Goal: Use online tool/utility: Use online tool/utility

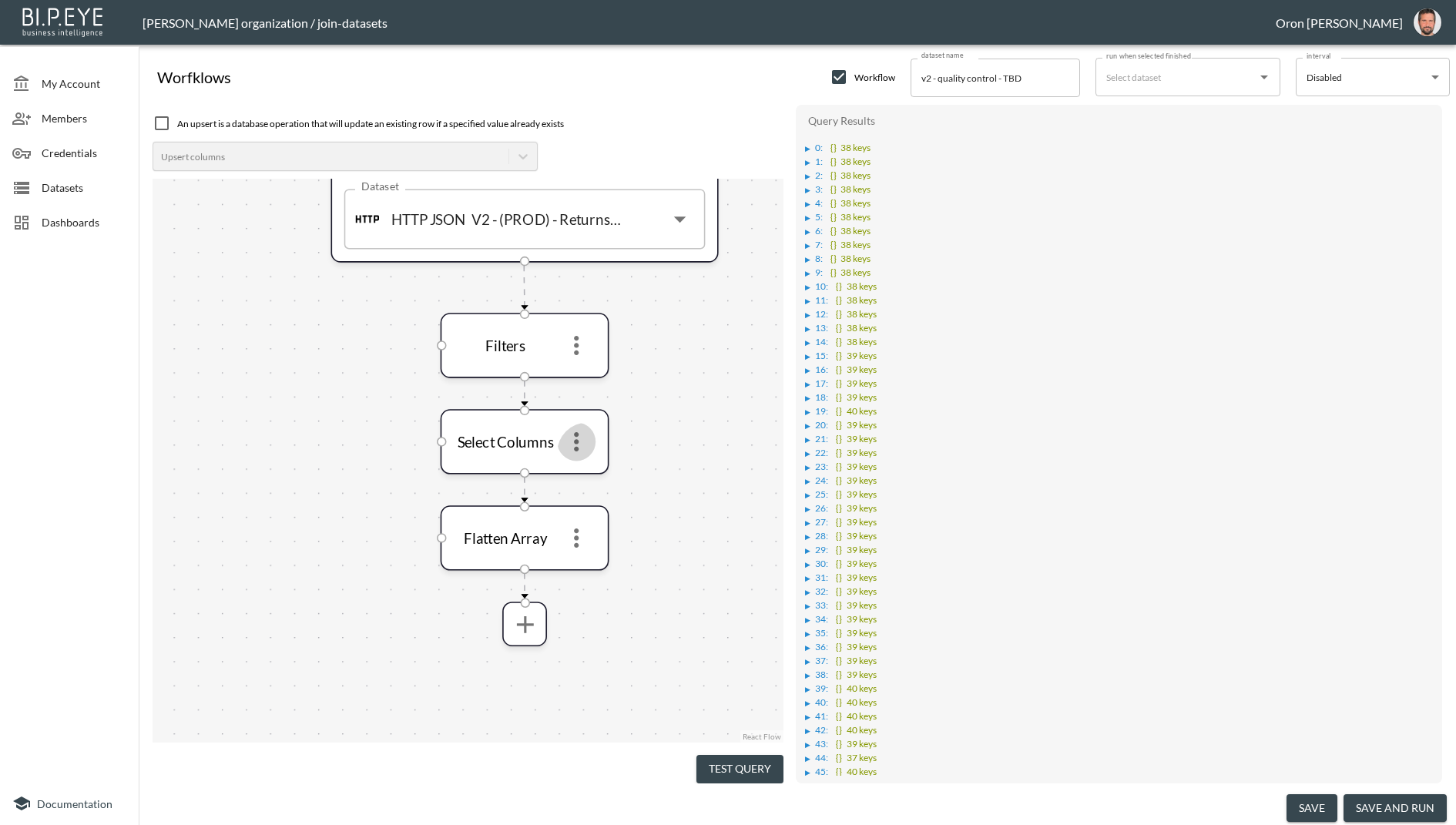
click at [719, 756] on button "Test Query" at bounding box center [739, 769] width 87 height 28
click at [575, 445] on icon "more" at bounding box center [576, 442] width 28 height 28
click at [572, 470] on p "Edit" at bounding box center [565, 478] width 21 height 19
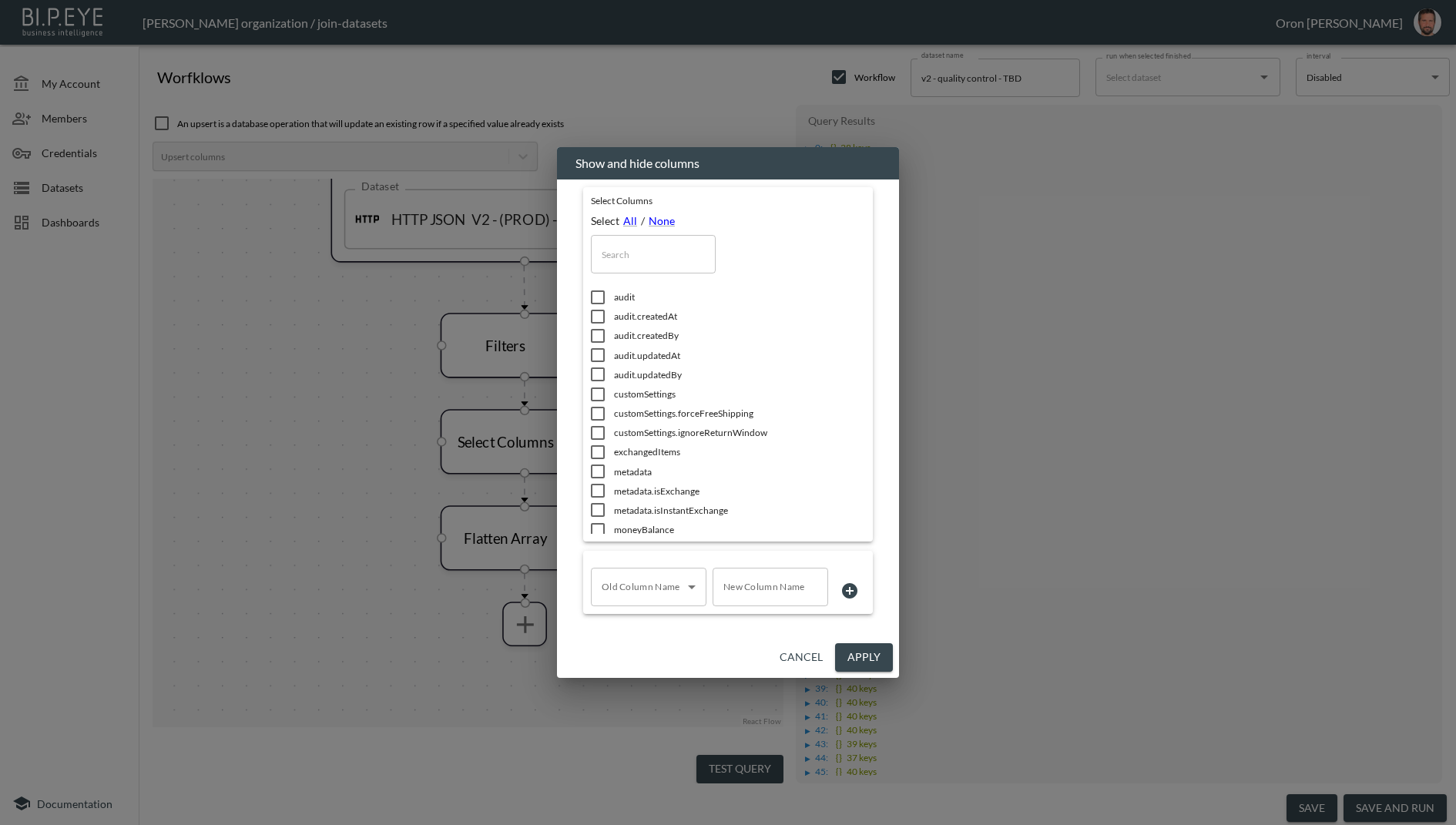
click at [640, 254] on input "text" at bounding box center [653, 255] width 125 height 39
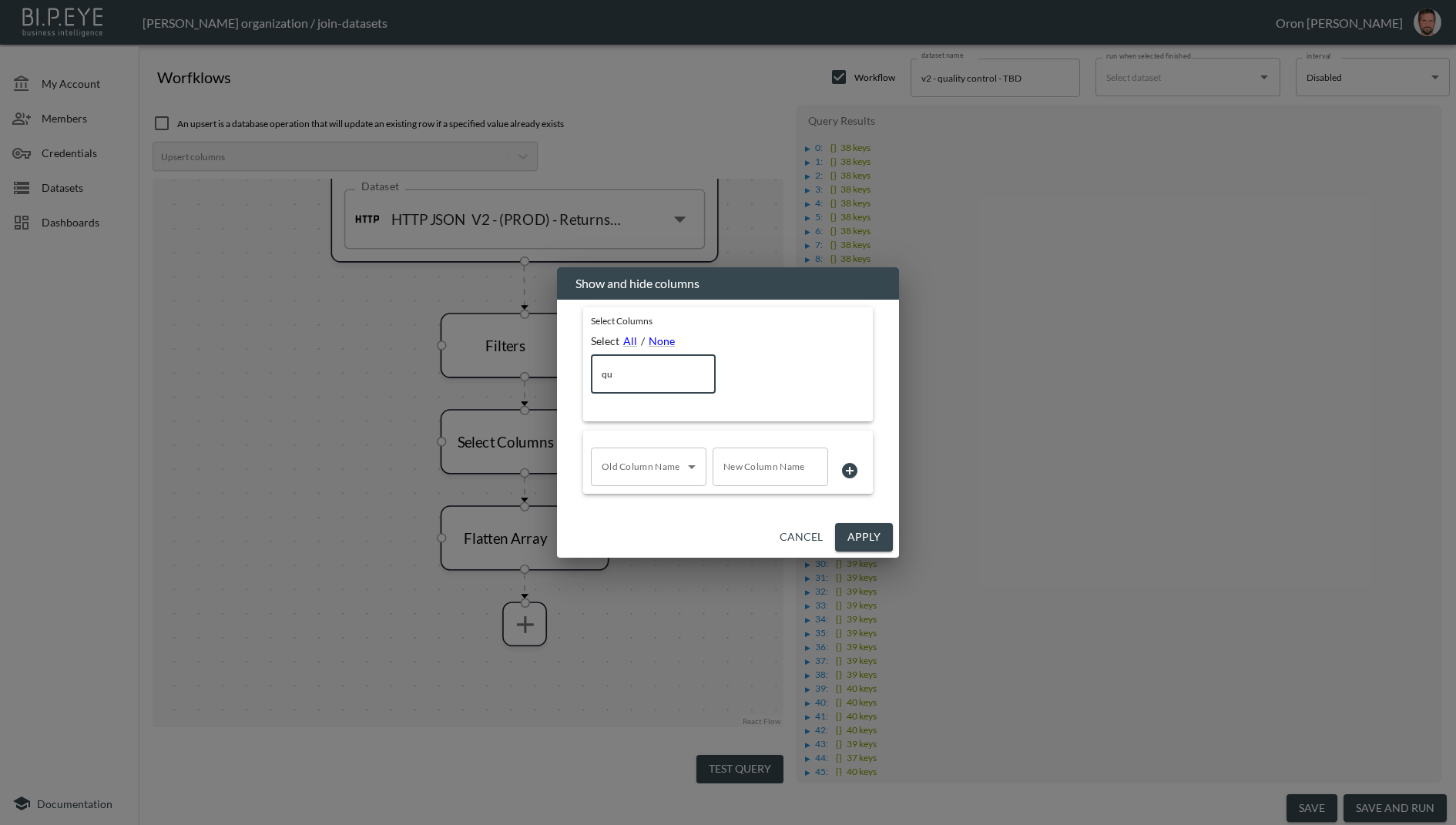
type input "q"
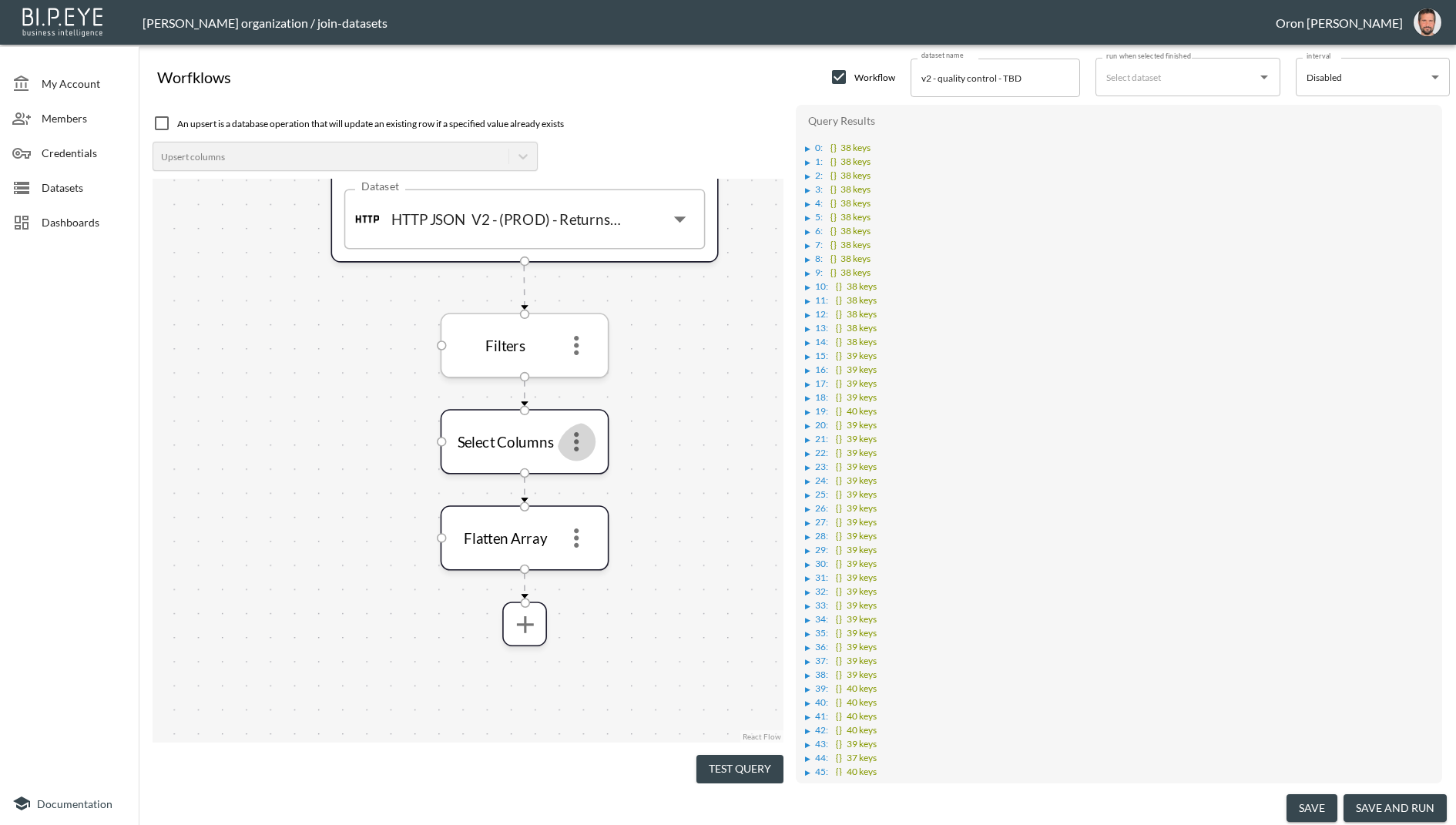
click at [573, 345] on icon "more" at bounding box center [576, 346] width 28 height 28
click at [570, 373] on p "Edit" at bounding box center [565, 382] width 21 height 19
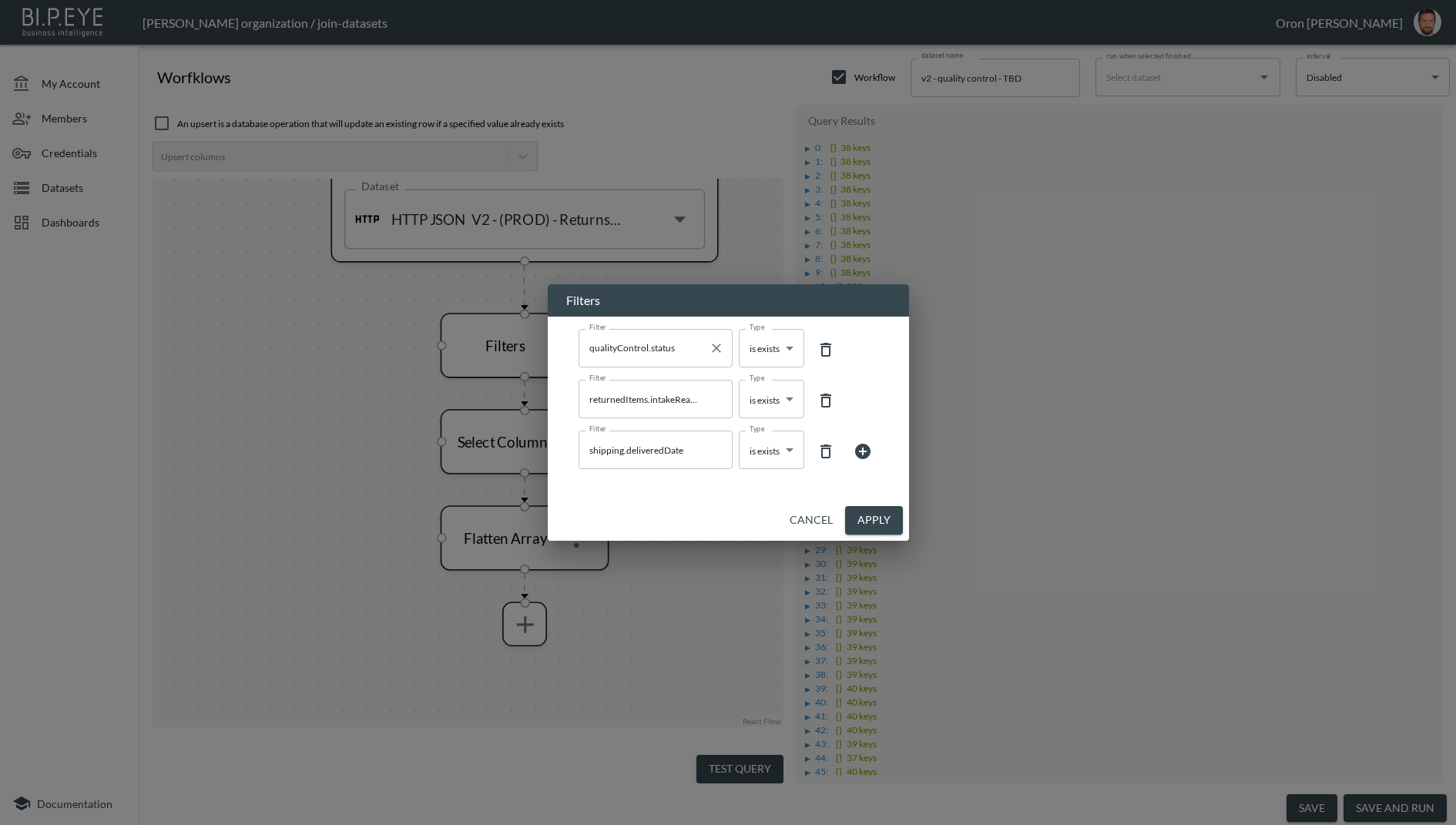
click at [686, 352] on input "qualityControl.status" at bounding box center [643, 348] width 117 height 25
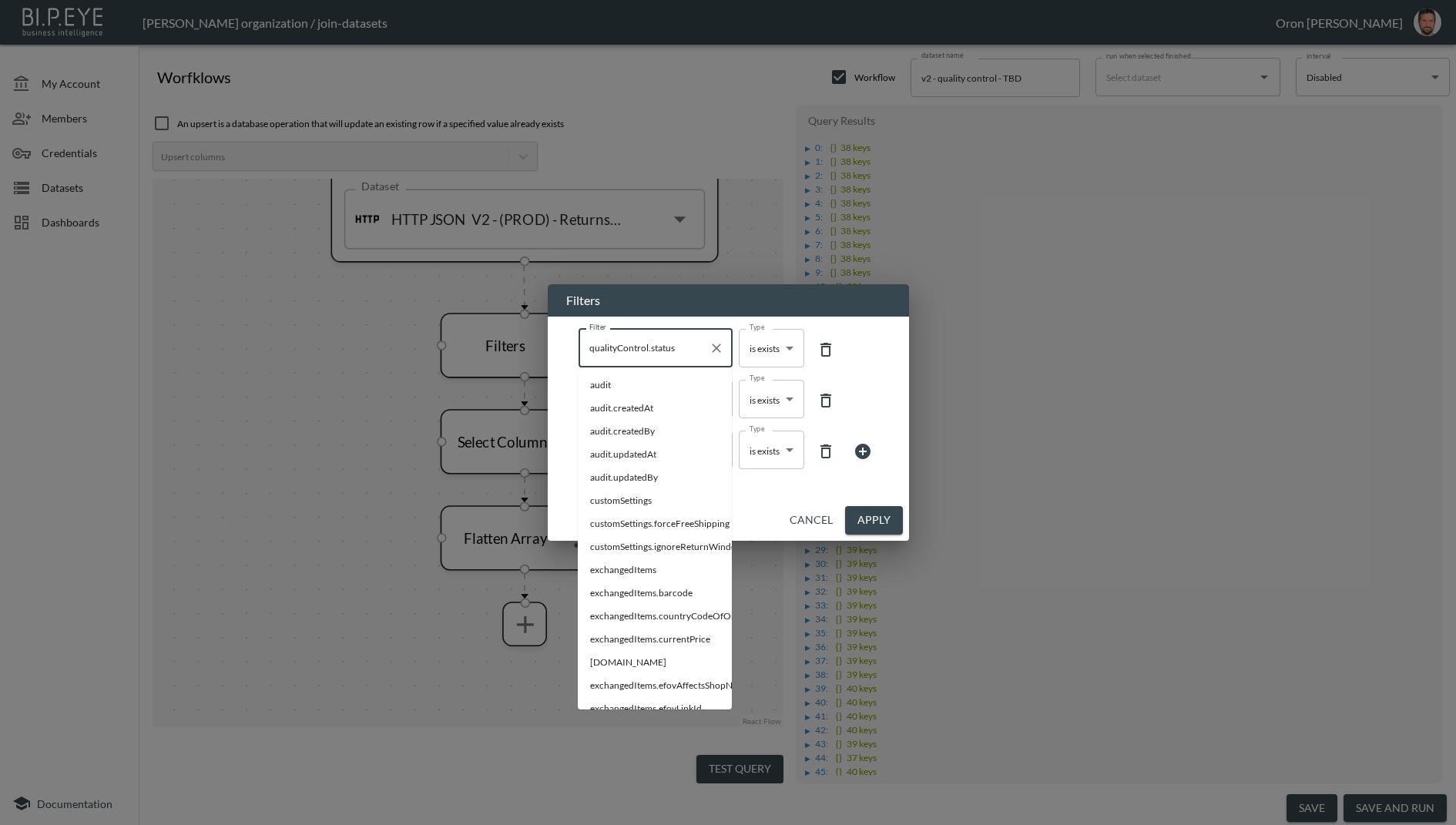
click at [686, 352] on input "qualityControl.status" at bounding box center [643, 348] width 117 height 25
click at [698, 350] on input "qualityControl.status" at bounding box center [643, 348] width 117 height 25
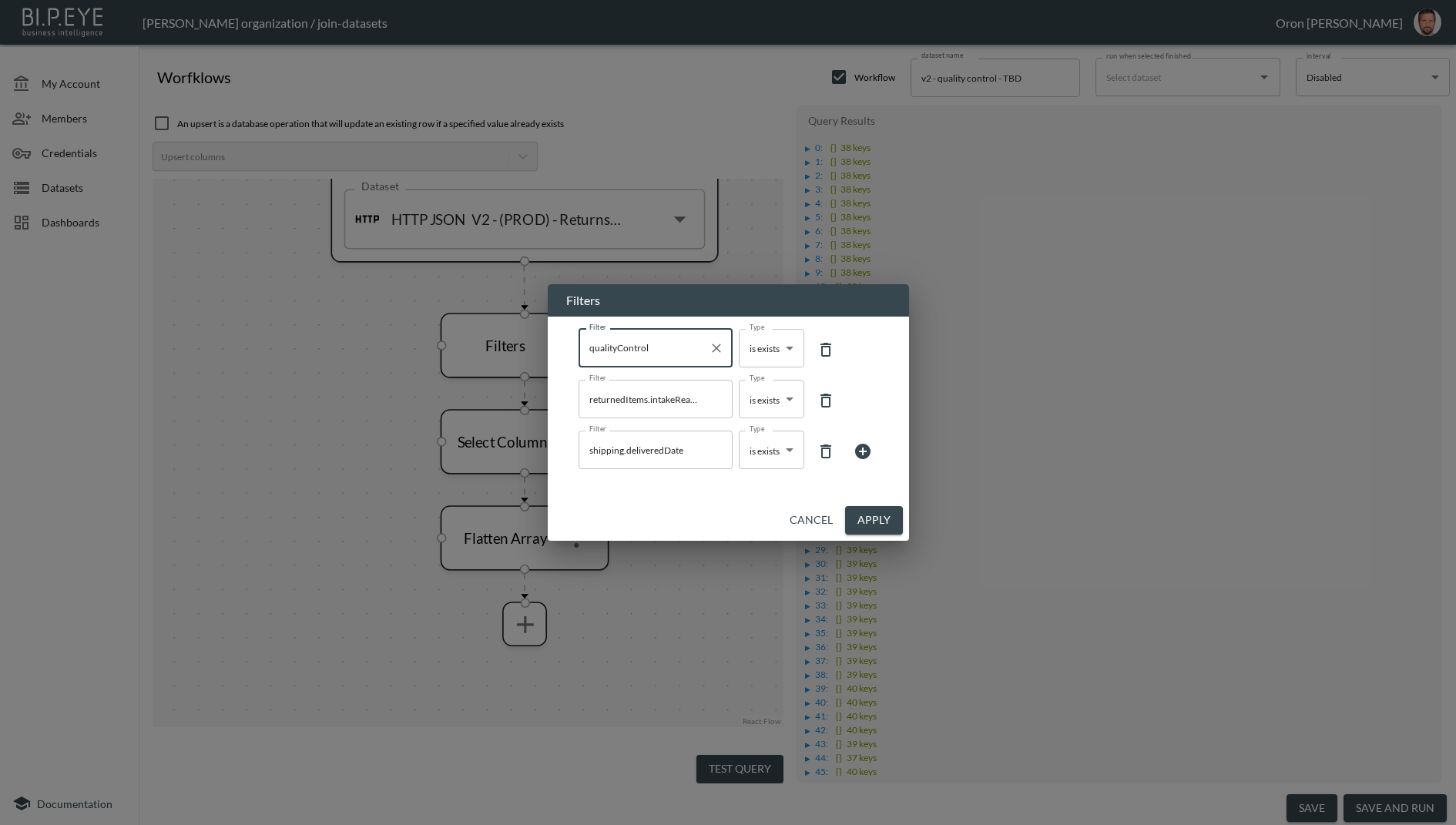
type input "qualityControl"
click at [691, 509] on div "Cancel Apply" at bounding box center [729, 520] width 361 height 41
click at [665, 351] on input "qualityControl" at bounding box center [643, 348] width 117 height 25
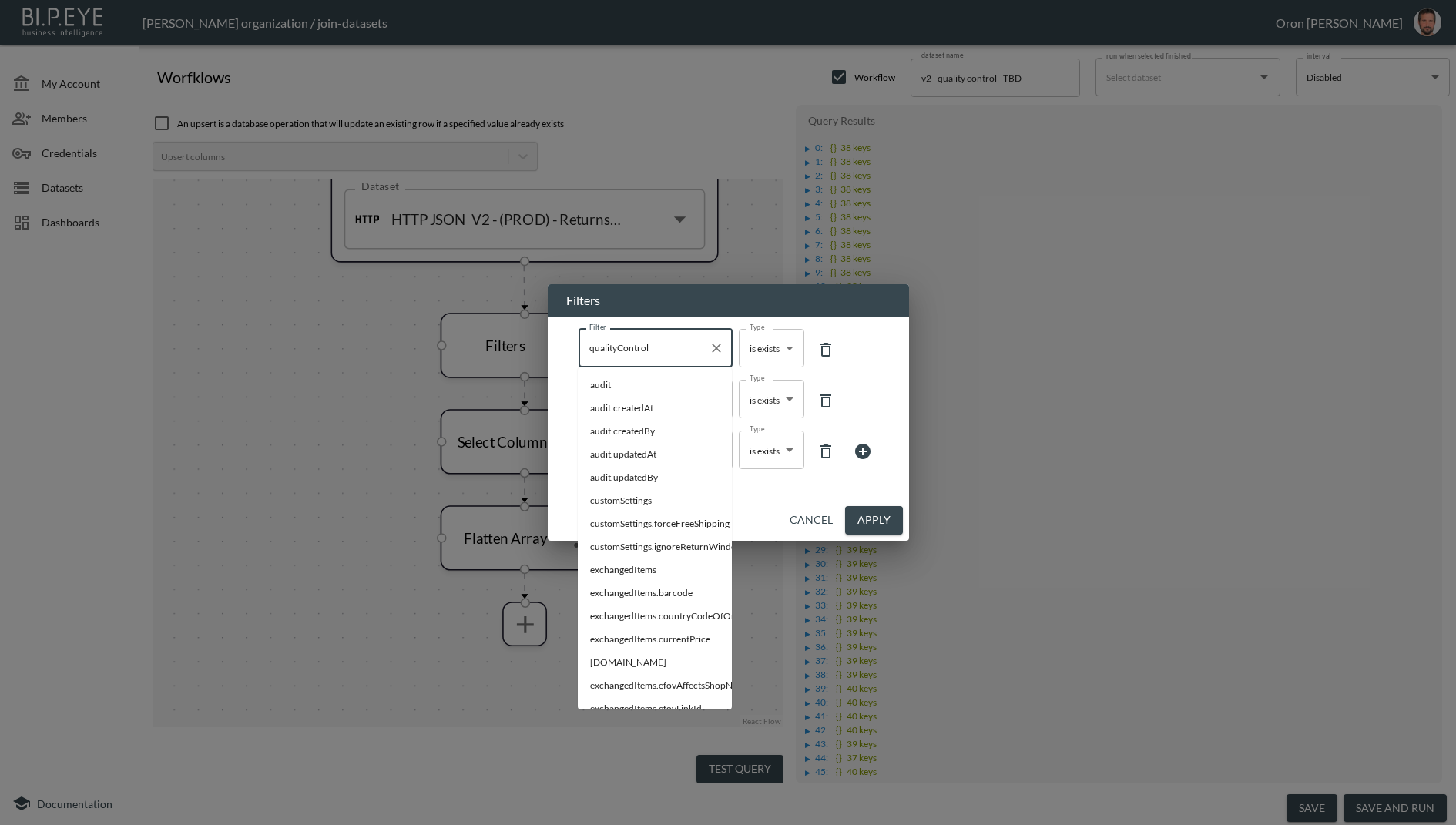
click at [873, 509] on button "Apply" at bounding box center [874, 520] width 58 height 28
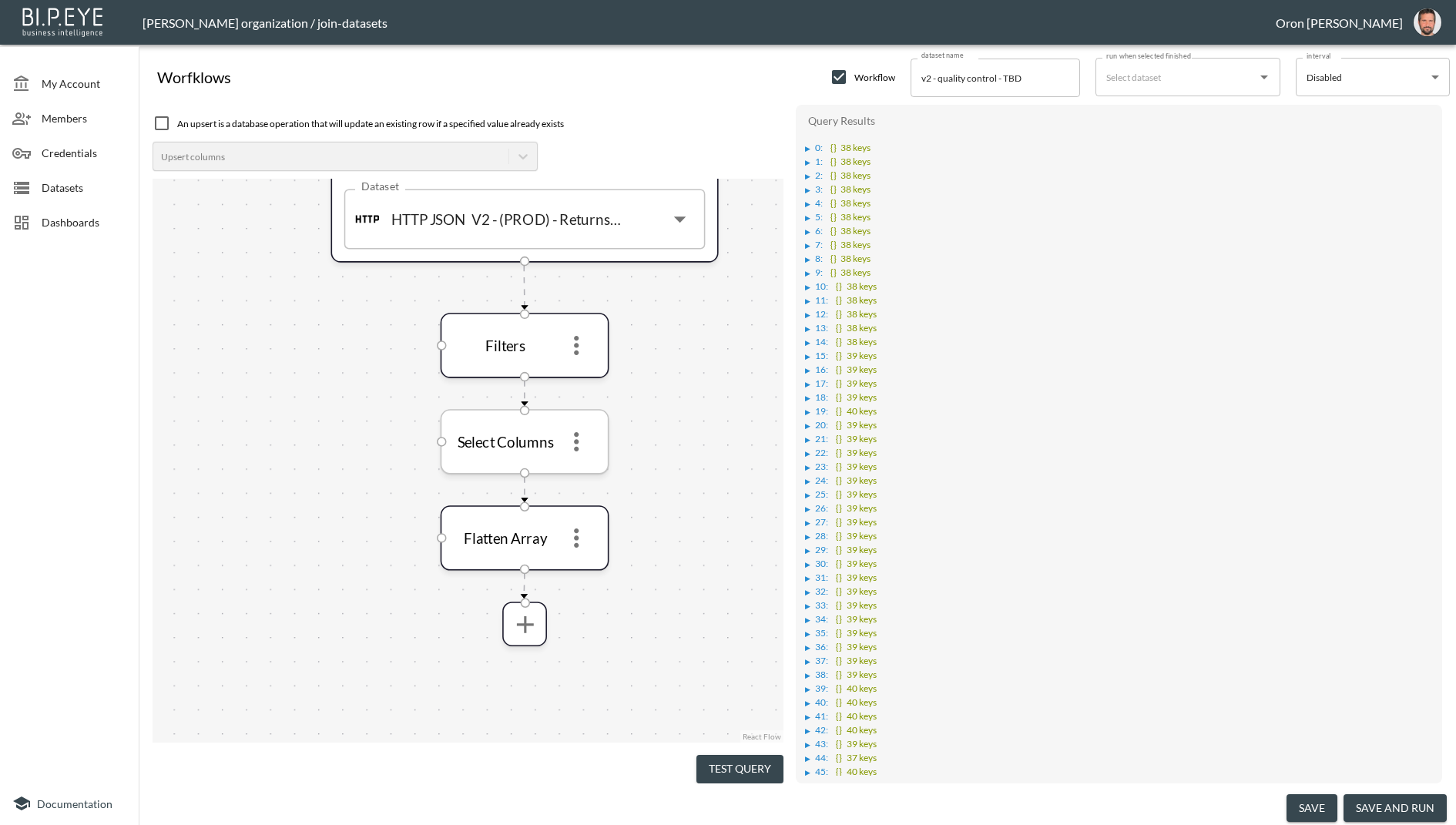
click at [589, 444] on icon "more" at bounding box center [576, 442] width 28 height 28
click at [572, 480] on p "Edit" at bounding box center [565, 478] width 21 height 19
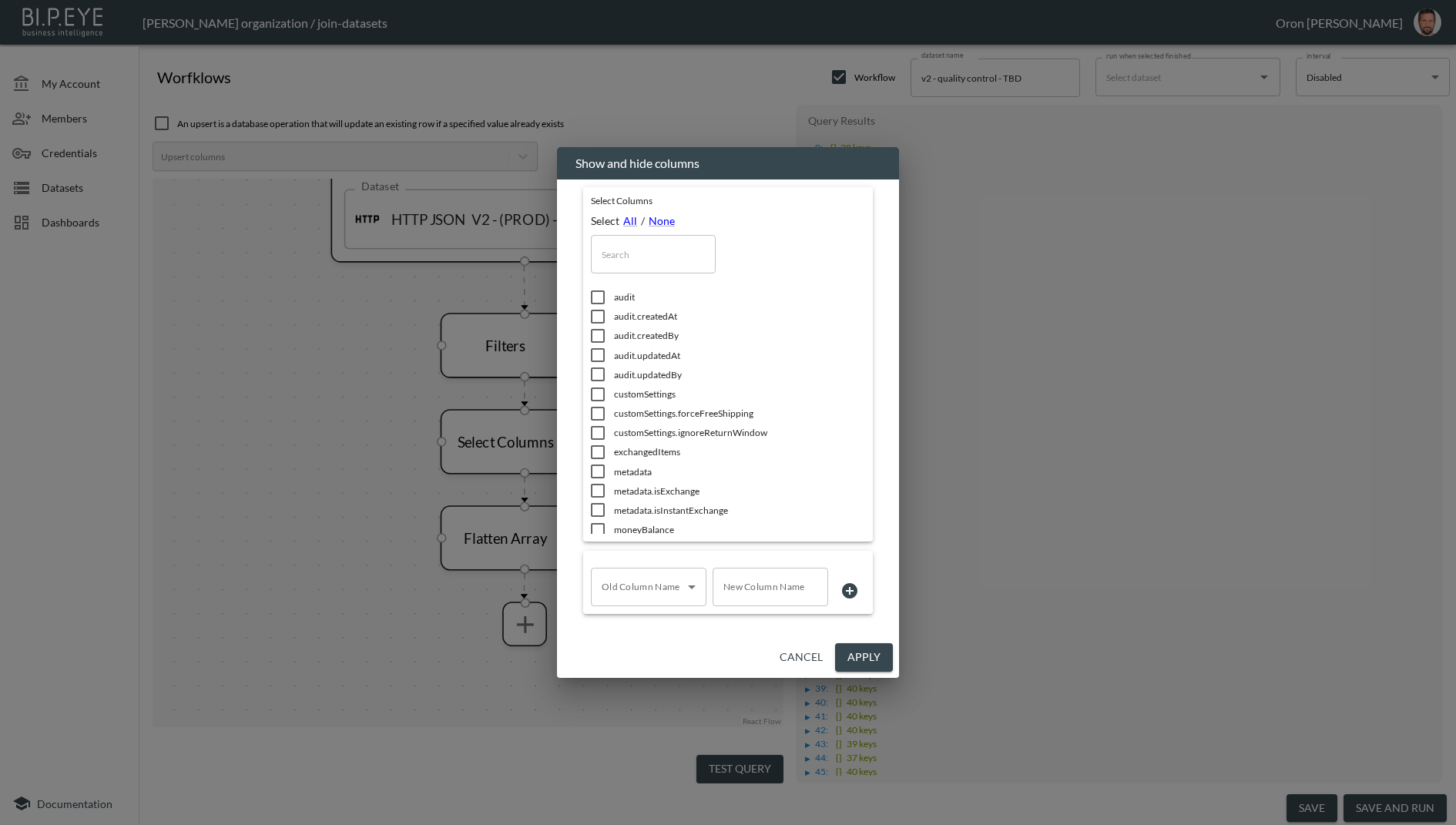
click at [648, 260] on input "text" at bounding box center [653, 255] width 125 height 39
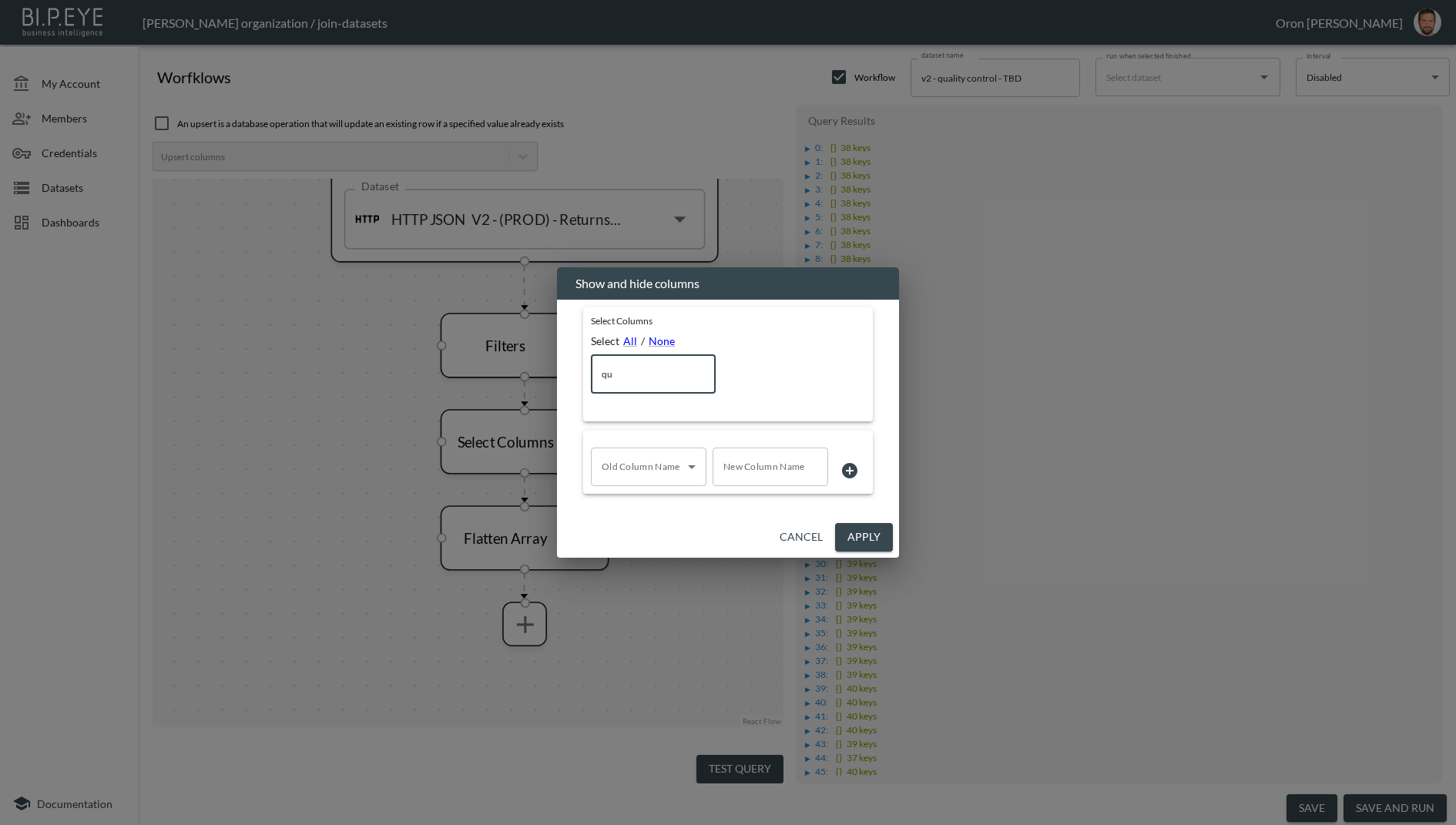
type input "qua"
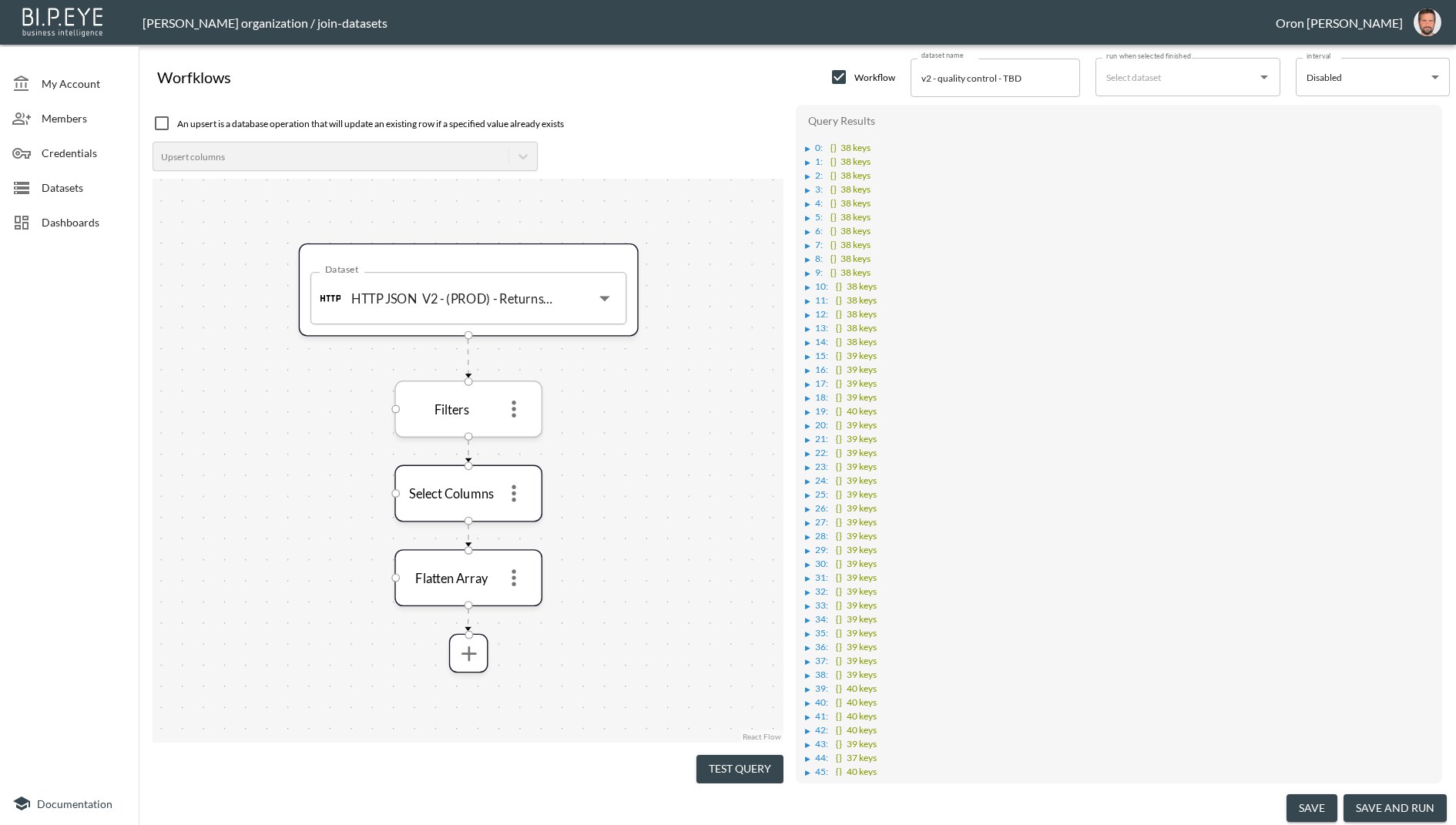
click at [517, 412] on icon "more" at bounding box center [514, 409] width 26 height 26
click at [523, 439] on li "Edit" at bounding box center [514, 443] width 68 height 27
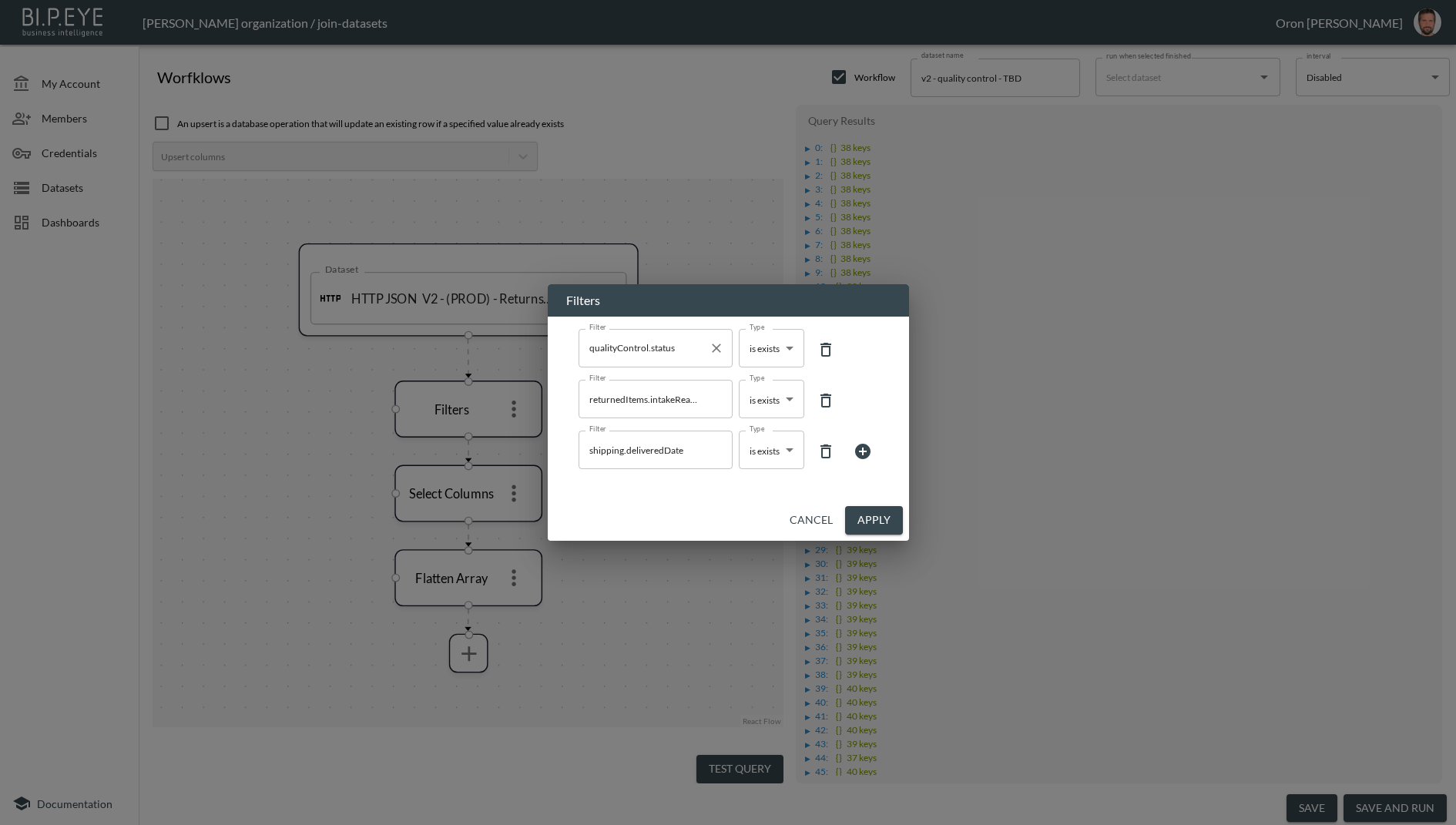
click at [670, 351] on input "qualityControl.status" at bounding box center [643, 348] width 117 height 25
type input "qualityControl"
click at [884, 515] on button "Apply" at bounding box center [874, 520] width 58 height 28
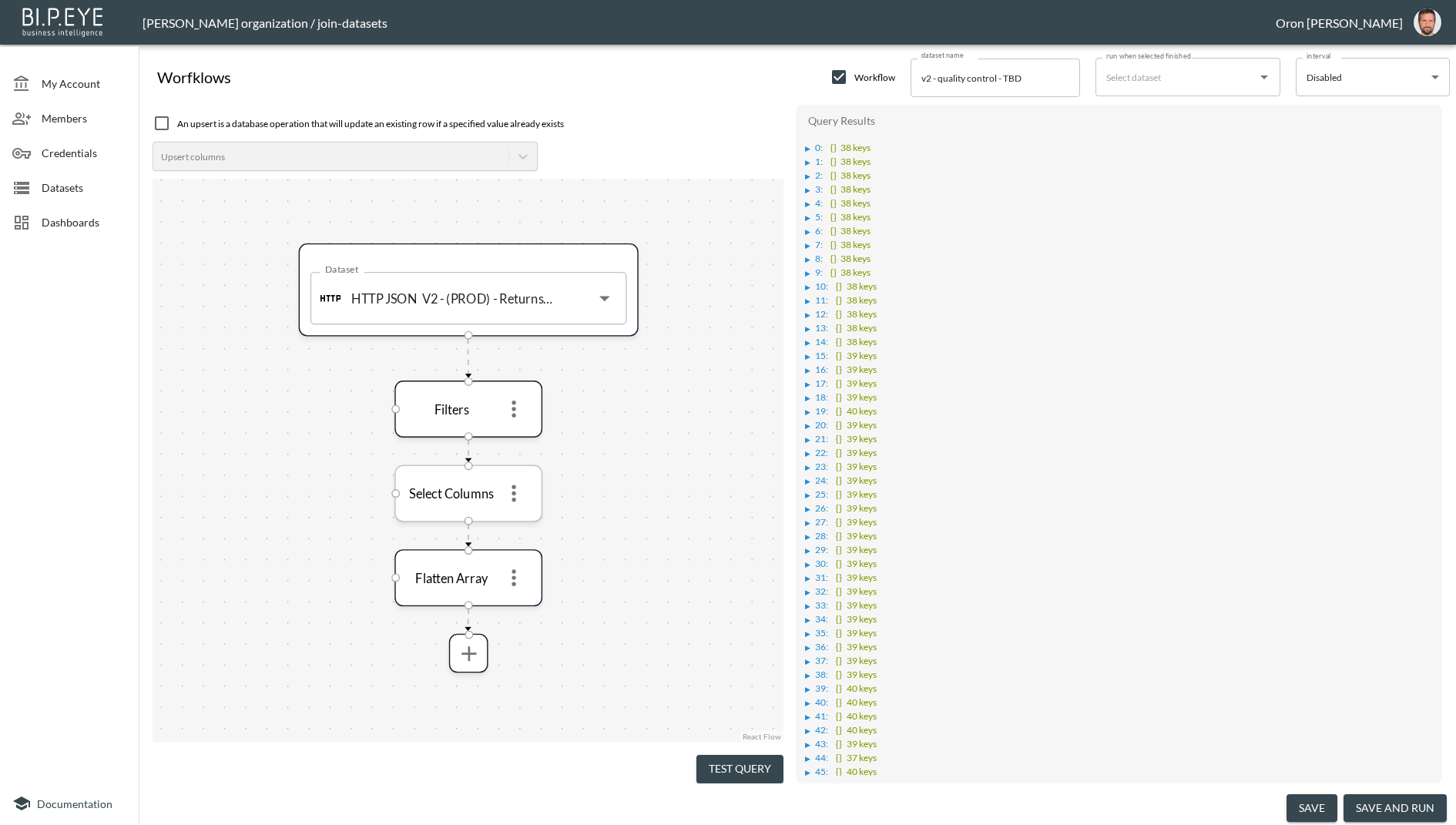
click at [517, 499] on icon "more" at bounding box center [514, 493] width 26 height 26
click at [517, 523] on li "Edit" at bounding box center [514, 527] width 68 height 27
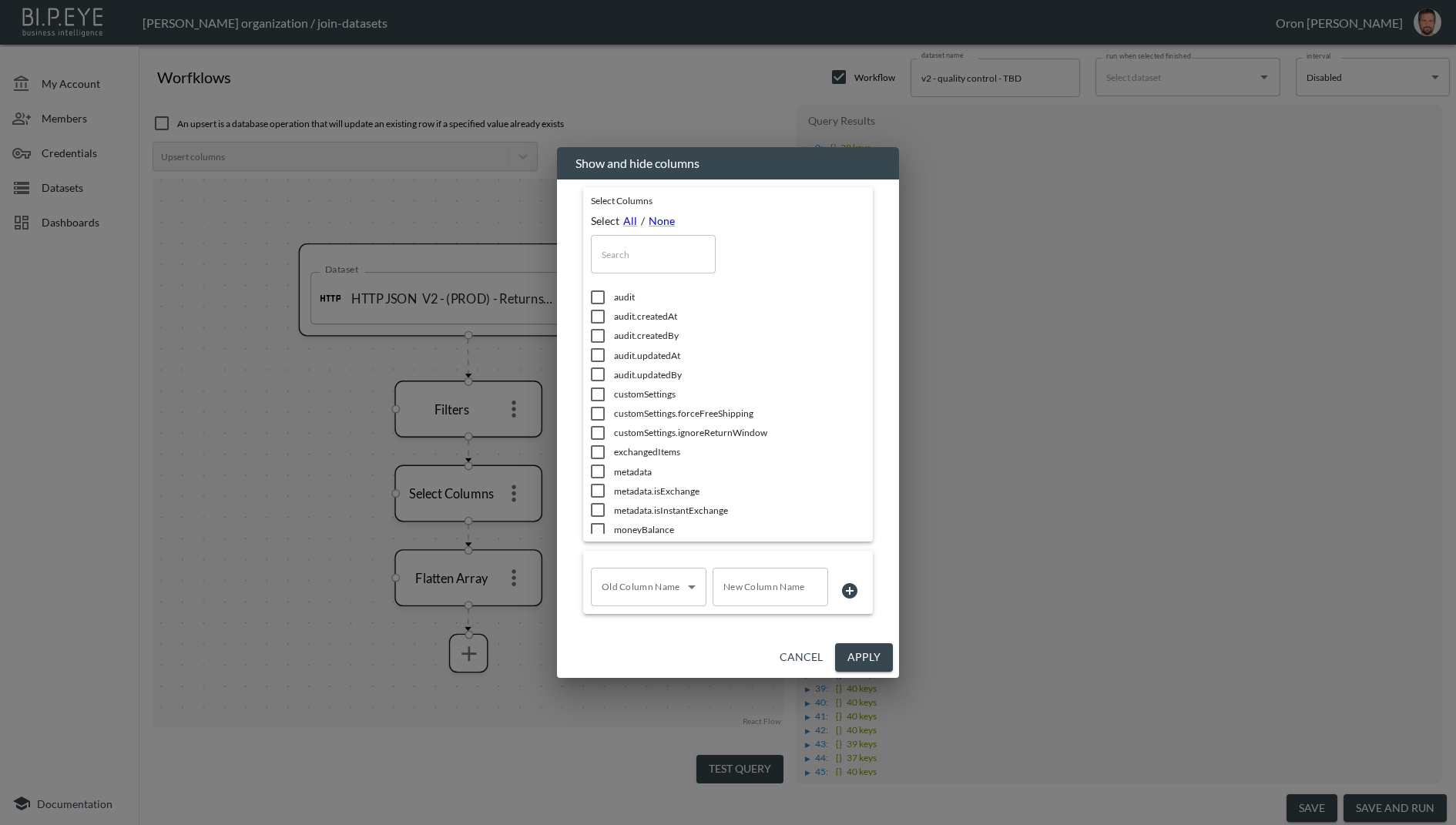
click at [661, 244] on input "text" at bounding box center [653, 255] width 125 height 39
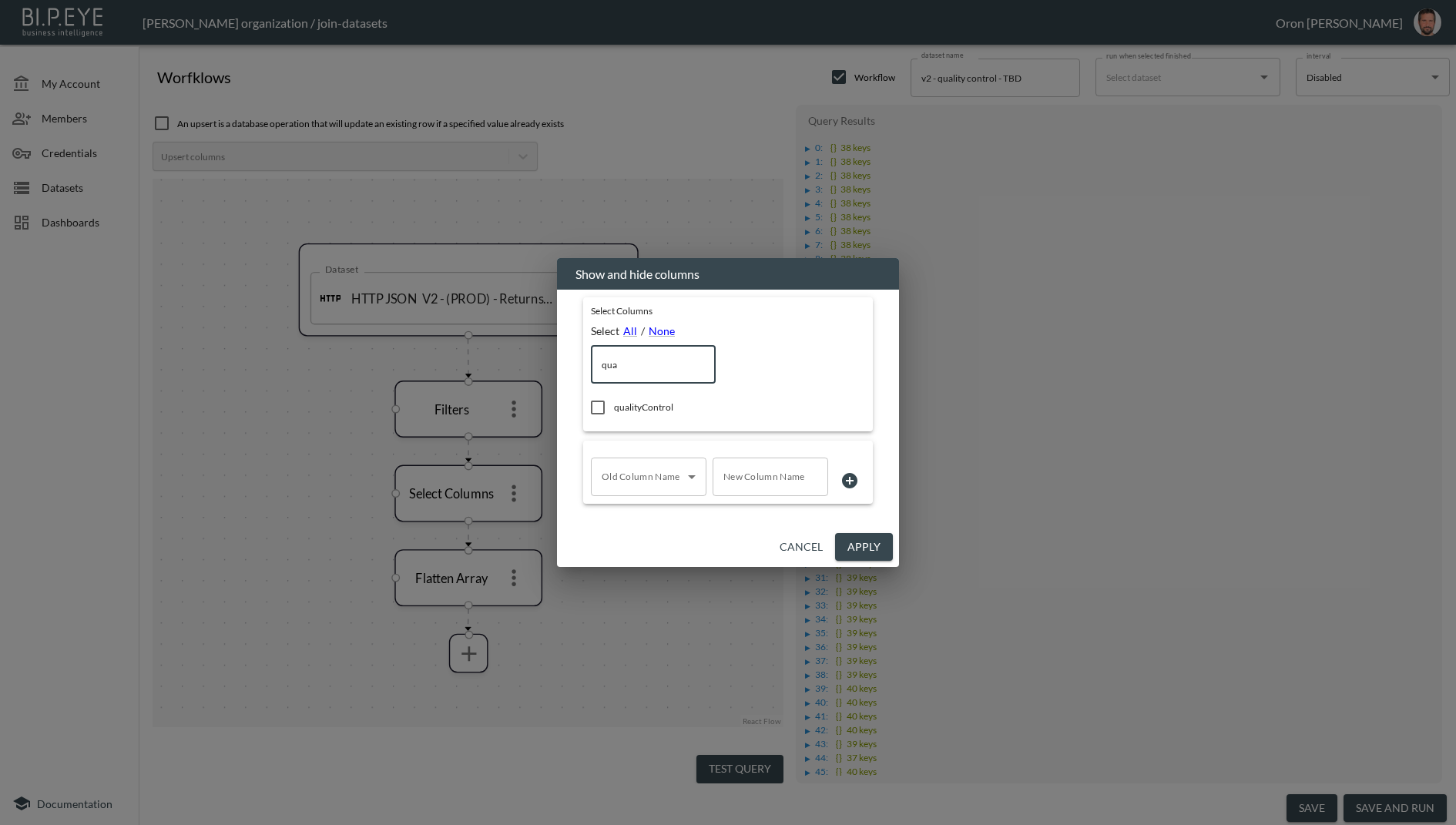
type input "qua"
click at [627, 404] on span "qualityControl" at bounding box center [718, 407] width 208 height 13
checkbox input "true"
click at [858, 539] on button "Apply" at bounding box center [865, 547] width 58 height 28
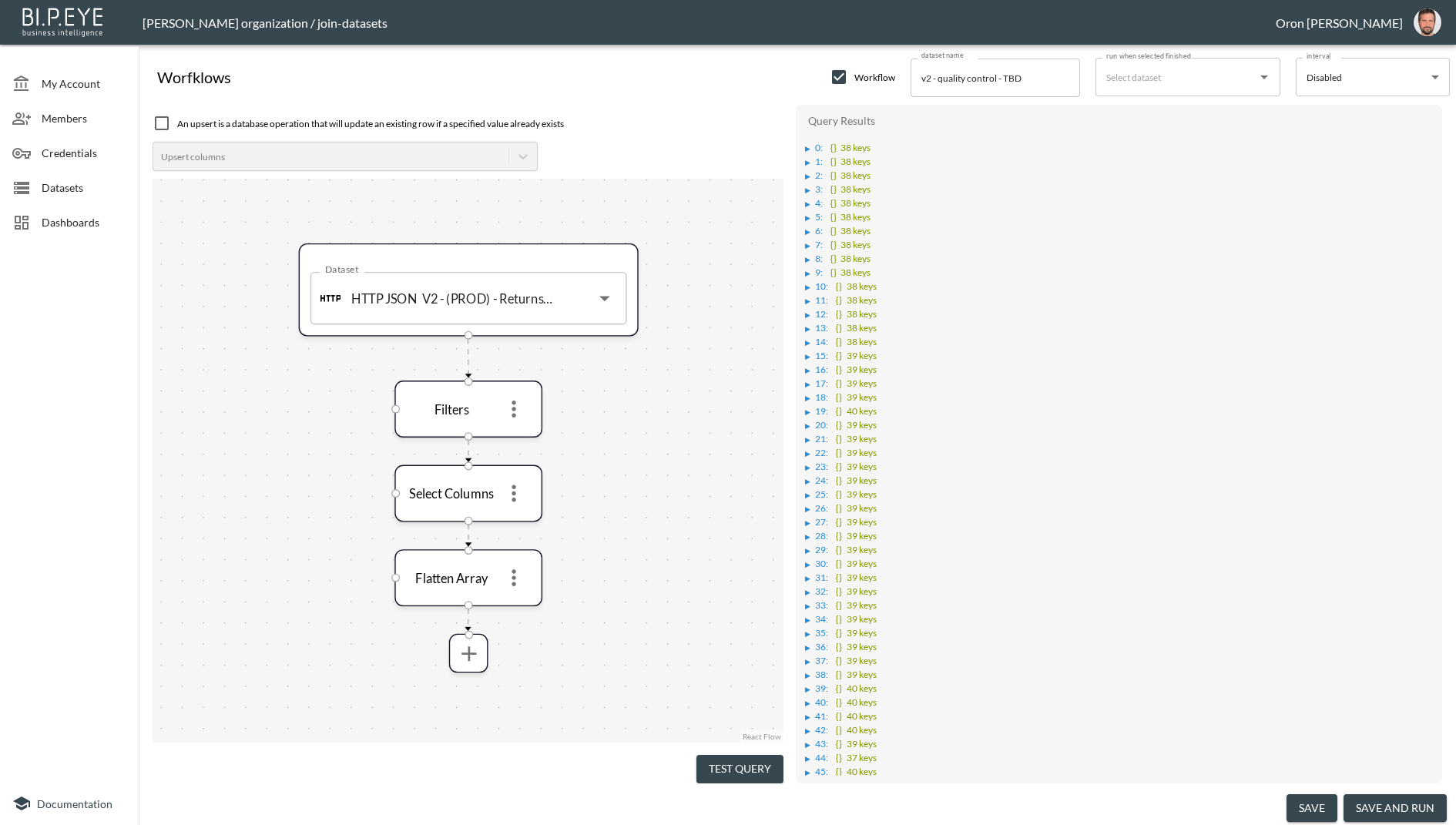
click at [747, 759] on button "Test Query" at bounding box center [739, 769] width 87 height 28
click at [808, 150] on div "▶" at bounding box center [808, 148] width 5 height 8
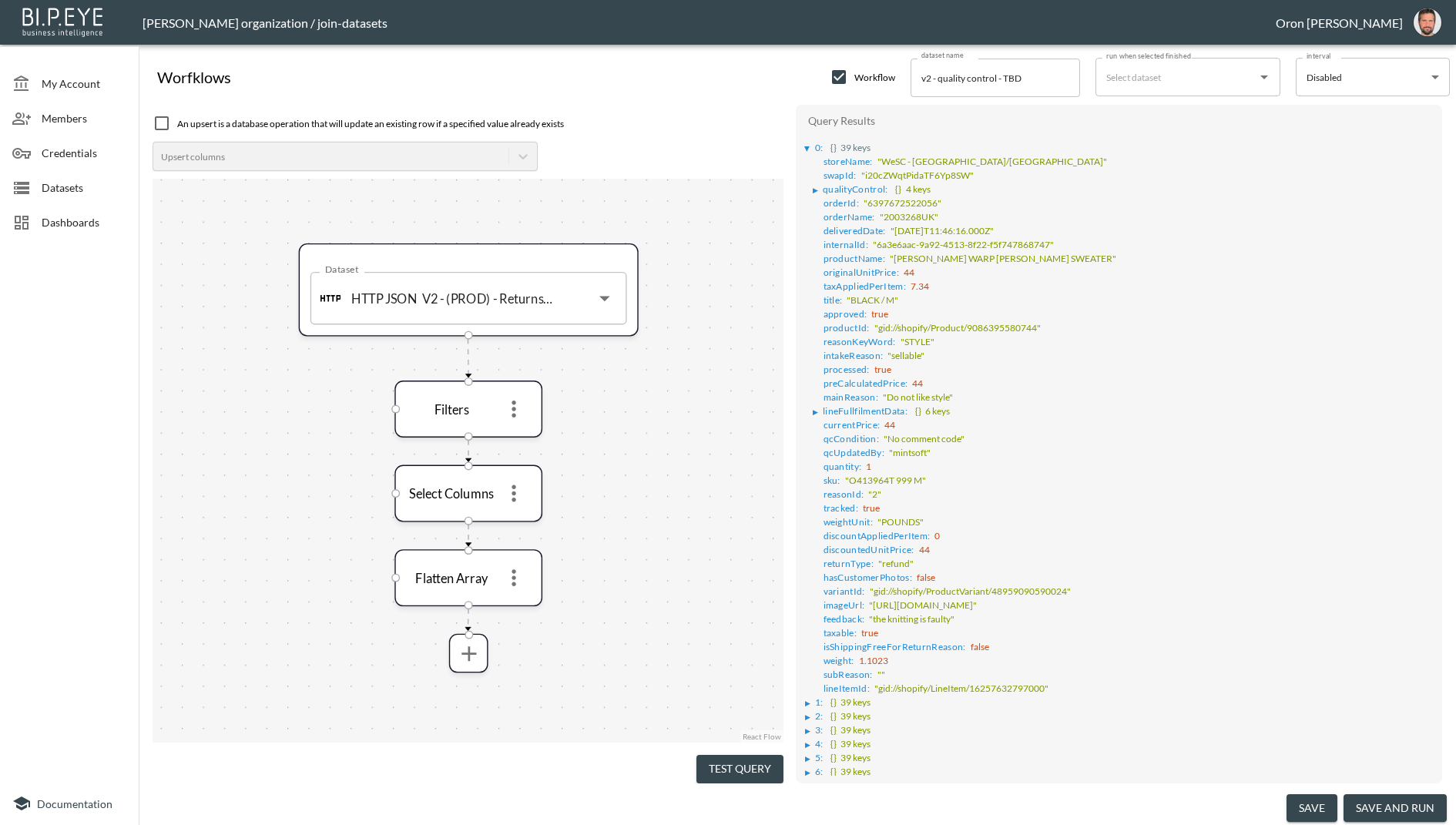
click at [819, 187] on div "▶" at bounding box center [817, 190] width 10 height 8
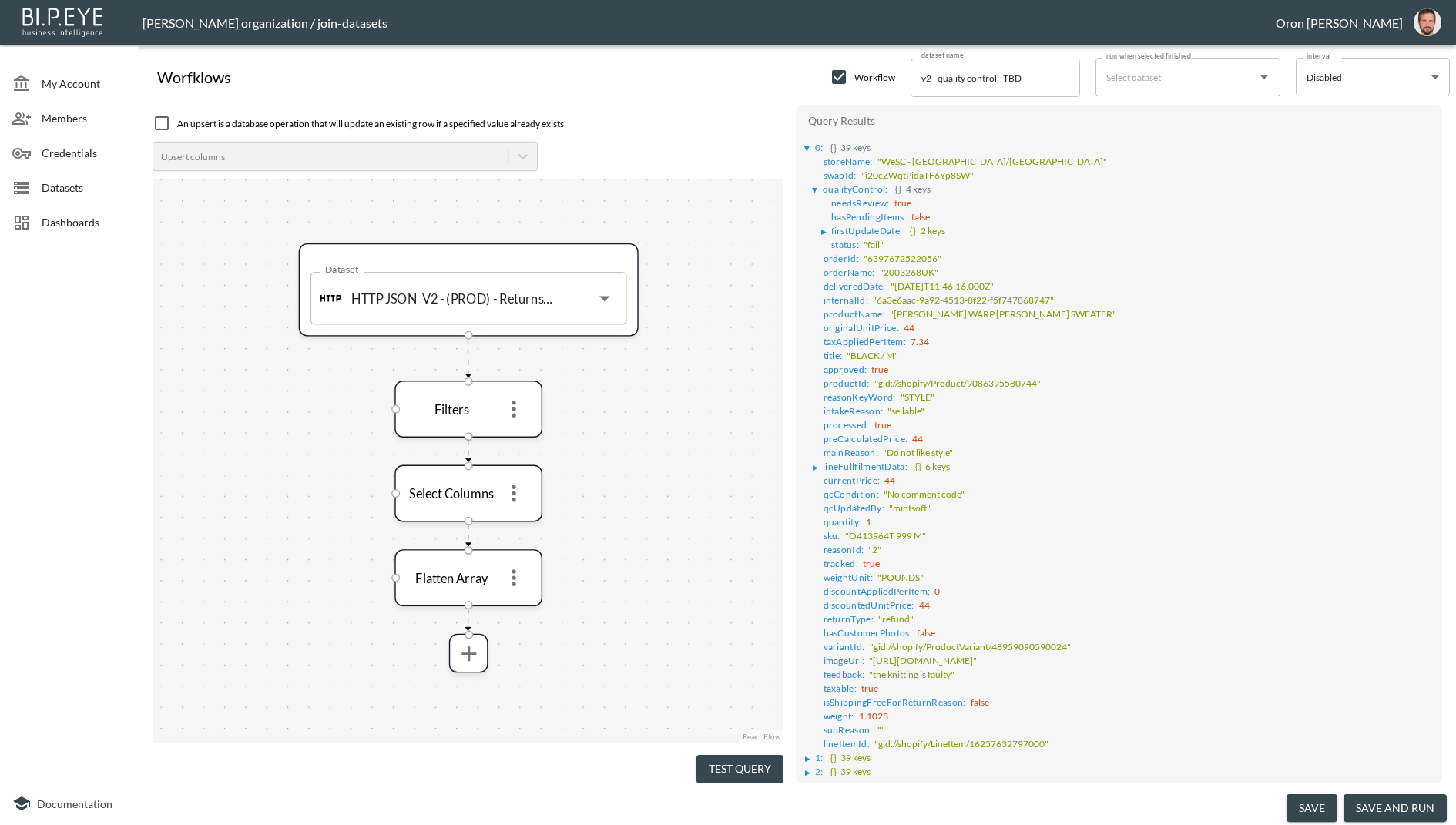
click at [819, 187] on div "▶" at bounding box center [817, 190] width 10 height 8
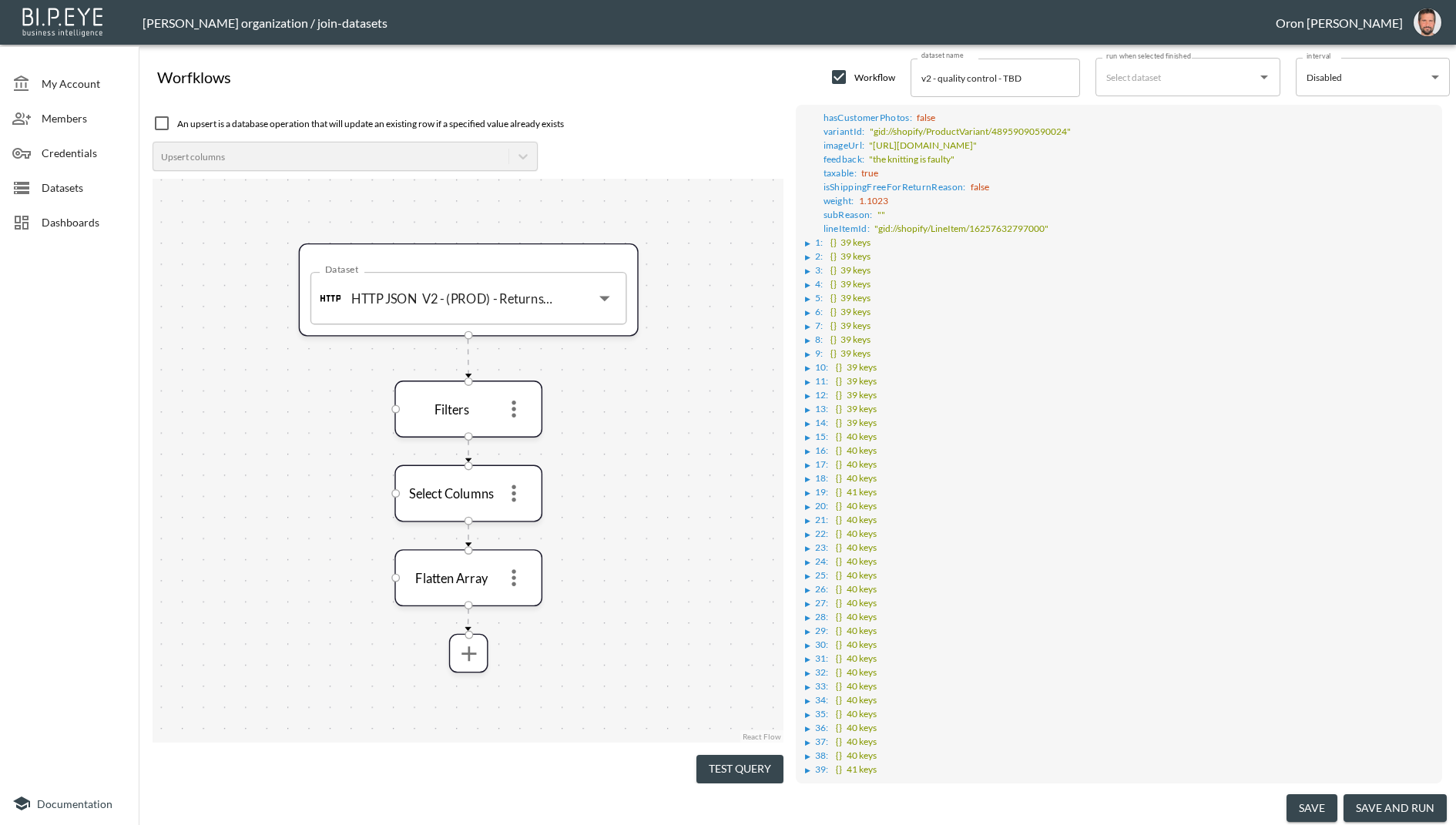
scroll to position [517, 0]
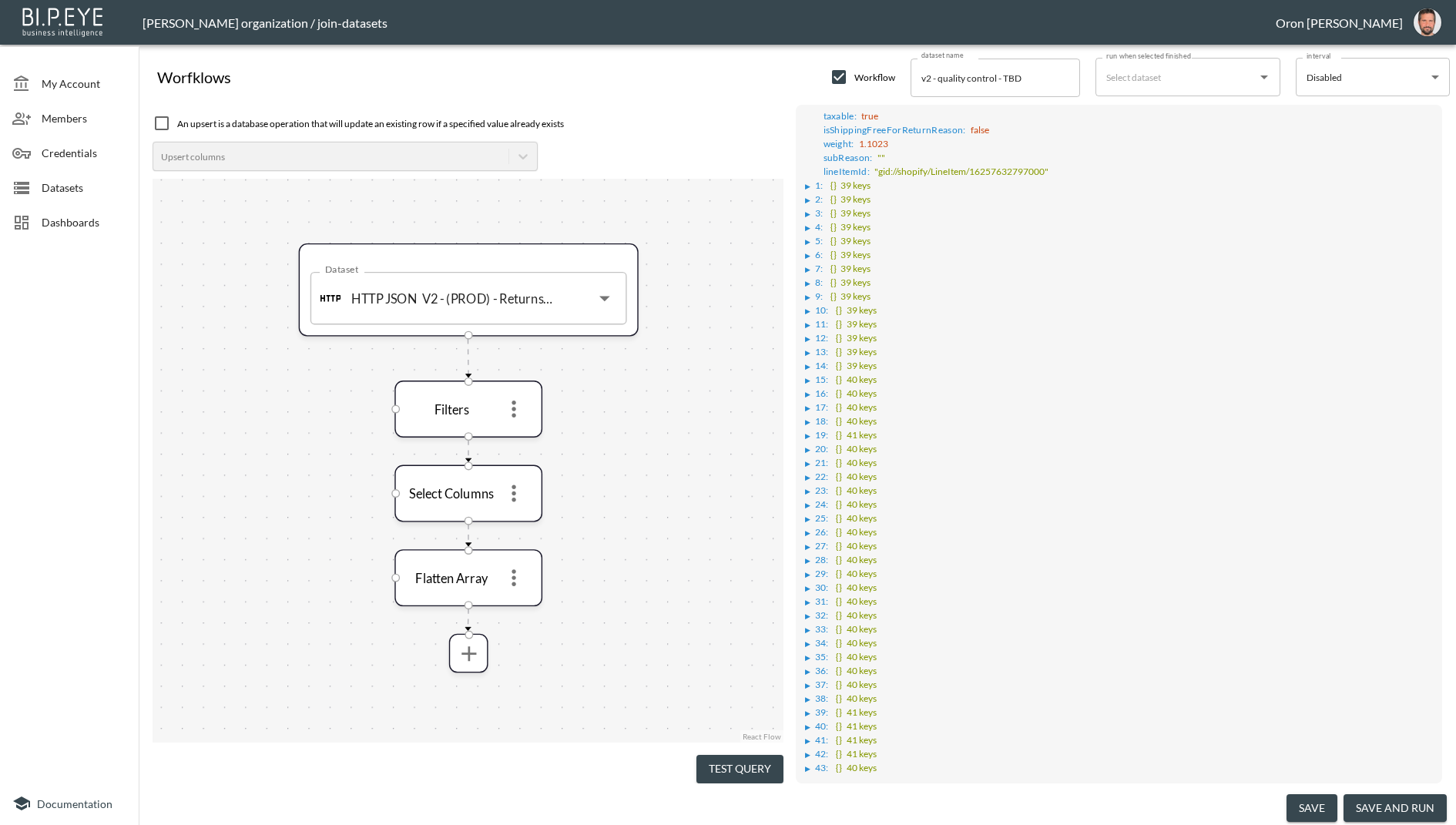
click at [809, 279] on div "▶" at bounding box center [808, 283] width 5 height 8
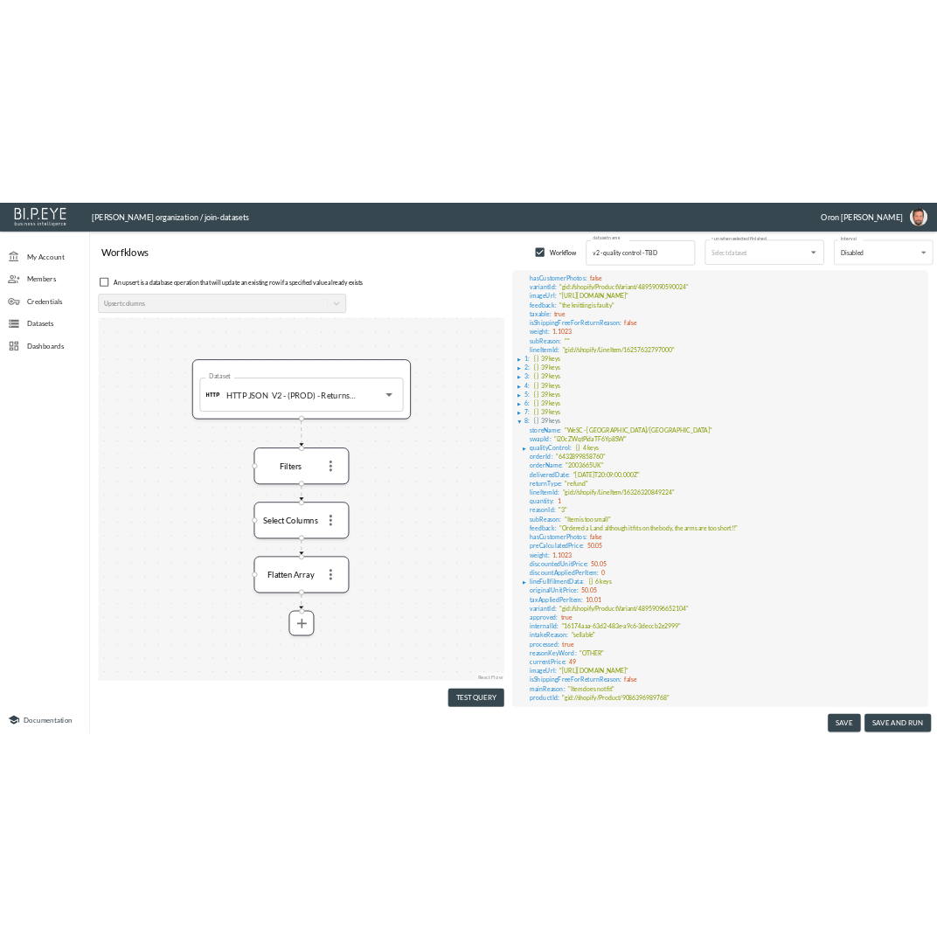
scroll to position [549, 0]
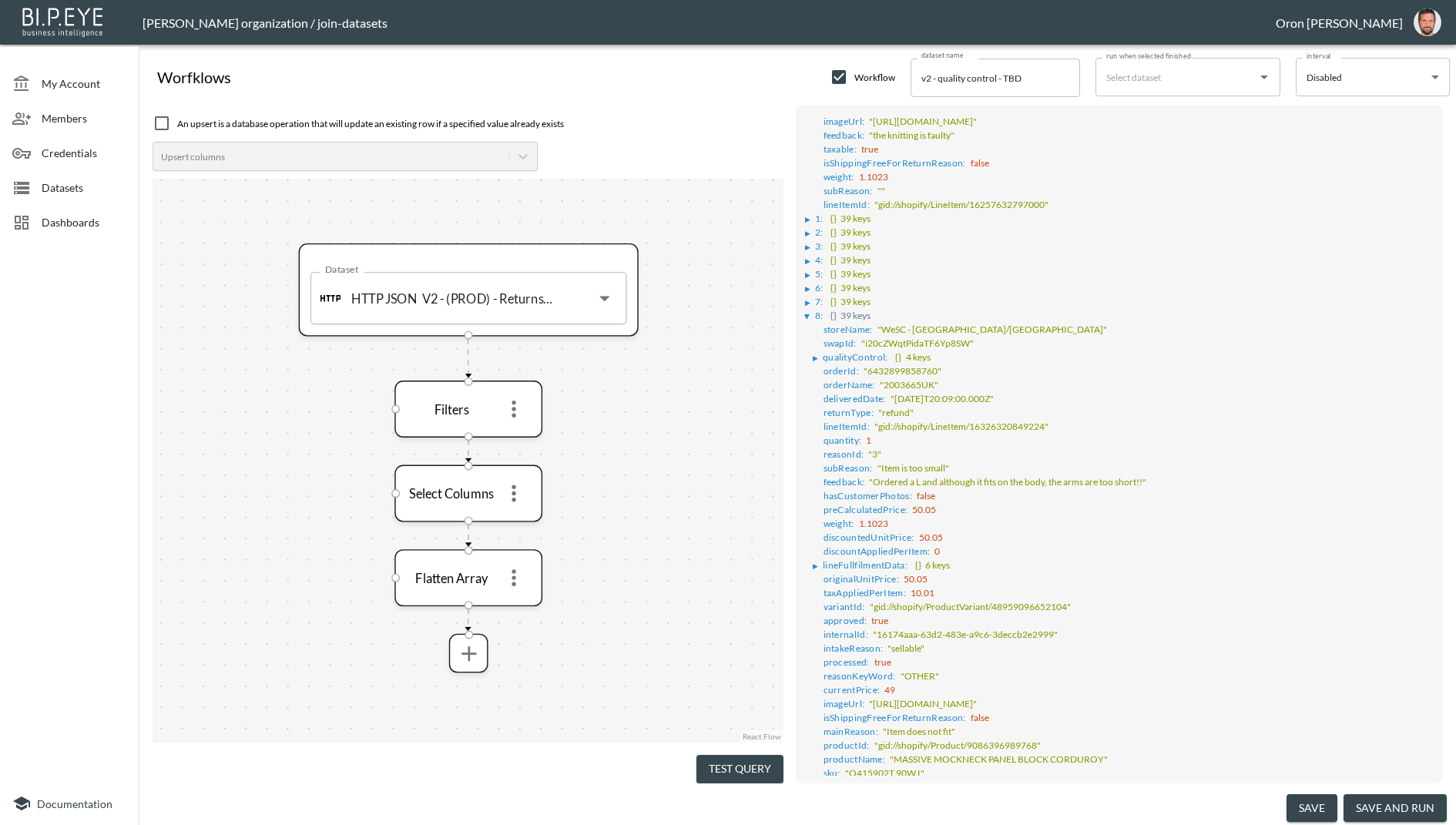
click at [814, 354] on div "▶" at bounding box center [815, 358] width 5 height 8
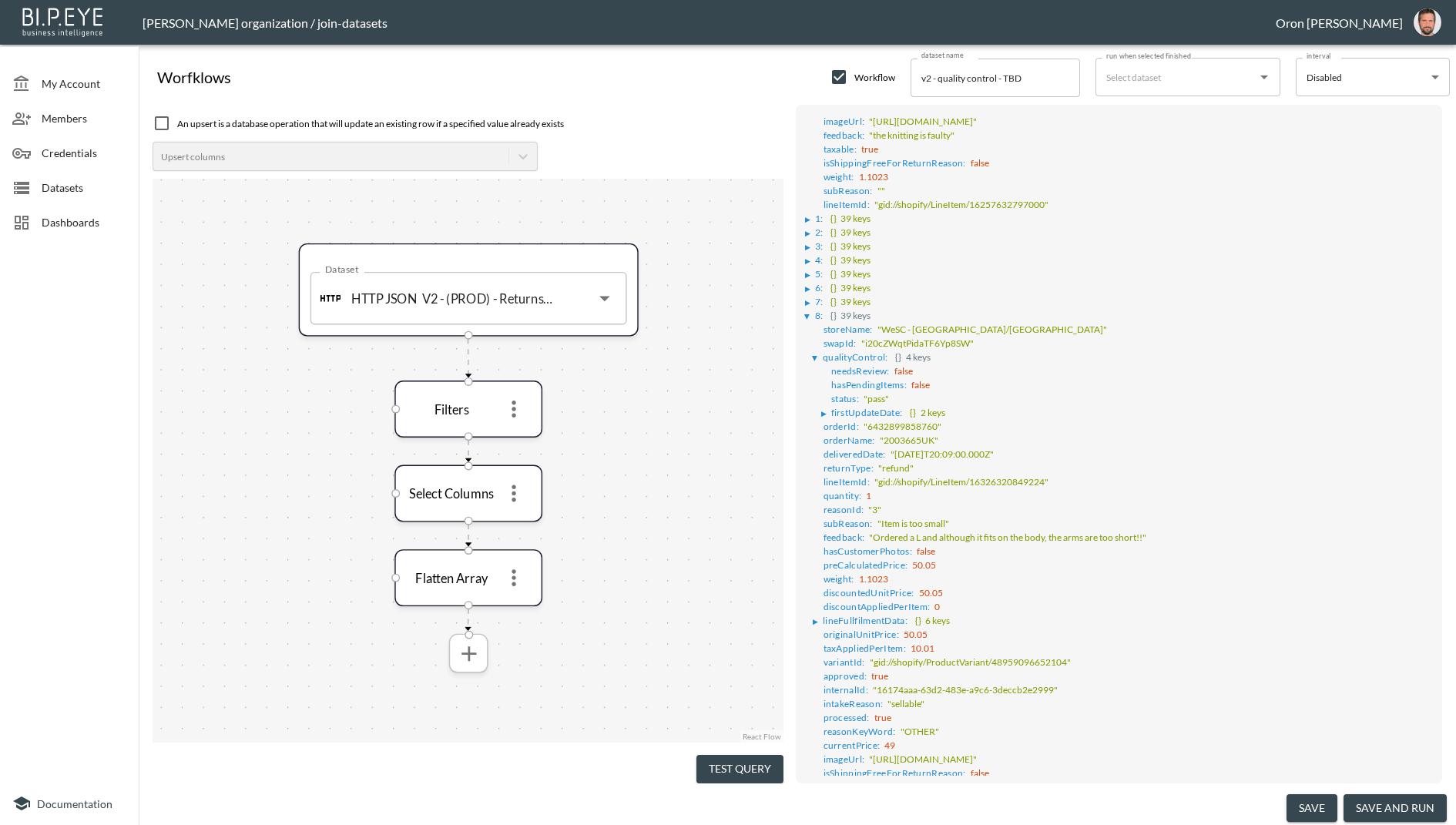
click at [468, 666] on button "more" at bounding box center [468, 653] width 33 height 33
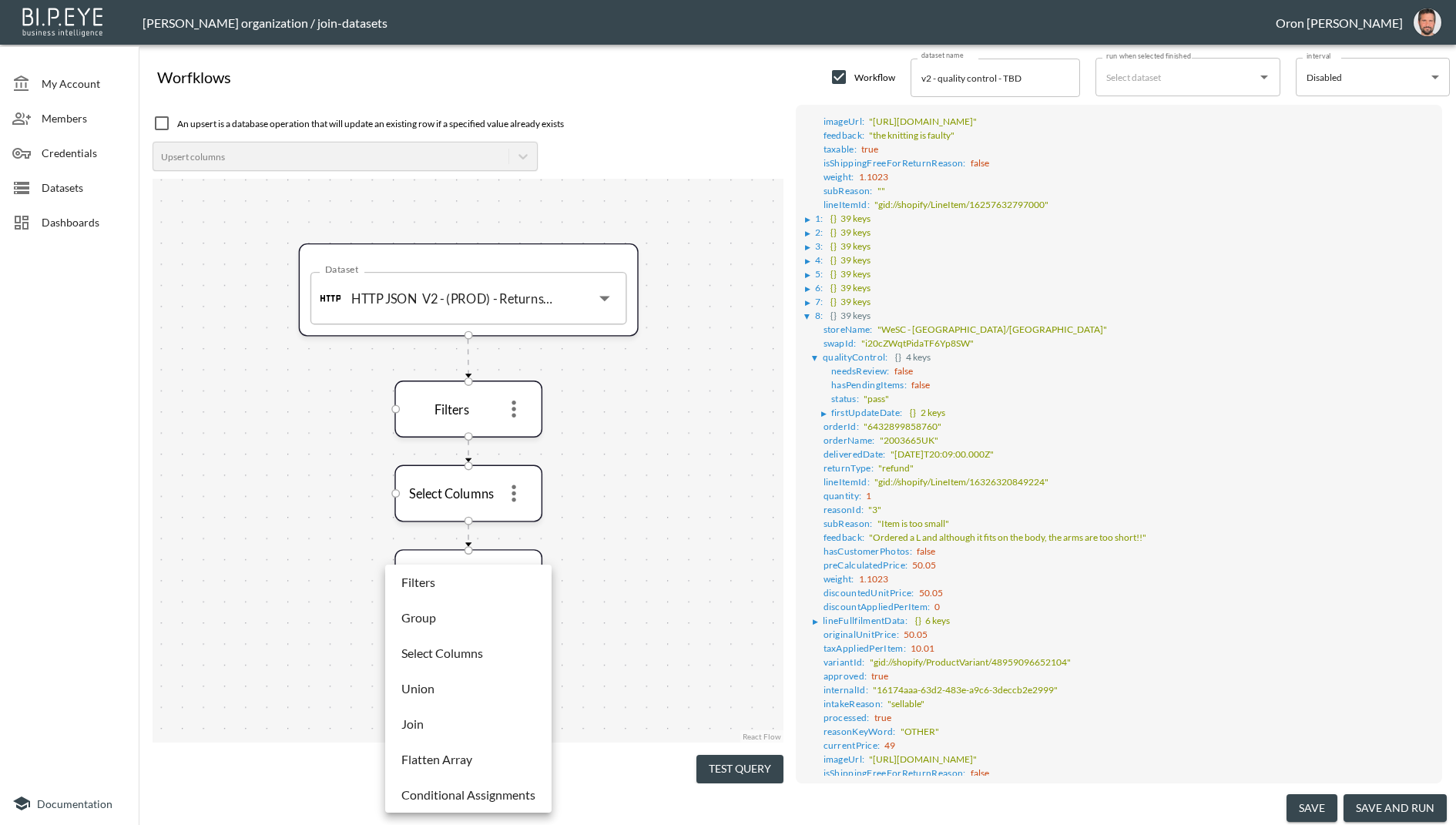
click at [457, 657] on p "Select Columns" at bounding box center [442, 653] width 82 height 19
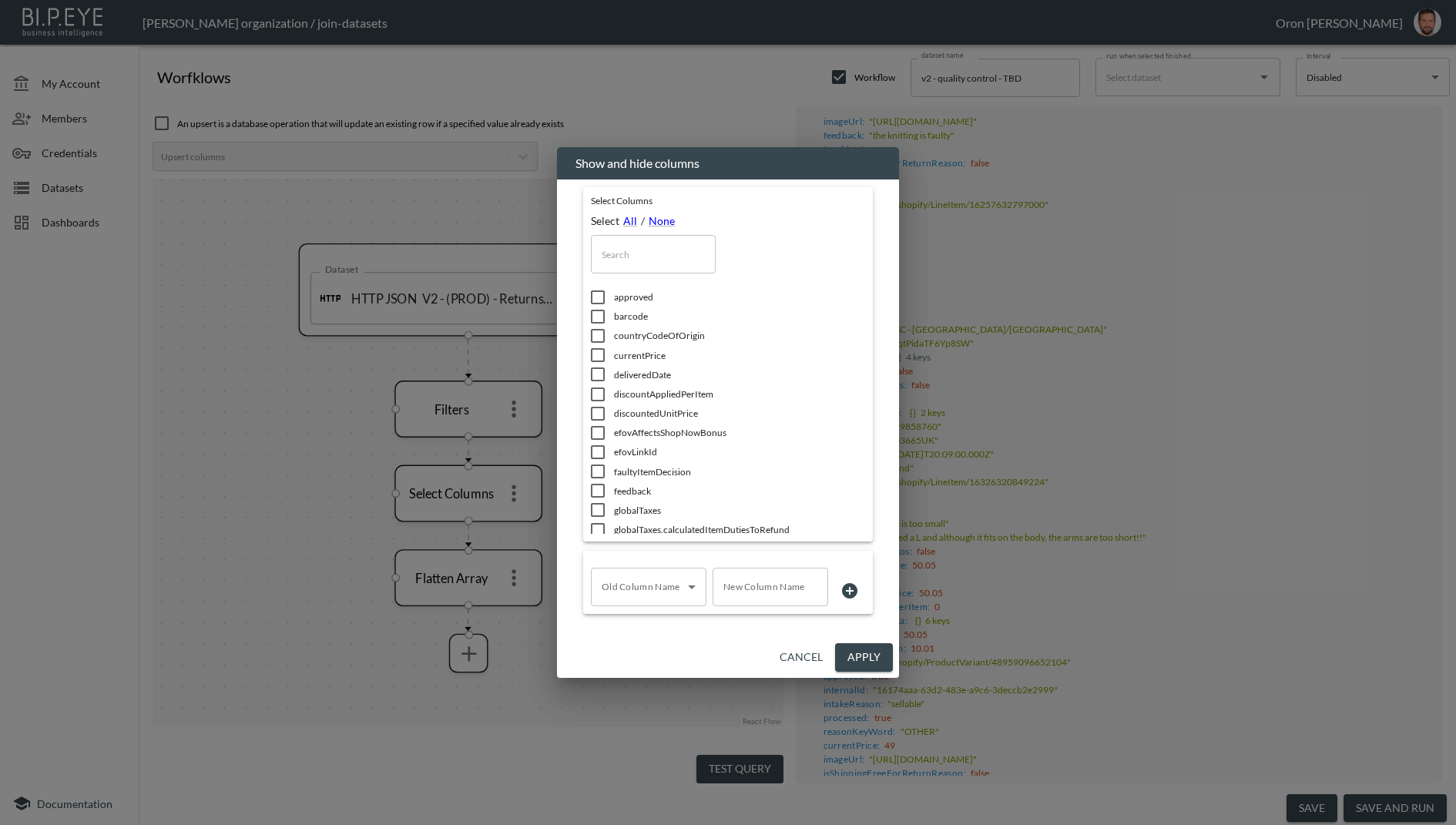
click at [670, 254] on input "text" at bounding box center [653, 255] width 125 height 39
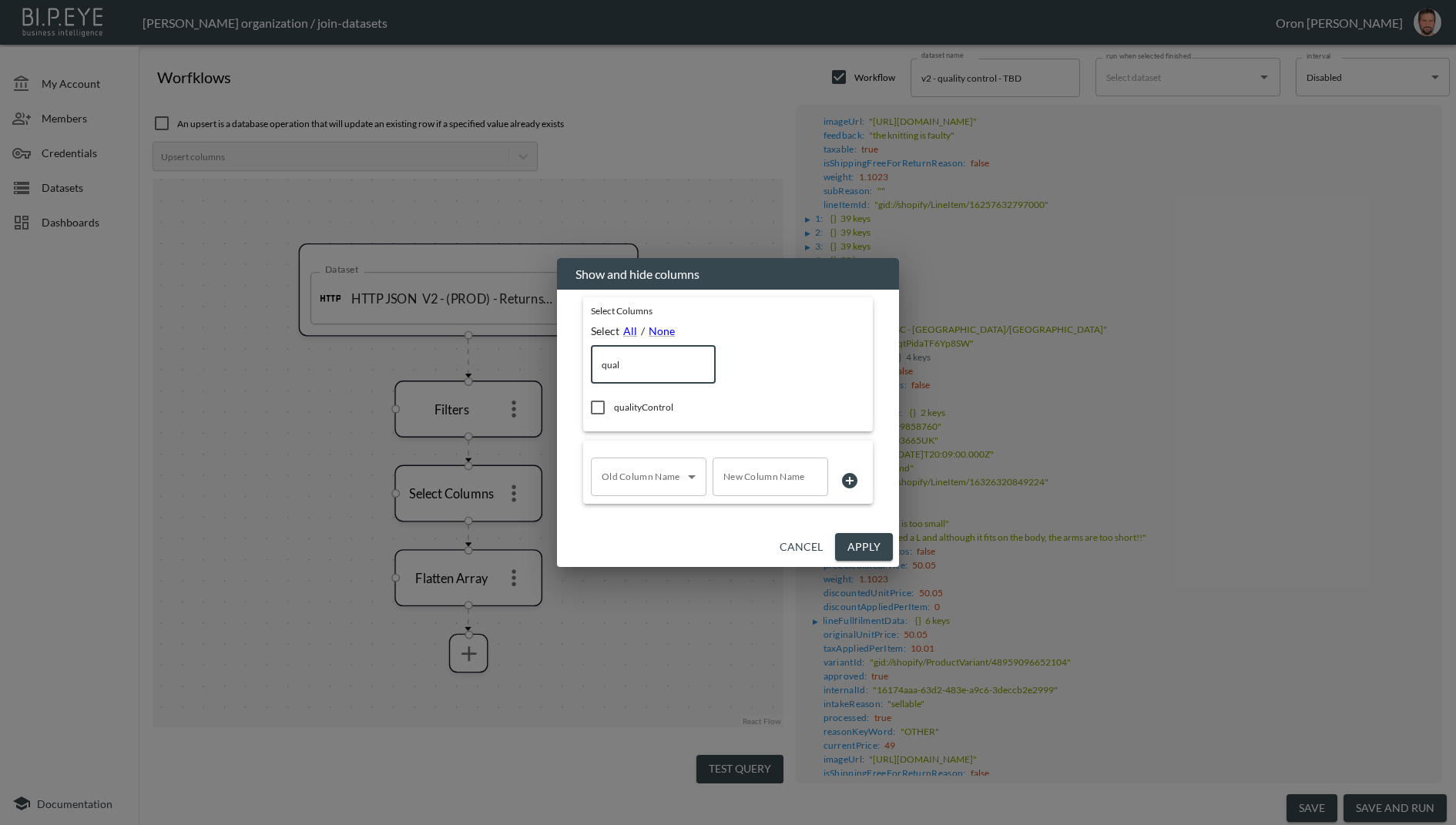
type input "quali"
drag, startPoint x: 634, startPoint y: 362, endPoint x: 533, endPoint y: 362, distance: 101.0
click at [533, 362] on div "Show and hide columns Select Columns Select All / None quali ​ qualityControl O…" at bounding box center [728, 412] width 1456 height 825
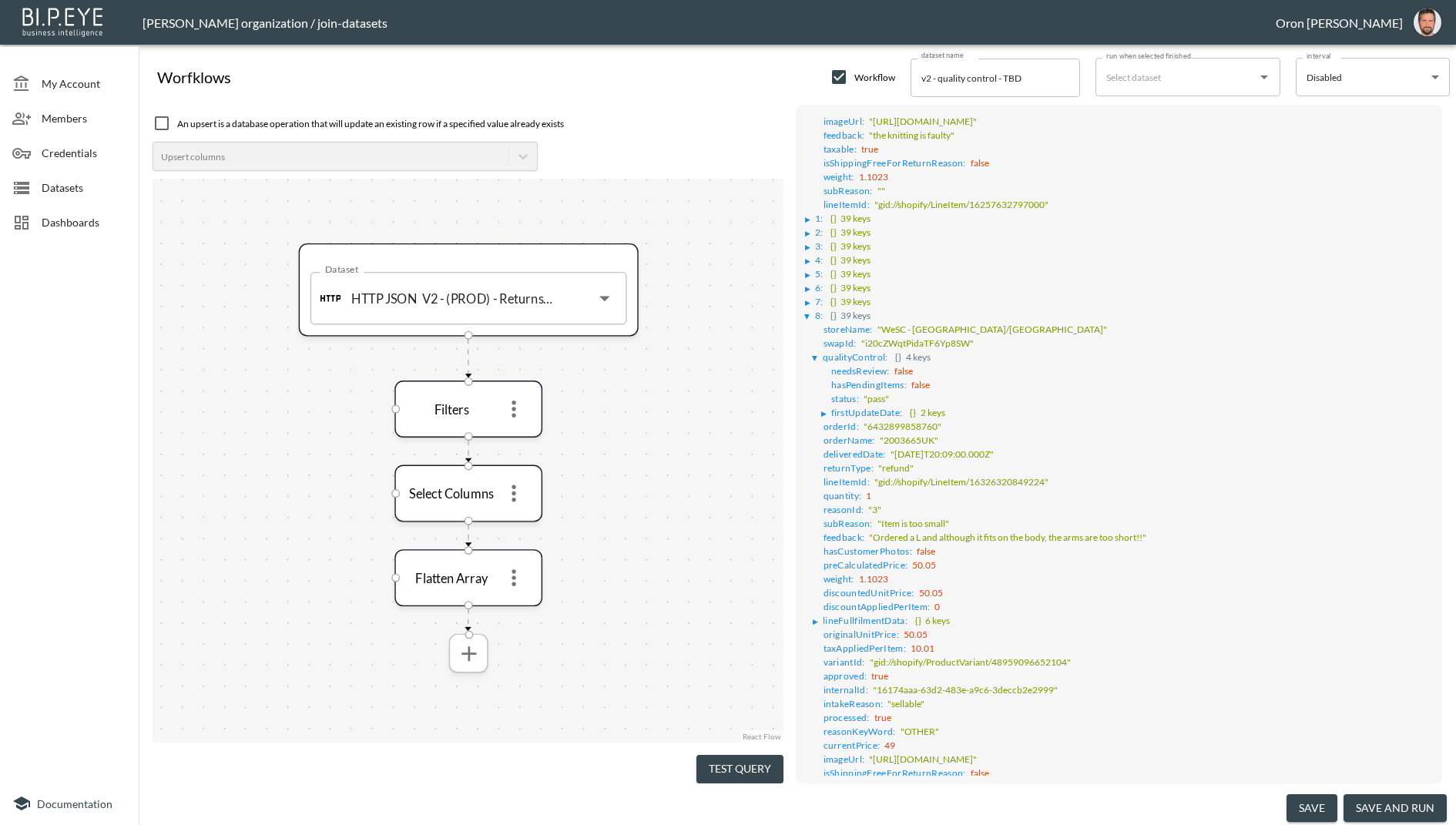
click at [469, 665] on icon "more" at bounding box center [469, 653] width 26 height 26
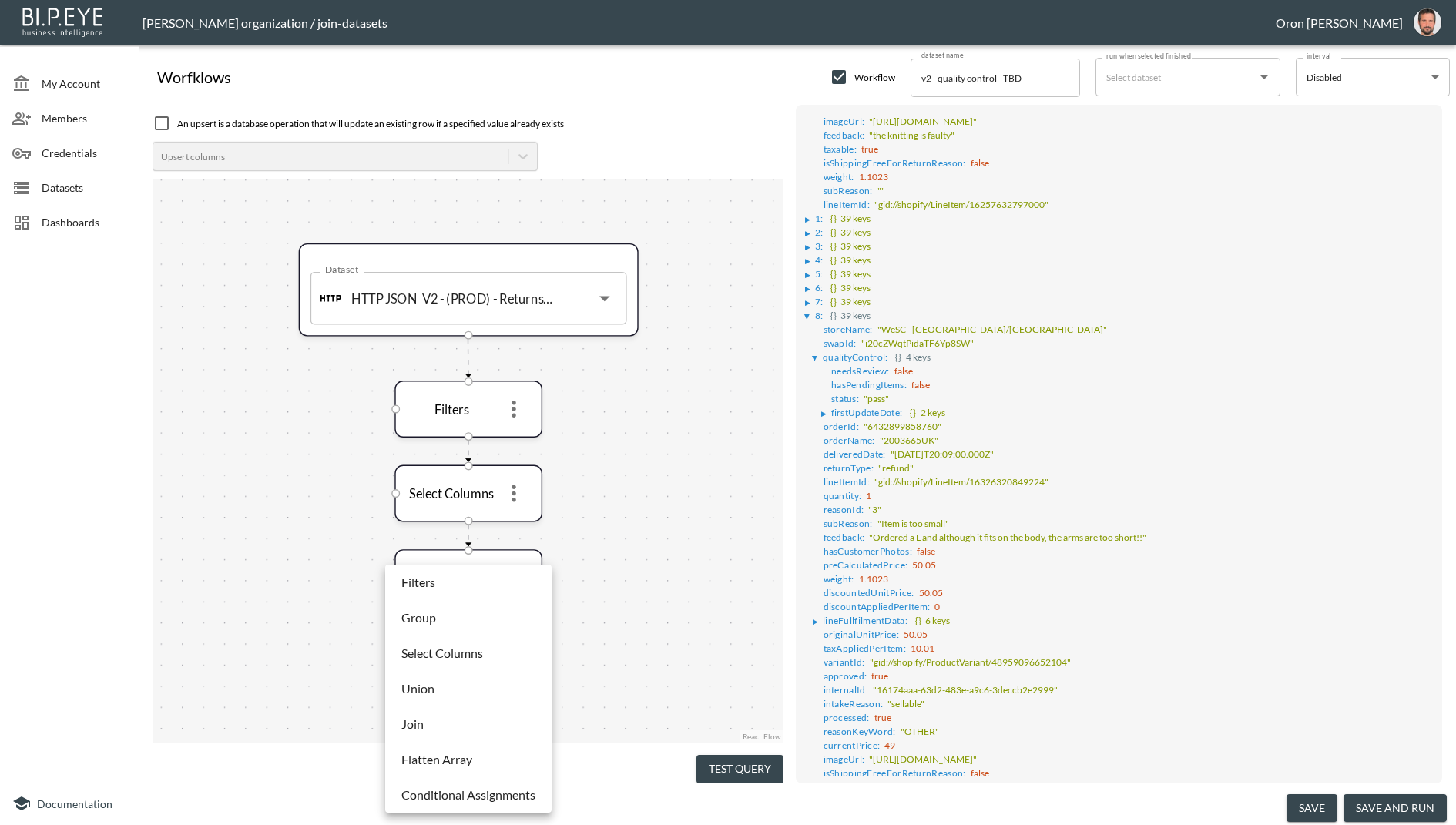
click at [848, 370] on div at bounding box center [728, 412] width 1456 height 825
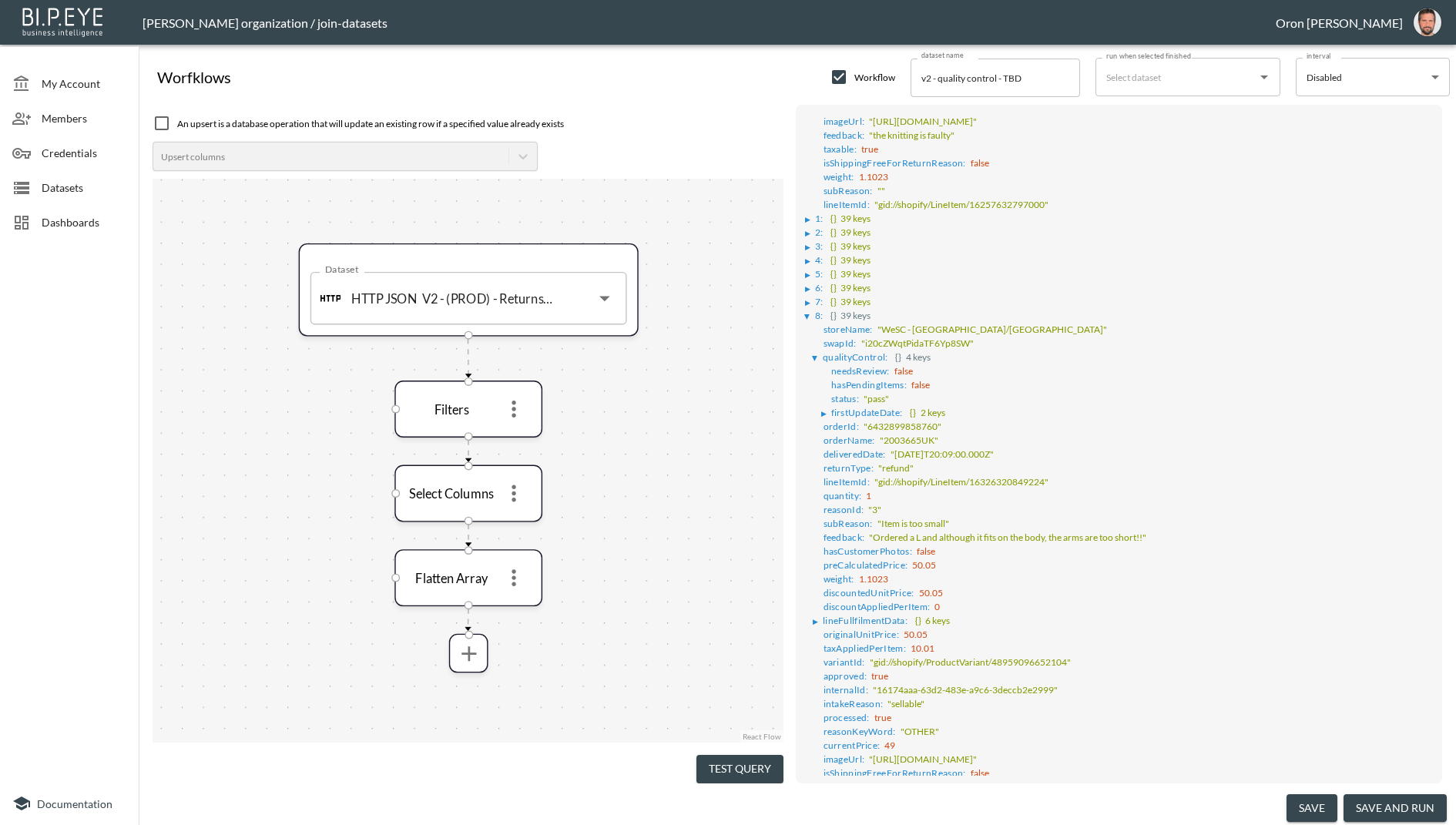
click at [848, 370] on div at bounding box center [728, 412] width 1456 height 825
click at [518, 410] on icon "more" at bounding box center [514, 409] width 26 height 26
click at [512, 435] on p "Edit" at bounding box center [503, 443] width 21 height 19
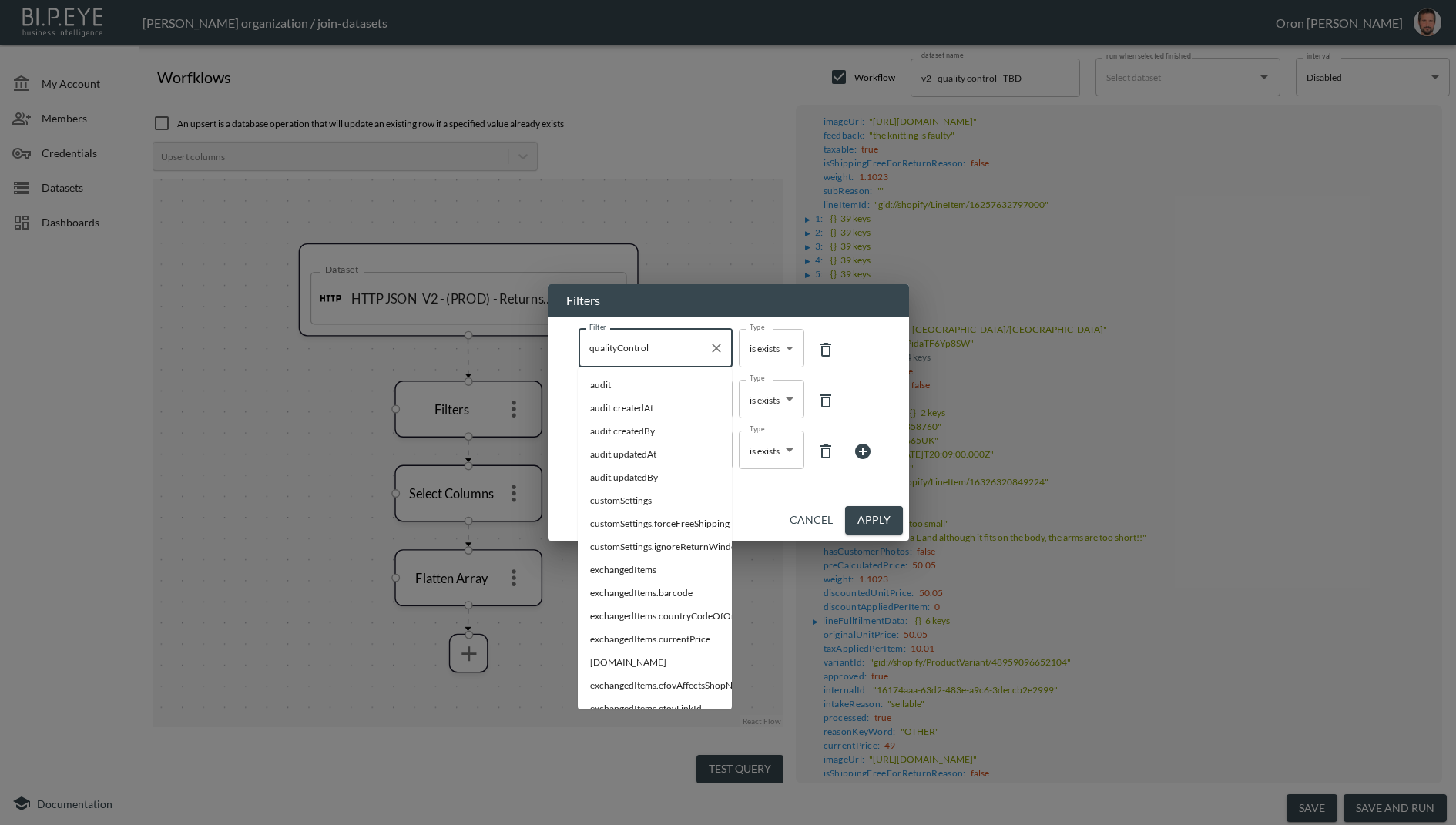
click at [672, 345] on input "qualityControl" at bounding box center [643, 348] width 117 height 25
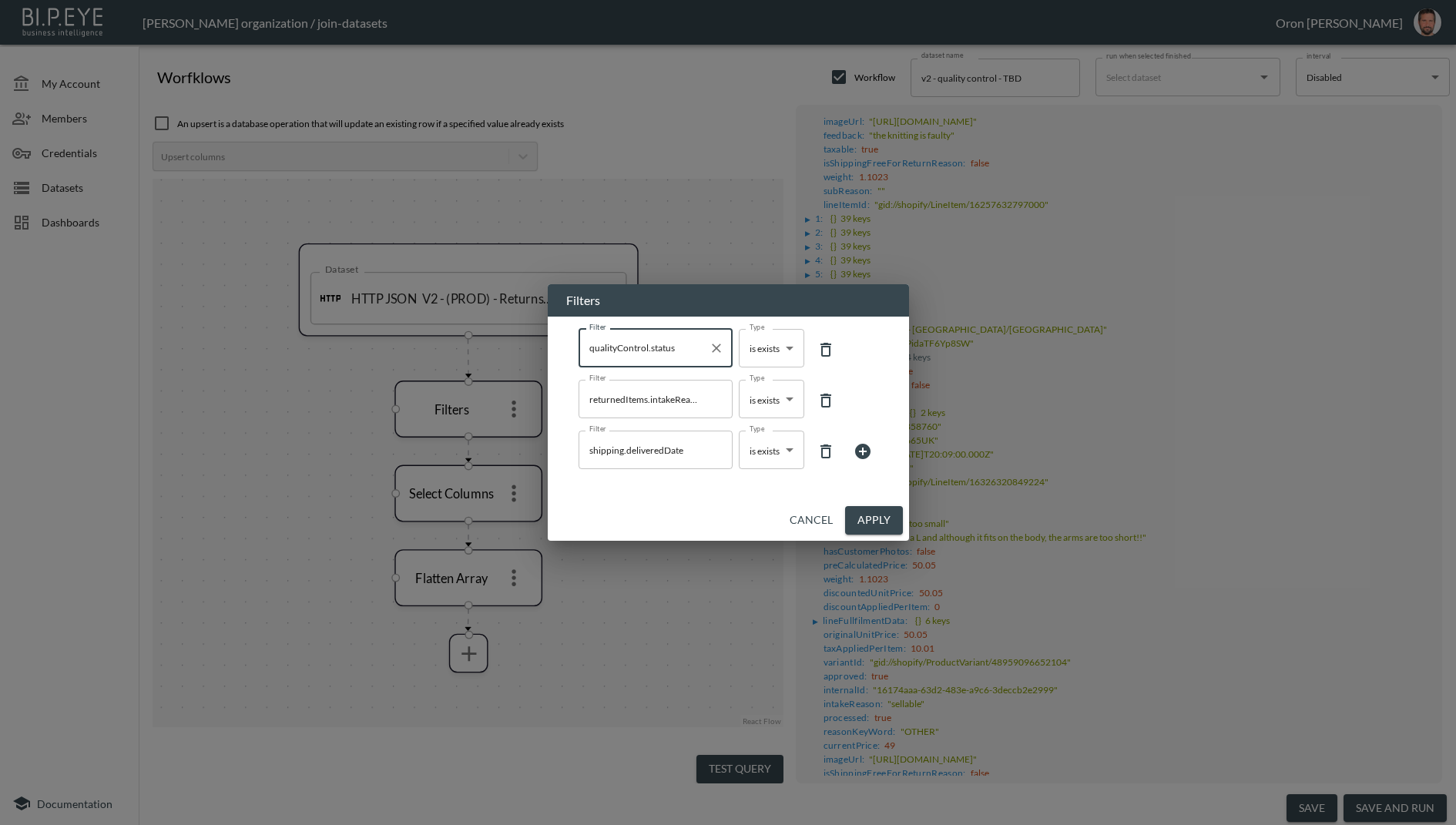
type input "qualityControl.status"
click at [883, 515] on button "Apply" at bounding box center [874, 520] width 58 height 28
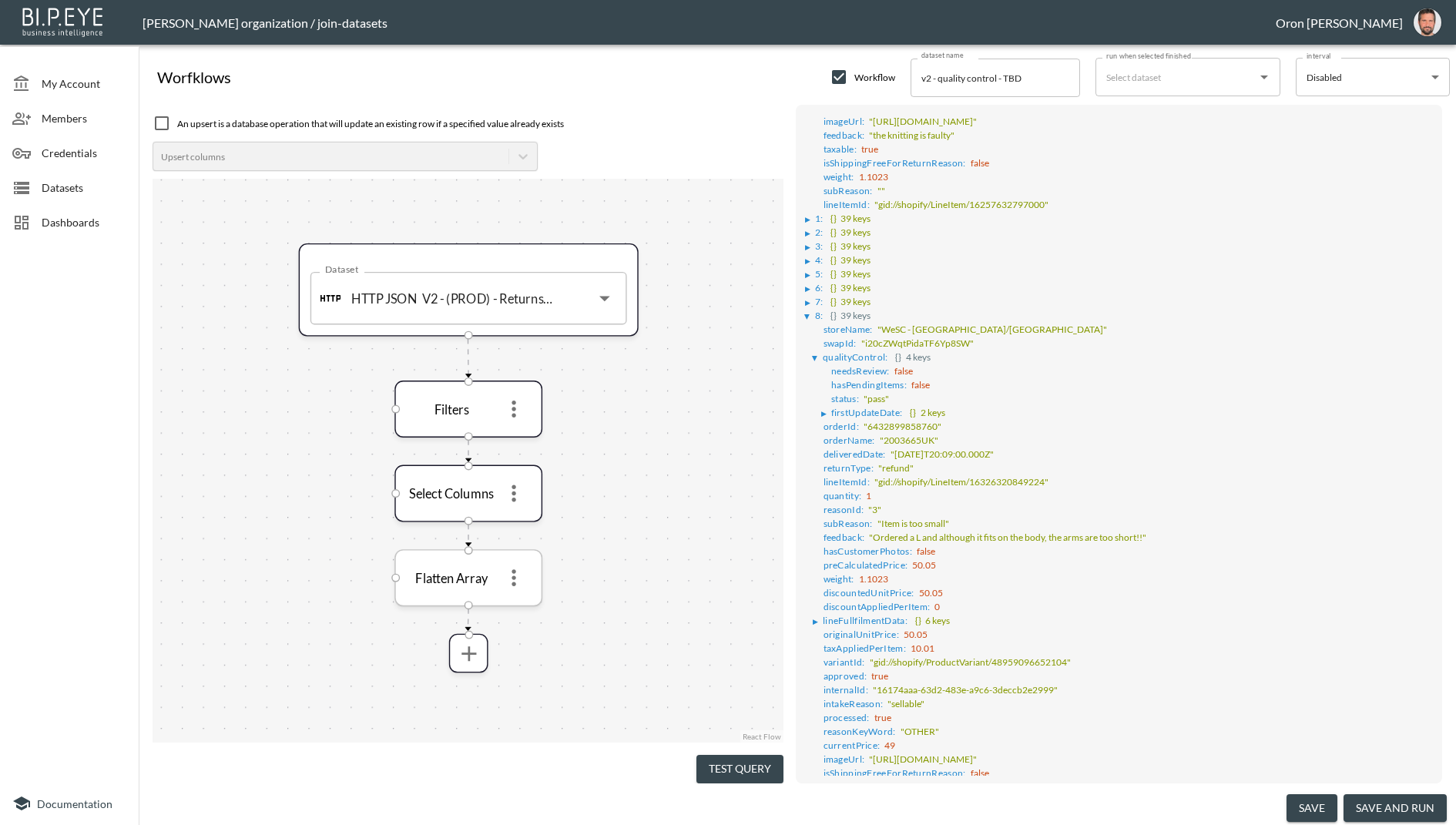
click at [517, 574] on icon "more" at bounding box center [514, 578] width 26 height 26
click at [529, 494] on div at bounding box center [728, 412] width 1456 height 825
click at [522, 494] on icon "more" at bounding box center [514, 493] width 26 height 26
click at [524, 514] on li "Edit" at bounding box center [514, 527] width 68 height 27
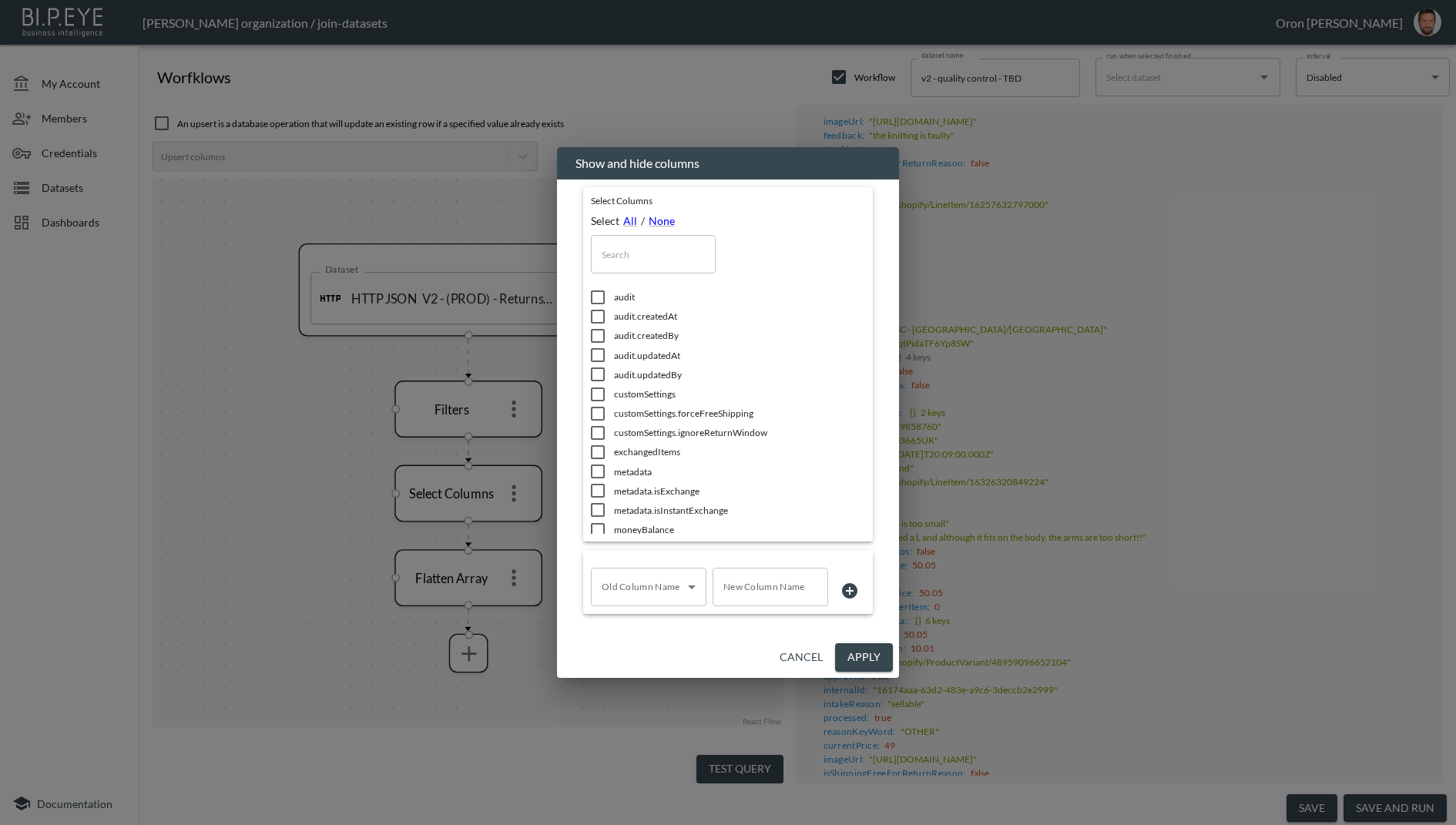
click at [648, 249] on input "text" at bounding box center [653, 255] width 125 height 39
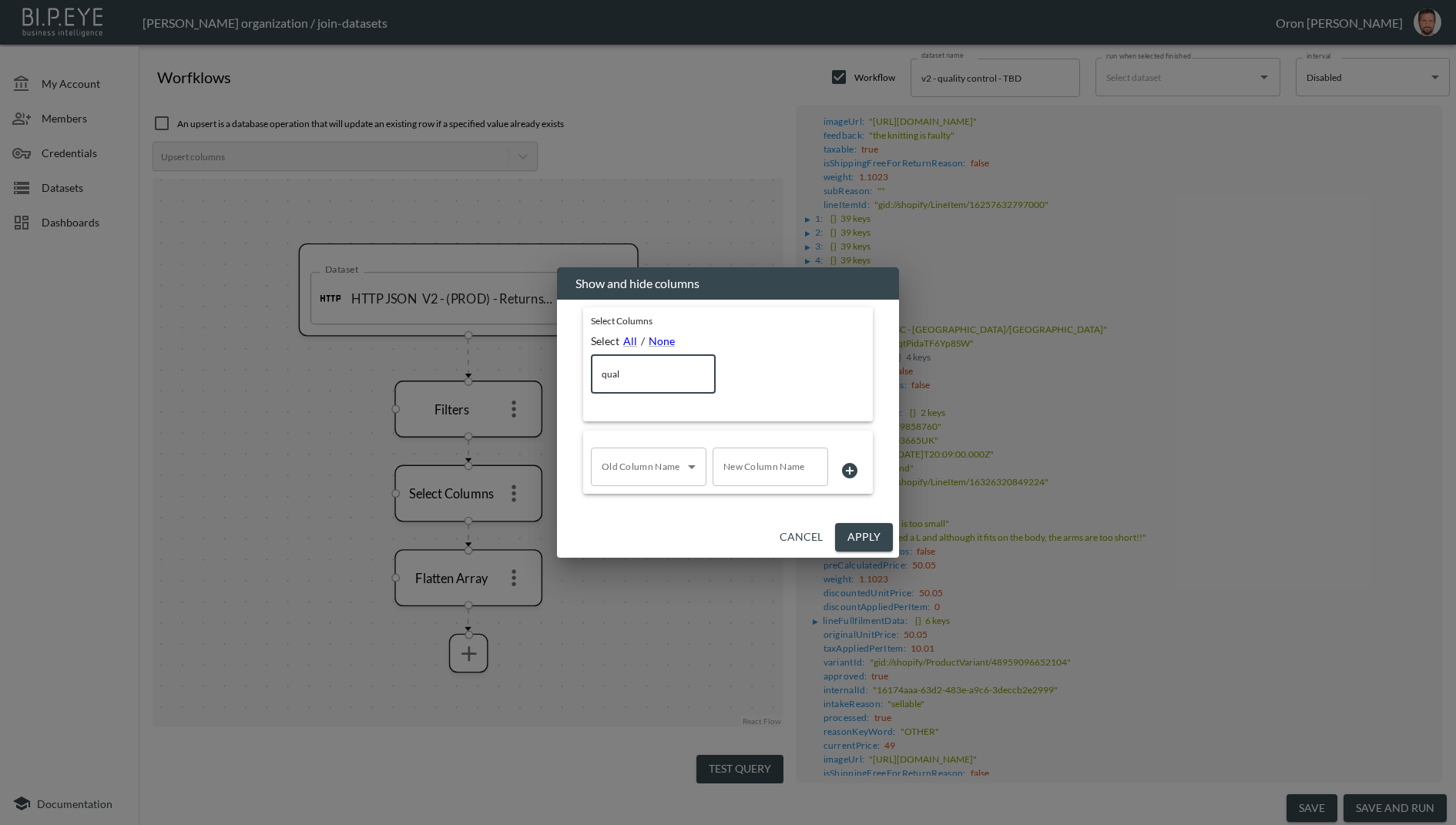
type input "quali"
type input "qua"
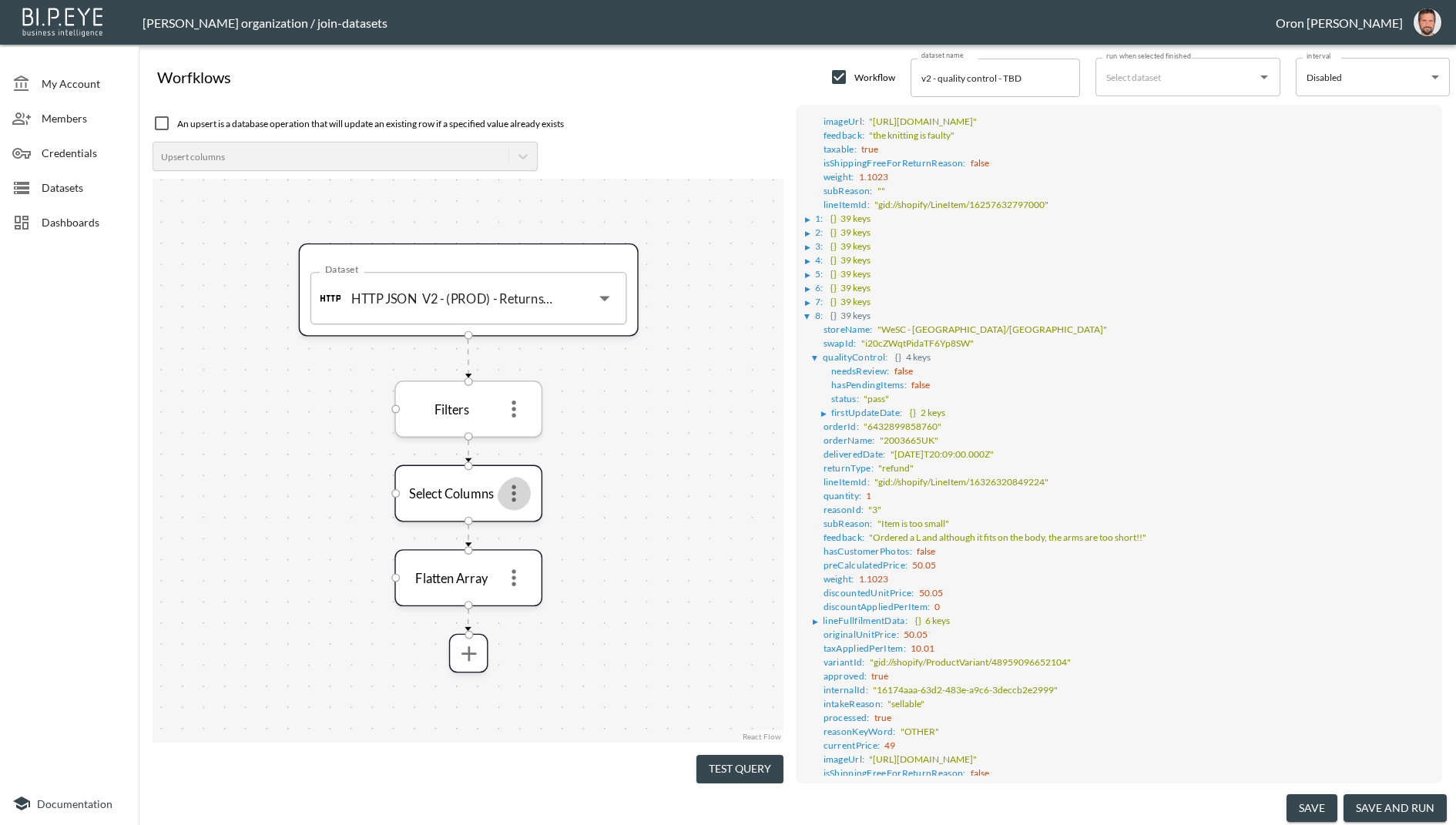
click at [512, 404] on icon "more" at bounding box center [513, 409] width 4 height 17
click at [514, 432] on li "Edit" at bounding box center [514, 443] width 68 height 27
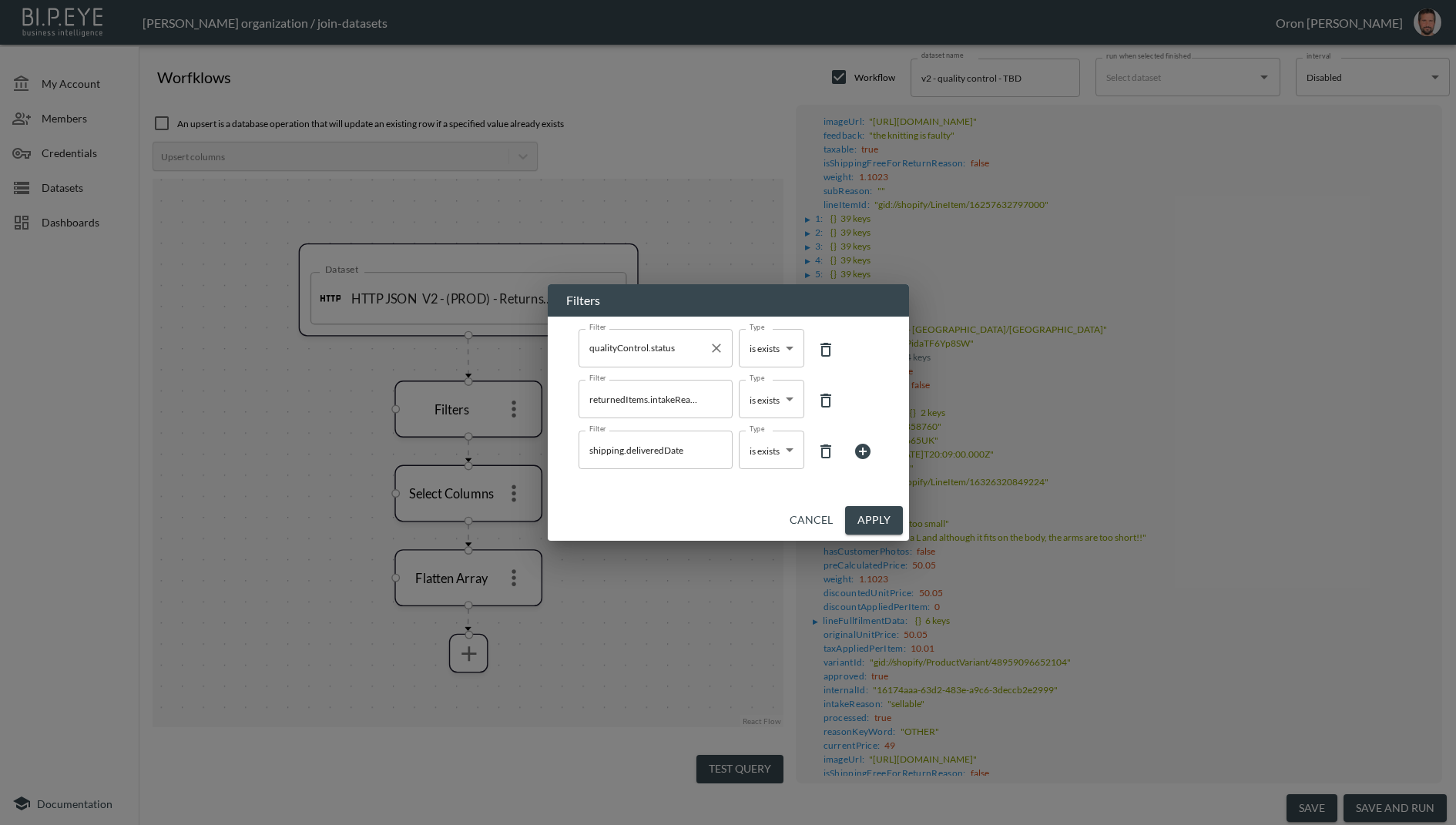
click at [682, 346] on input "qualityControl.status" at bounding box center [643, 348] width 117 height 25
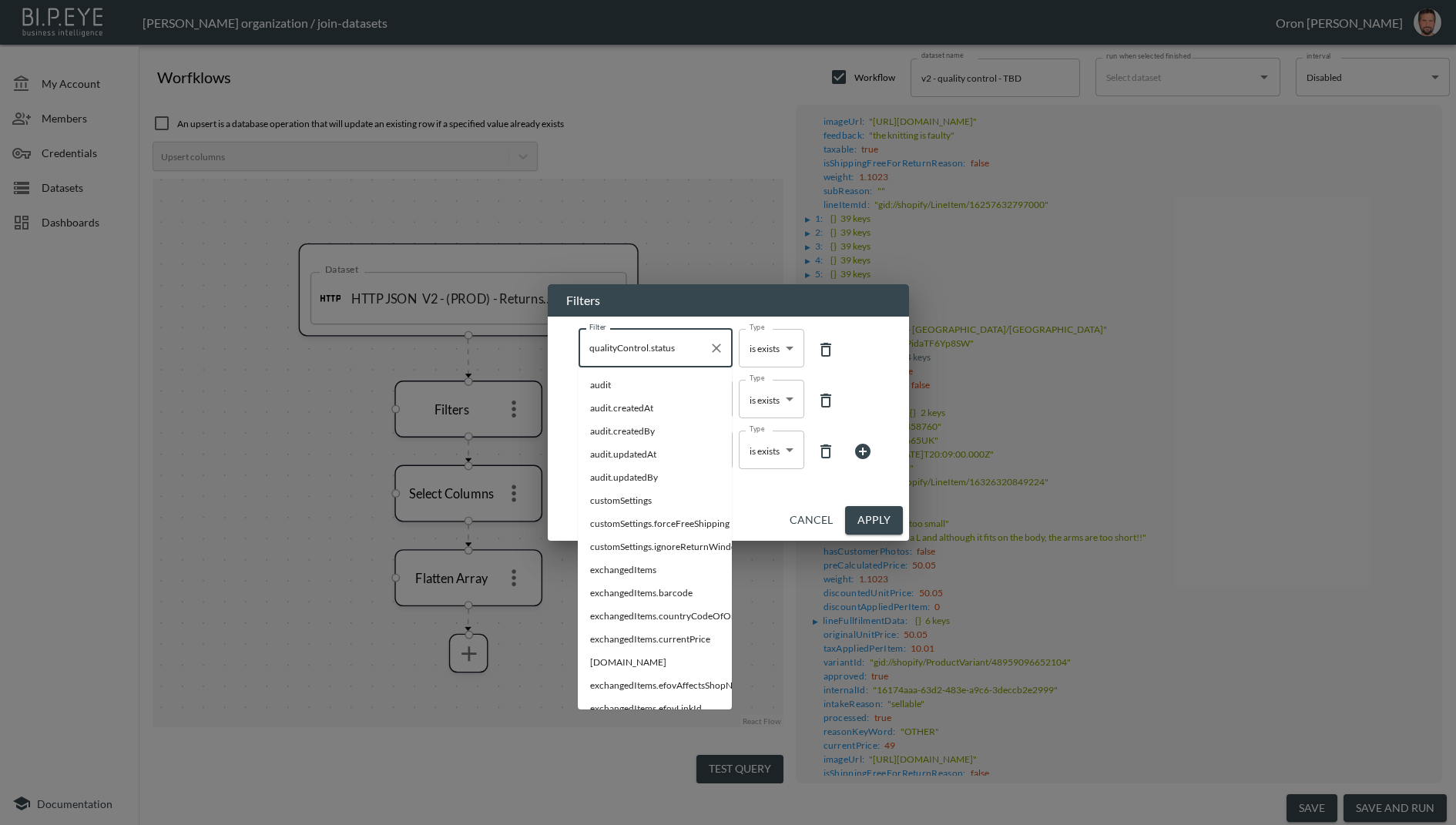
click at [760, 503] on div "Cancel Apply" at bounding box center [729, 520] width 361 height 41
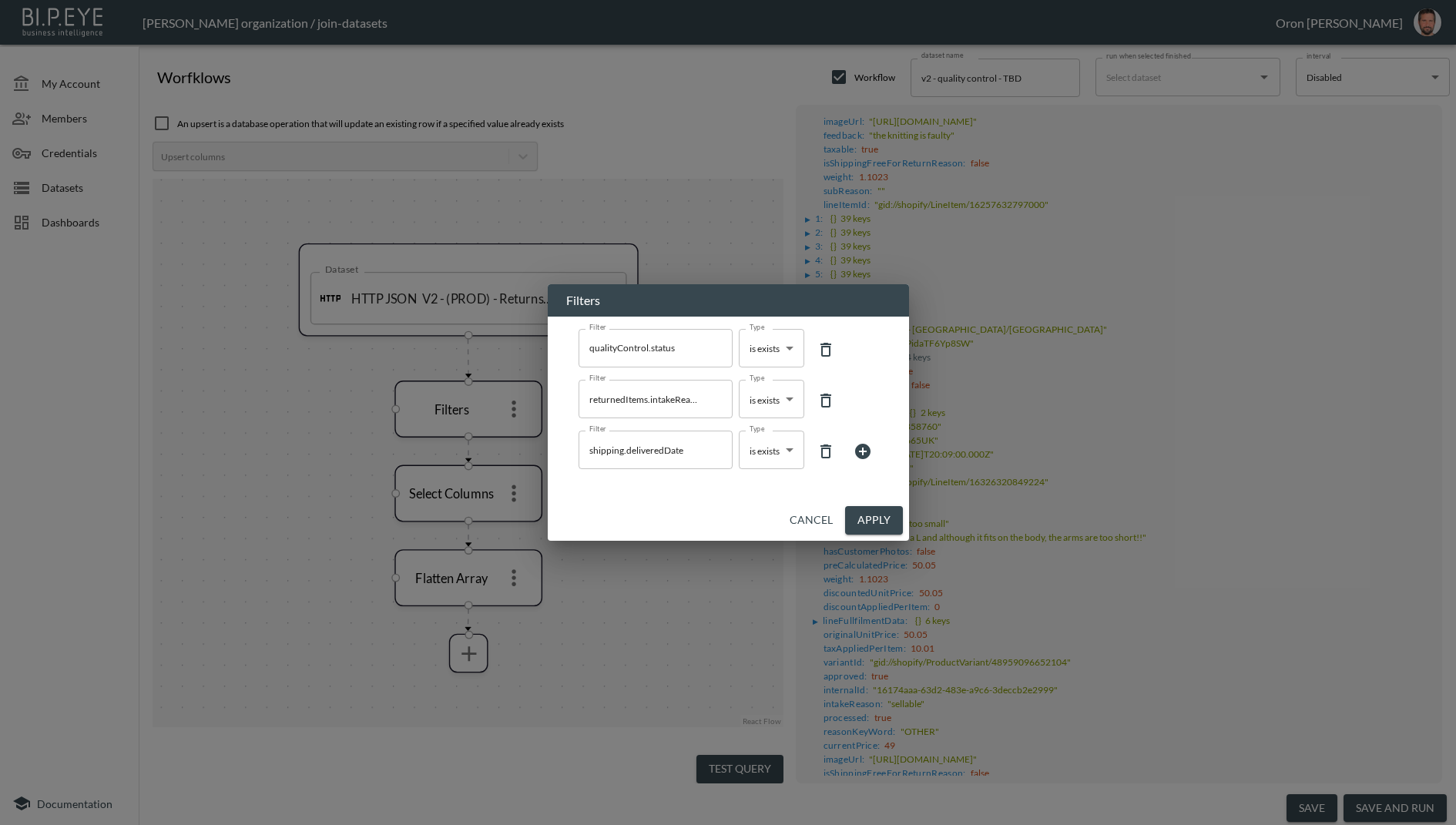
click at [879, 517] on button "Apply" at bounding box center [874, 520] width 58 height 28
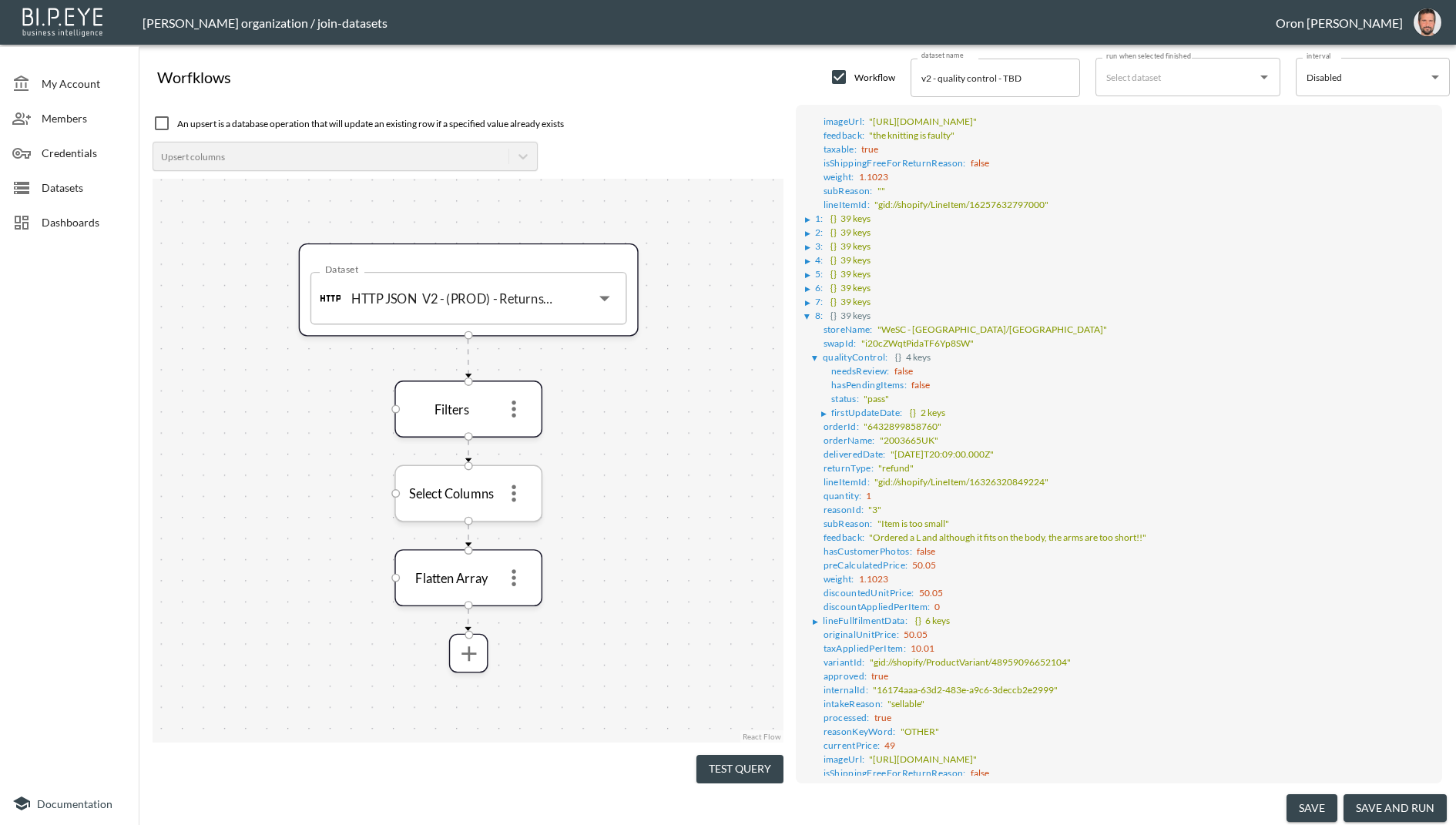
click at [512, 496] on icon "more" at bounding box center [514, 493] width 26 height 26
click at [511, 524] on p "Edit" at bounding box center [503, 527] width 21 height 19
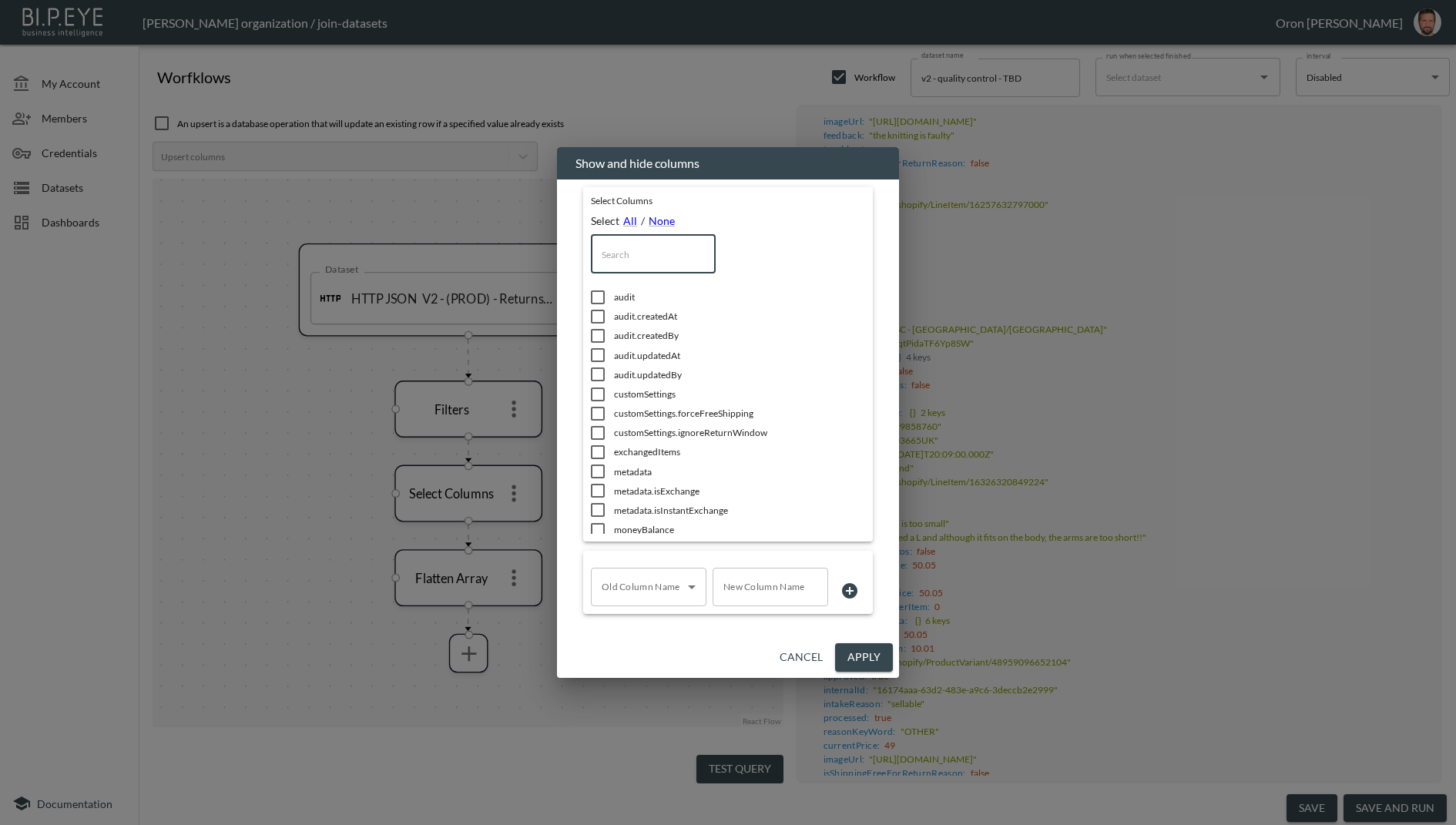
click at [635, 247] on input "text" at bounding box center [653, 255] width 125 height 39
type input "q"
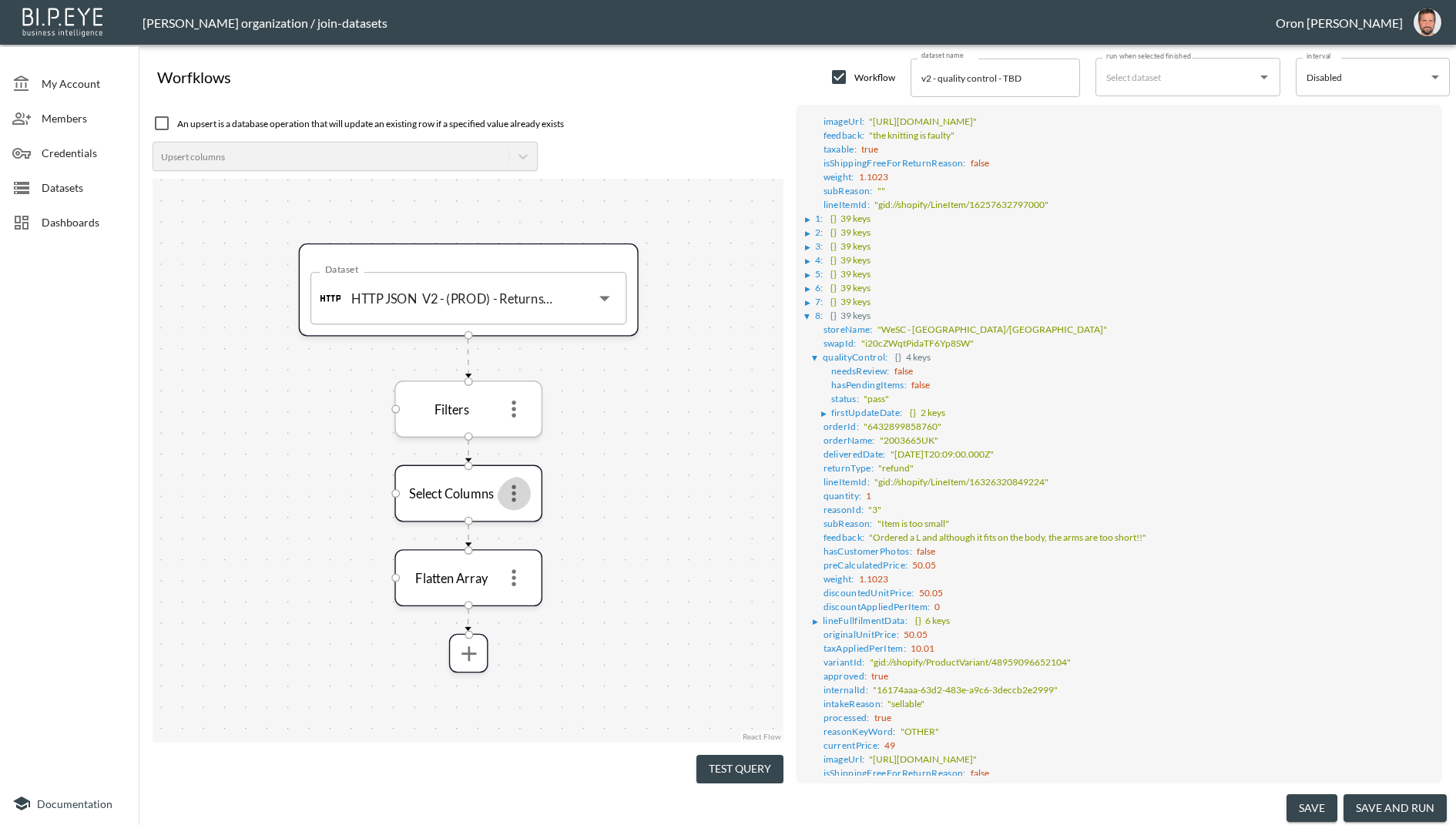
click at [520, 405] on icon "more" at bounding box center [514, 409] width 26 height 26
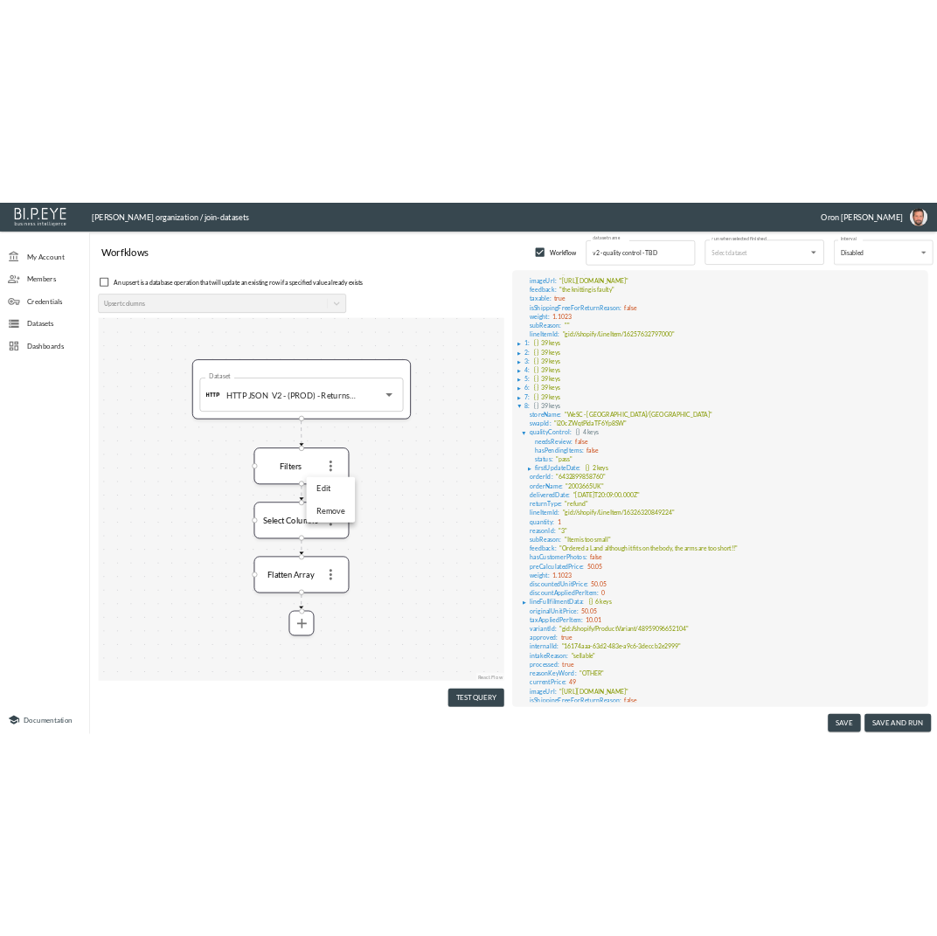
scroll to position [562, 0]
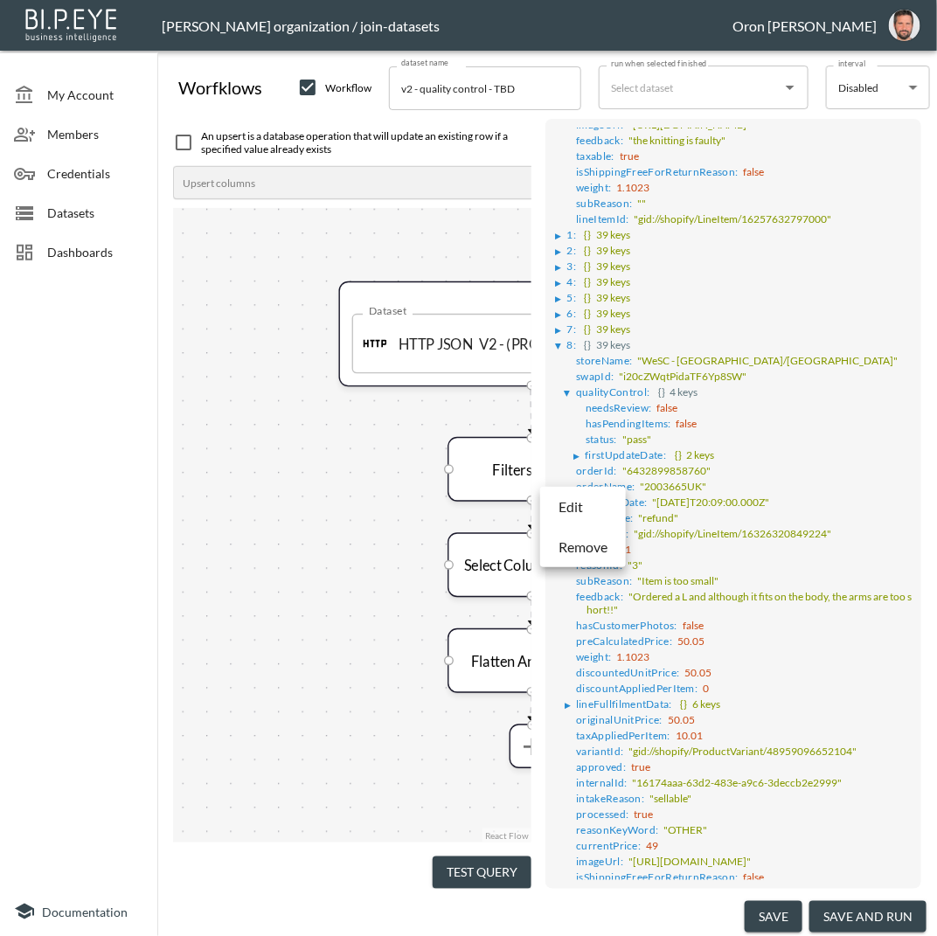
drag, startPoint x: 390, startPoint y: 433, endPoint x: 288, endPoint y: 417, distance: 103.5
click at [288, 417] on div at bounding box center [468, 468] width 937 height 936
click at [479, 872] on button "Test Query" at bounding box center [482, 873] width 99 height 32
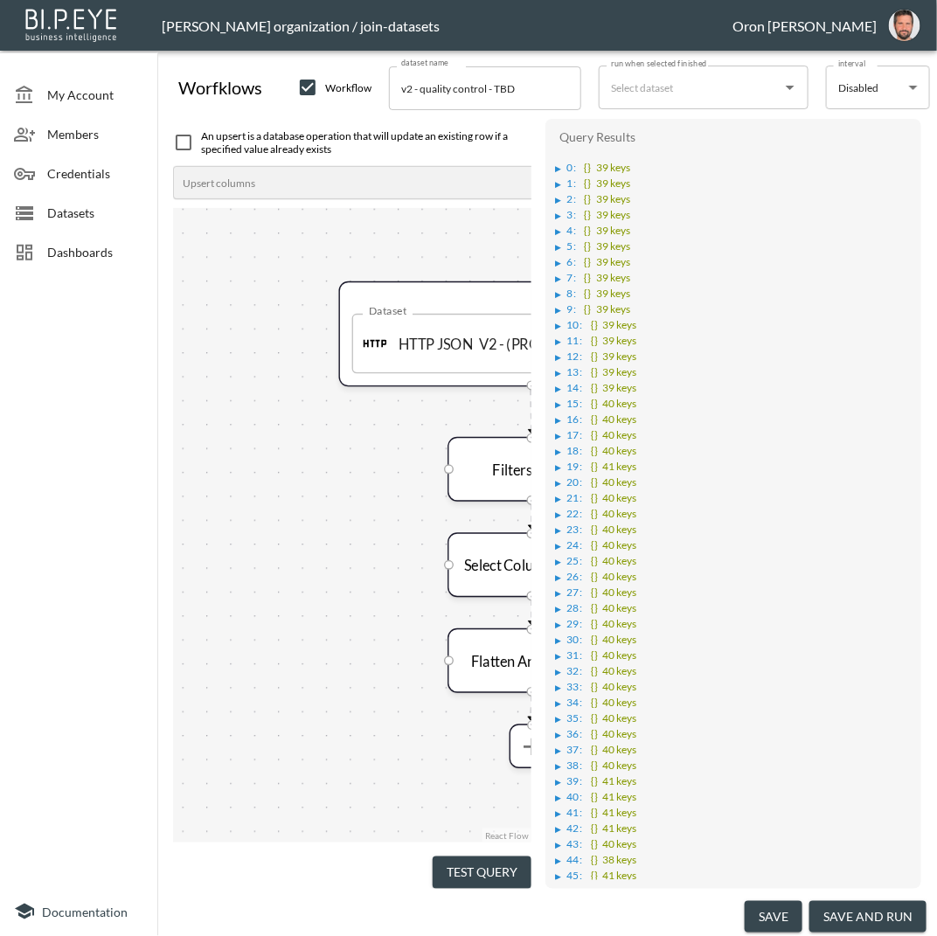
click at [550, 148] on div "Query Results ▶ 0 : {} 39 keys ▶ 1 : {} 39 keys ▶ 2 : {} 39 keys ▶ 3 : {} 39 ke…" at bounding box center [733, 503] width 376 height 769
click at [551, 156] on div "Query Results ▶ 0 : {} 39 keys ▶ 1 : {} 39 keys ▶ 2 : {} 39 keys ▶ 3 : {} 39 ke…" at bounding box center [733, 503] width 376 height 769
click at [552, 163] on div "Query Results ▶ 0 : {} 39 keys ▶ 1 : {} 39 keys ▶ 2 : {} 39 keys ▶ 3 : {} 39 ke…" at bounding box center [733, 503] width 376 height 769
click at [559, 172] on div "▶" at bounding box center [559, 168] width 6 height 9
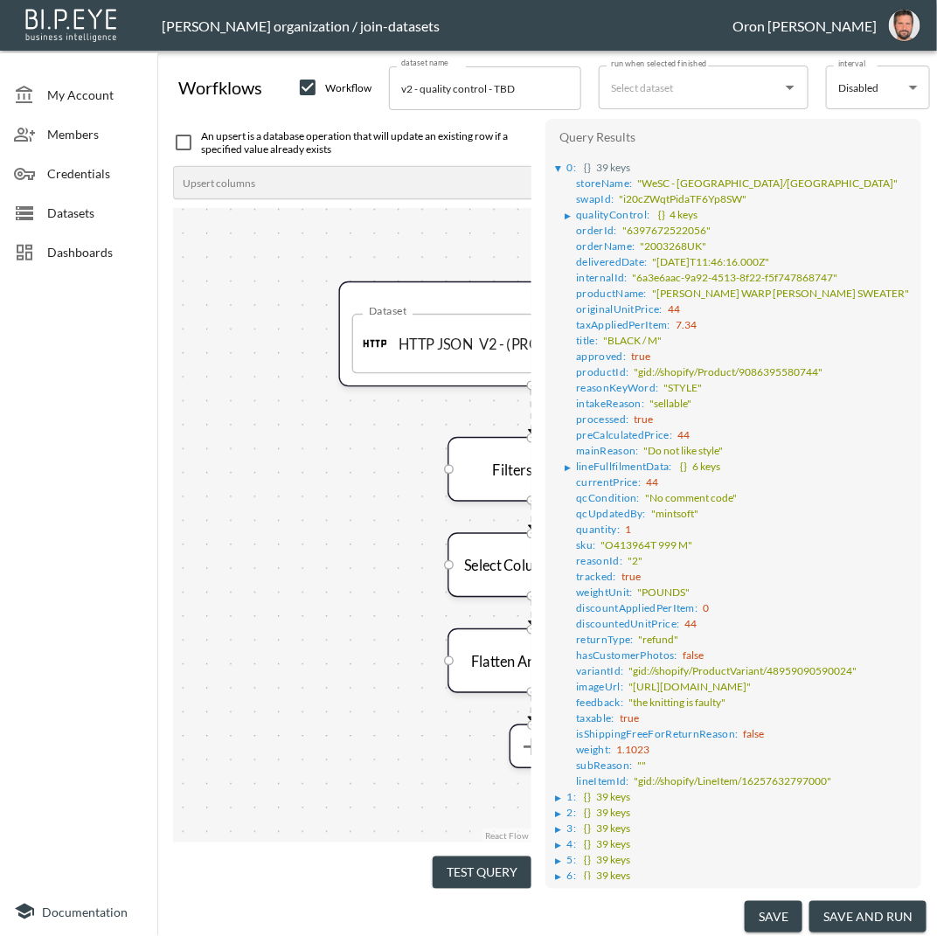
click at [570, 212] on div "▶" at bounding box center [568, 216] width 6 height 9
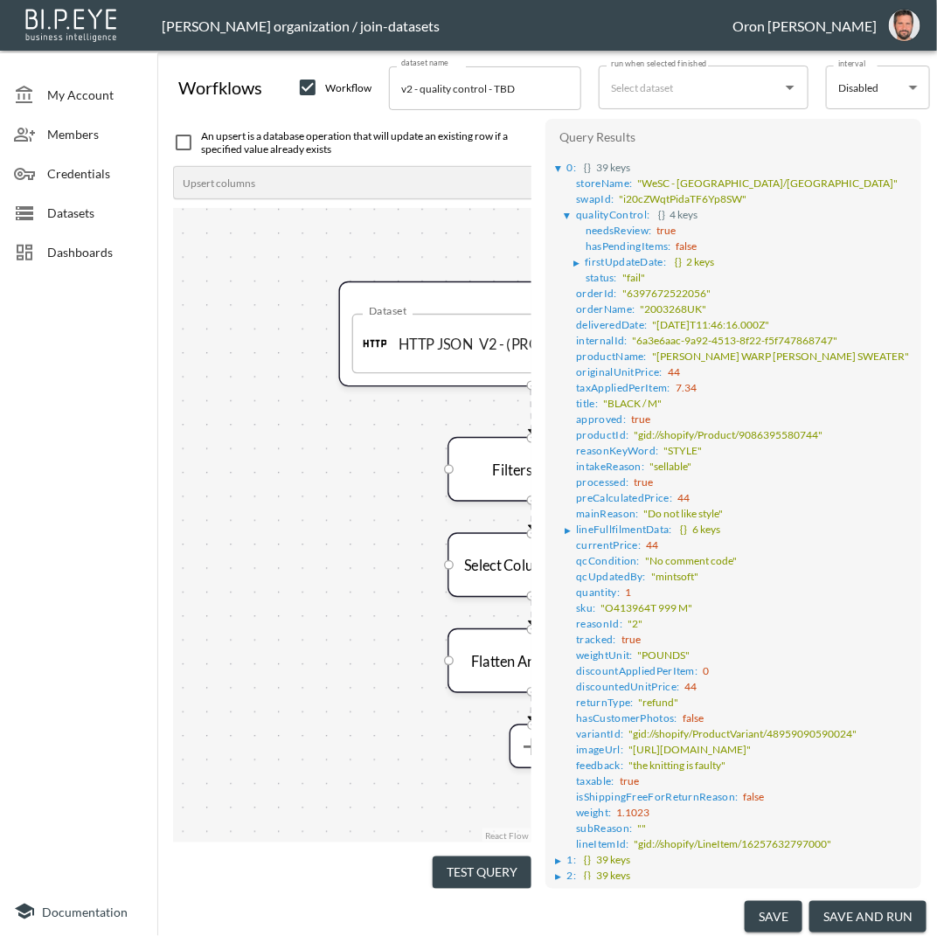
click at [400, 488] on div "Dataset HTTP JSON V2 - (PROD) - Returns Pagination Dataset Filters Select Colum…" at bounding box center [352, 525] width 358 height 635
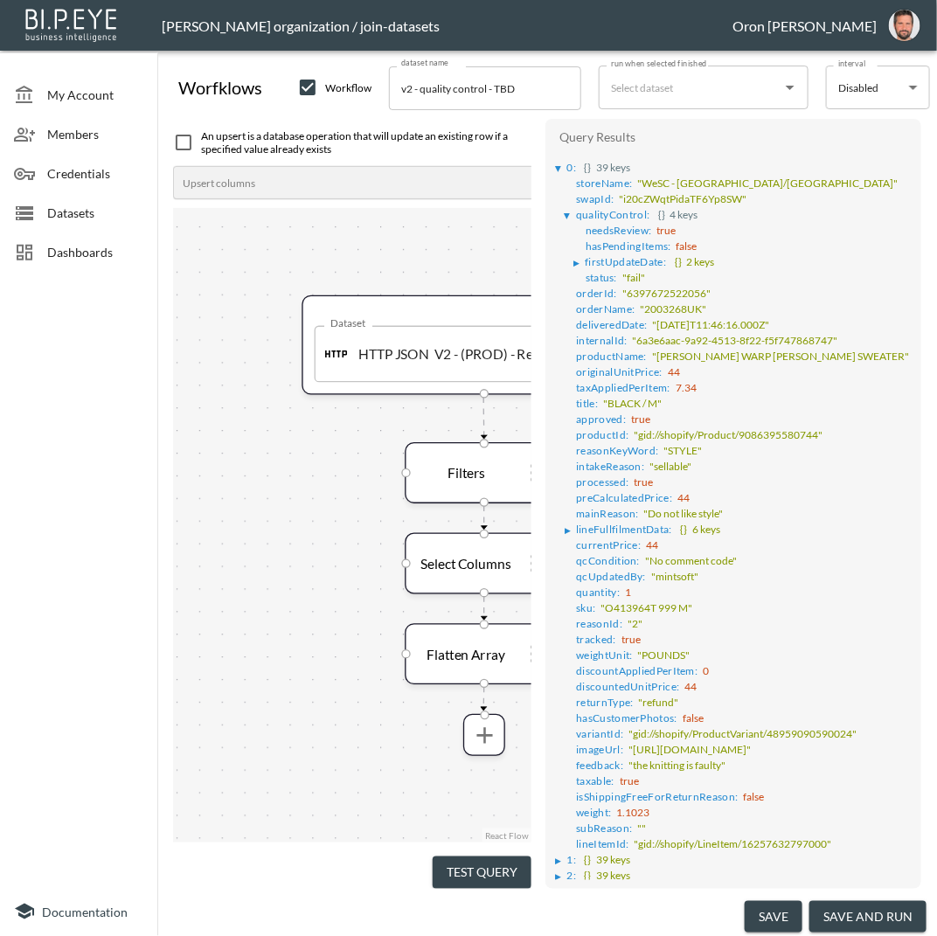
drag, startPoint x: 400, startPoint y: 488, endPoint x: 274, endPoint y: 487, distance: 125.9
click at [275, 490] on div "Dataset HTTP JSON V2 - (PROD) - Returns Pagination Dataset Filters Select Colum…" at bounding box center [352, 525] width 358 height 635
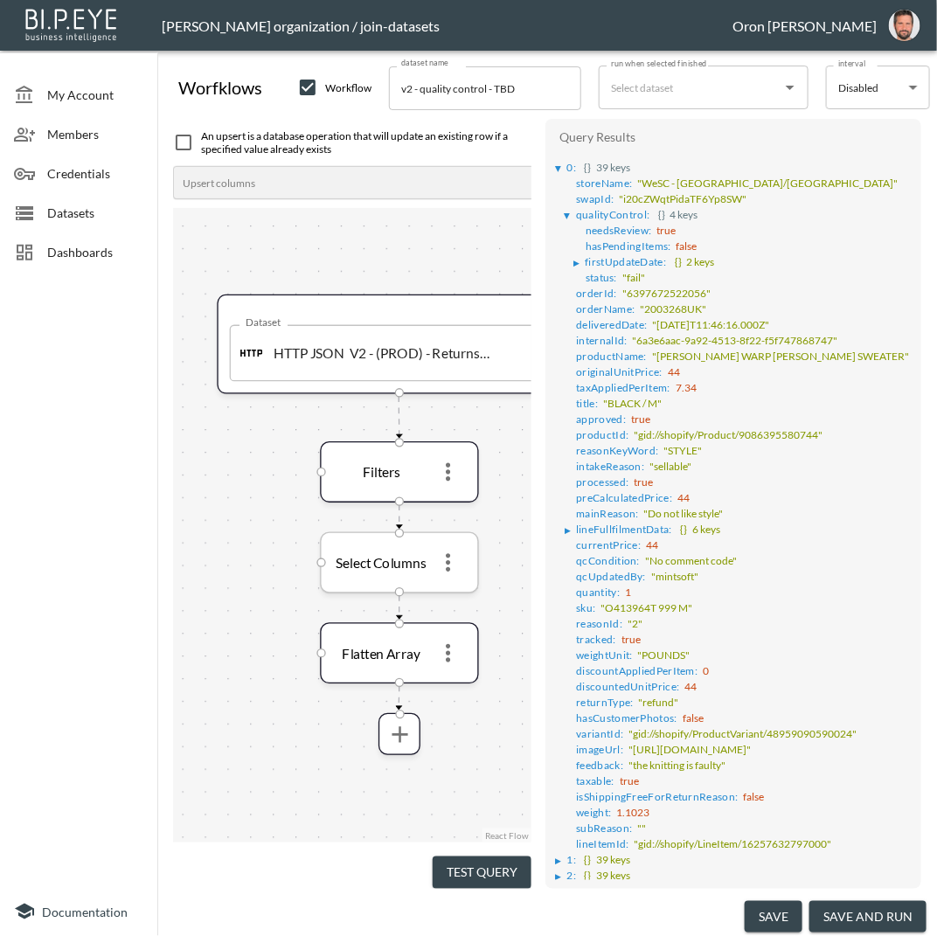
click at [447, 558] on icon "more" at bounding box center [447, 563] width 27 height 27
click at [454, 592] on li "Edit" at bounding box center [448, 599] width 77 height 31
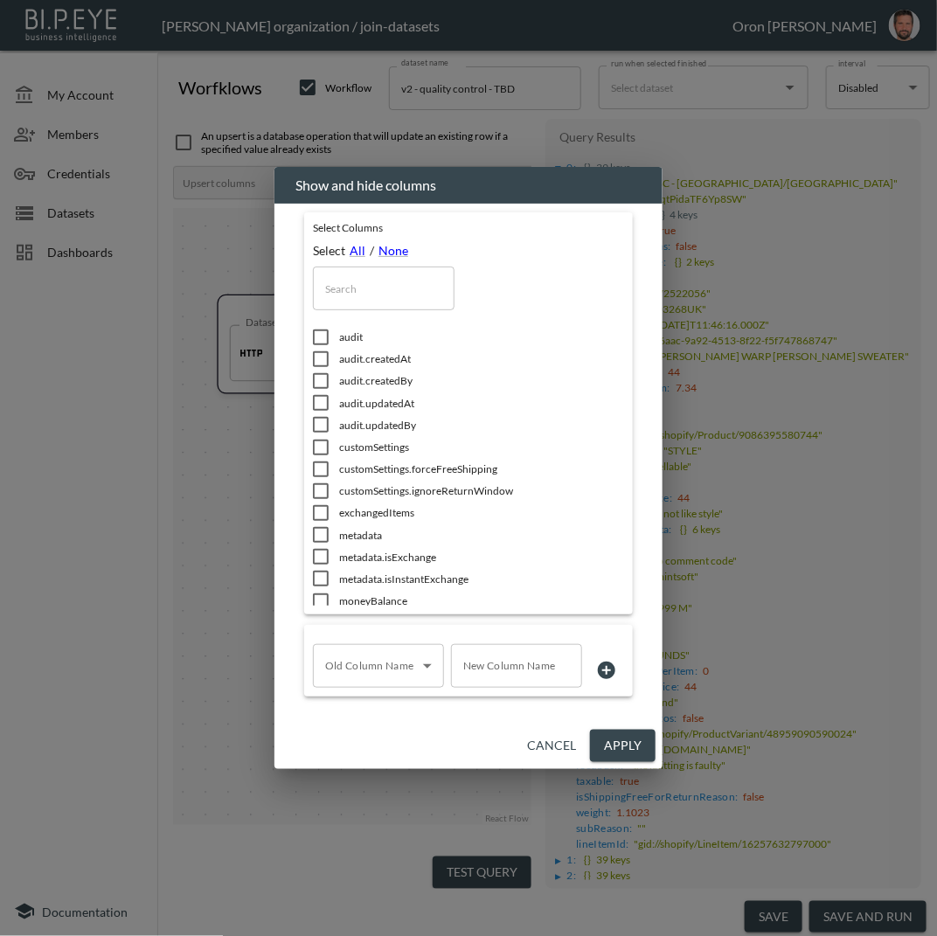
click at [416, 288] on input "text" at bounding box center [384, 289] width 142 height 44
type input "q"
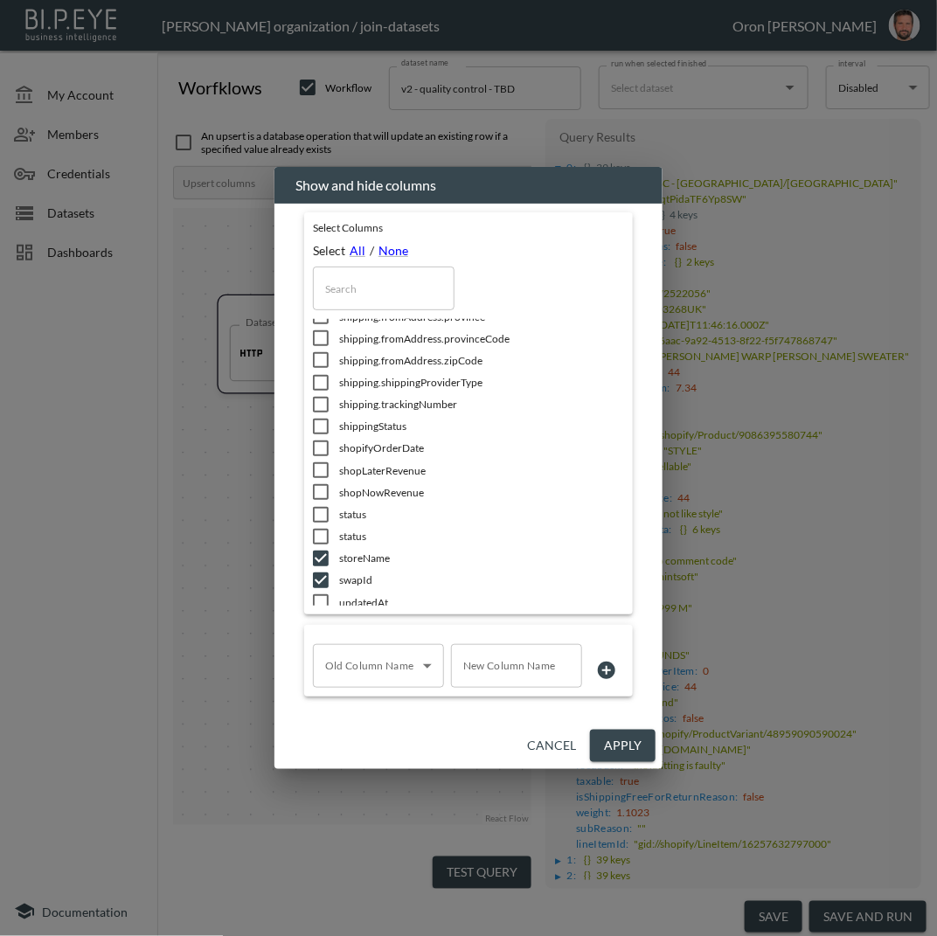
scroll to position [1057, 0]
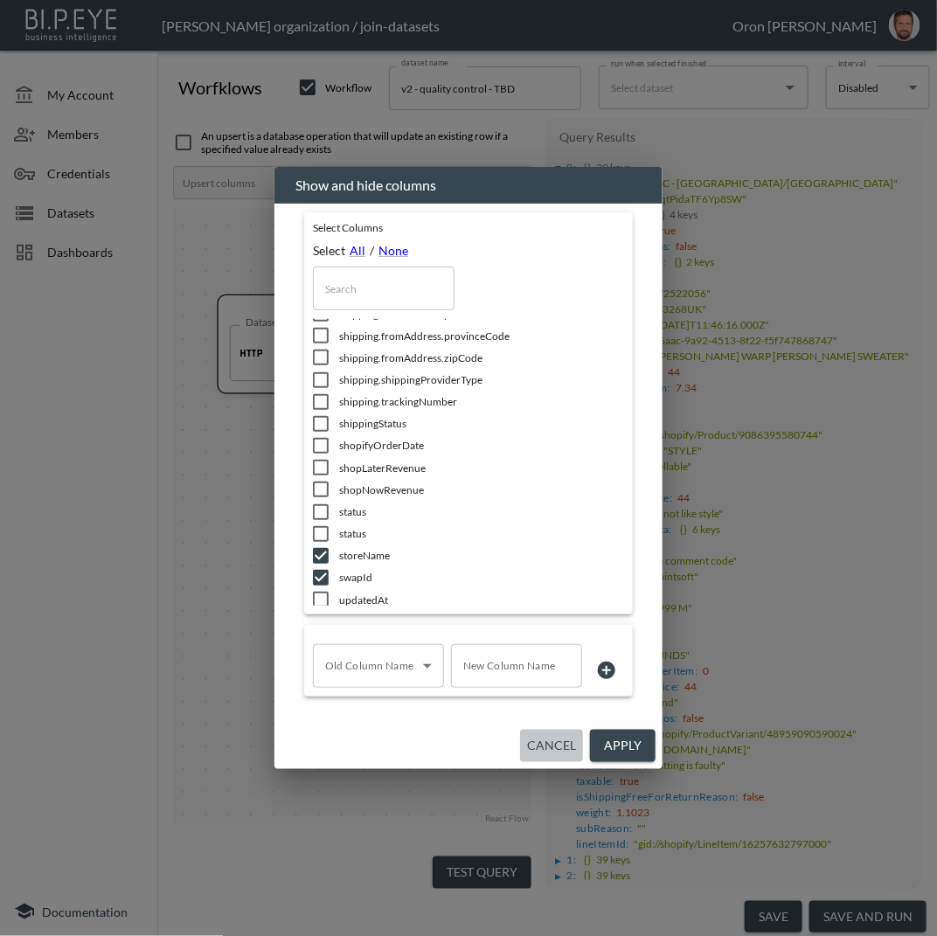
click at [554, 744] on button "Cancel" at bounding box center [551, 746] width 63 height 32
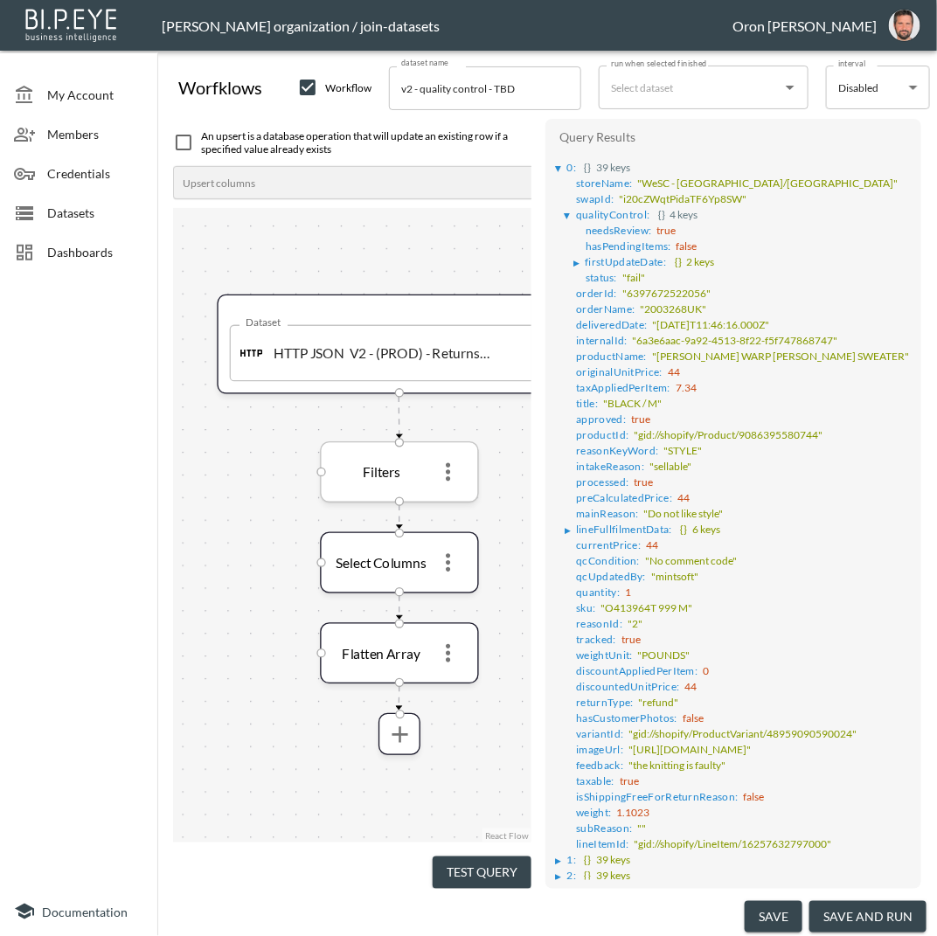
click at [454, 473] on icon "more" at bounding box center [447, 472] width 27 height 27
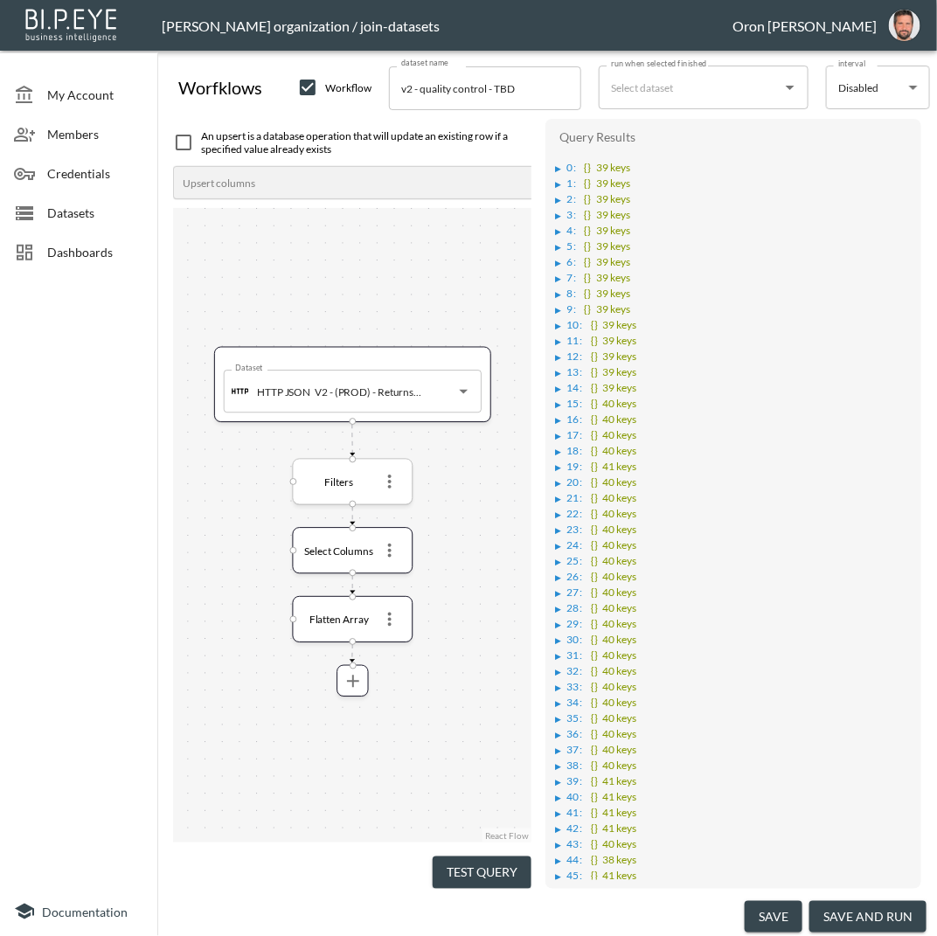
click at [397, 489] on icon "more" at bounding box center [389, 482] width 21 height 21
click at [392, 513] on li "Edit" at bounding box center [389, 514] width 77 height 31
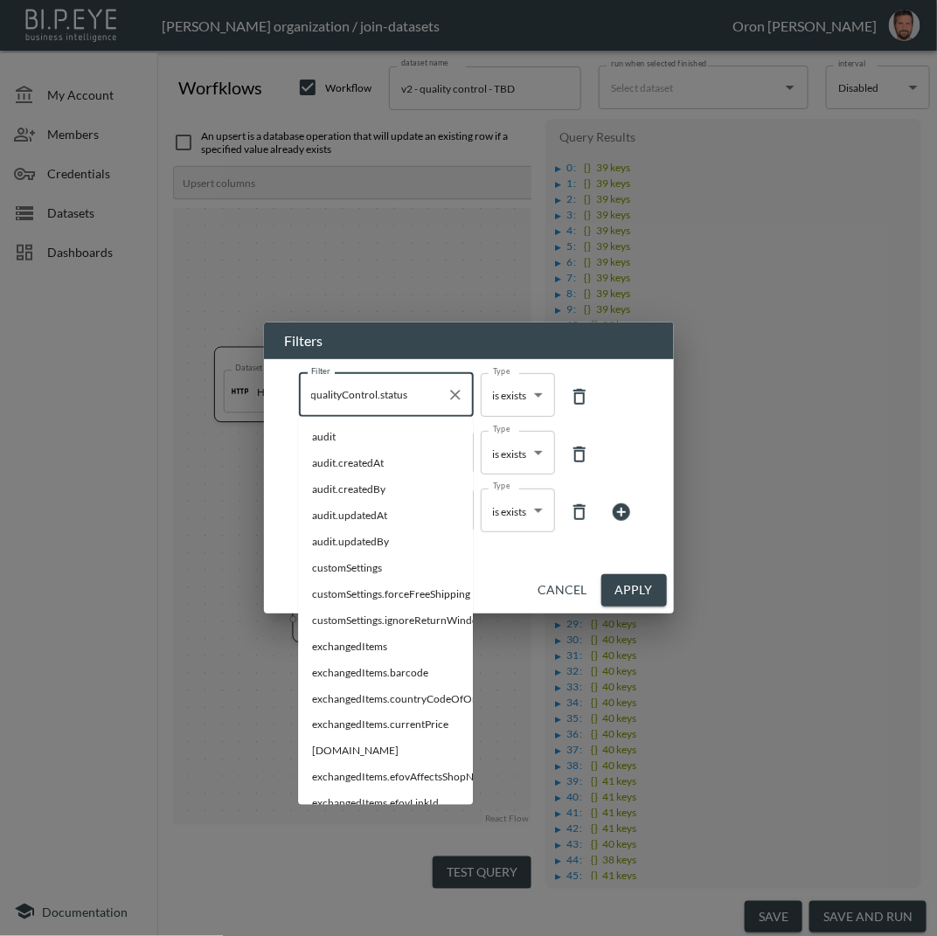
click at [423, 400] on input "qualityControl.status" at bounding box center [373, 395] width 133 height 28
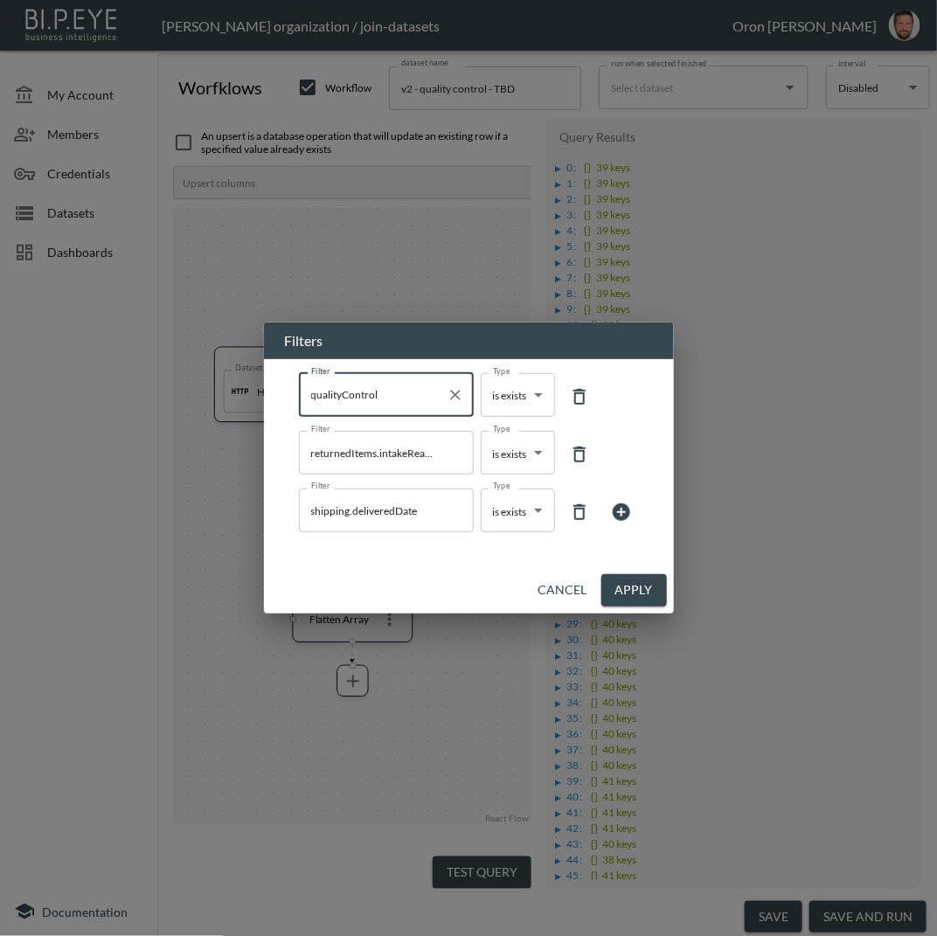
type input "qualityControl"
click at [644, 593] on button "Apply" at bounding box center [634, 590] width 66 height 32
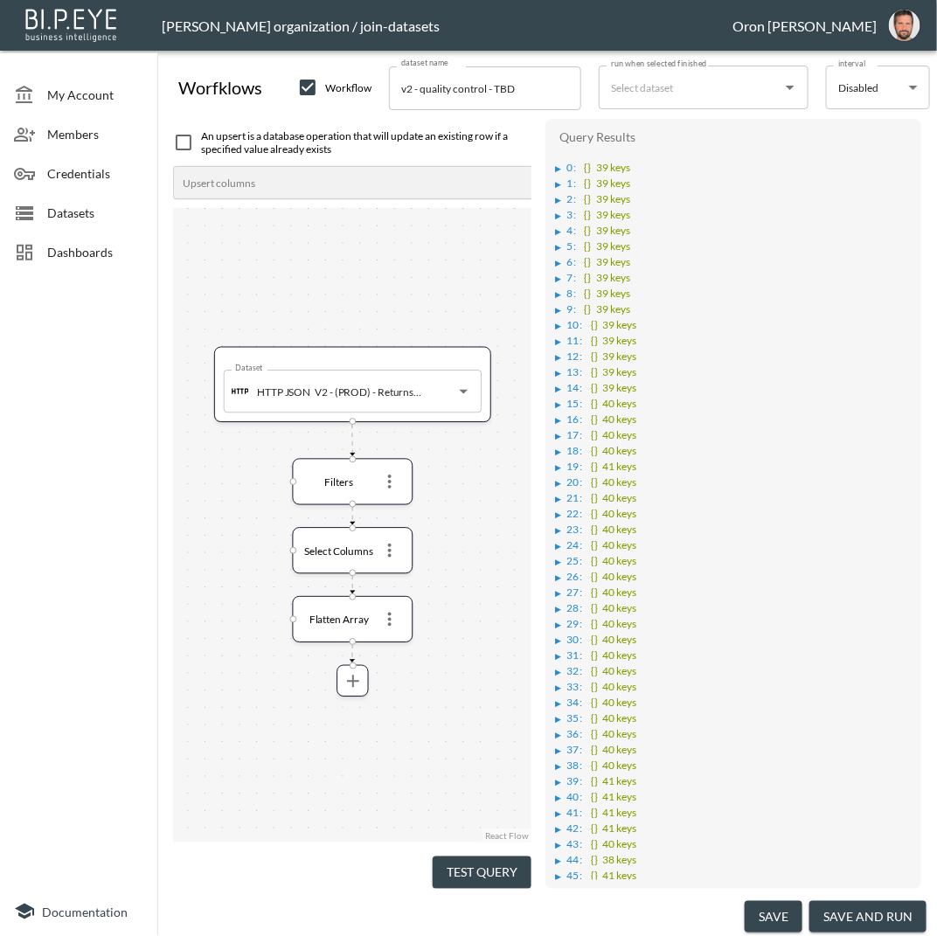
click at [514, 871] on button "Test Query" at bounding box center [482, 873] width 99 height 32
click at [394, 544] on icon "more" at bounding box center [389, 550] width 21 height 21
click at [392, 579] on li "Edit" at bounding box center [389, 582] width 77 height 31
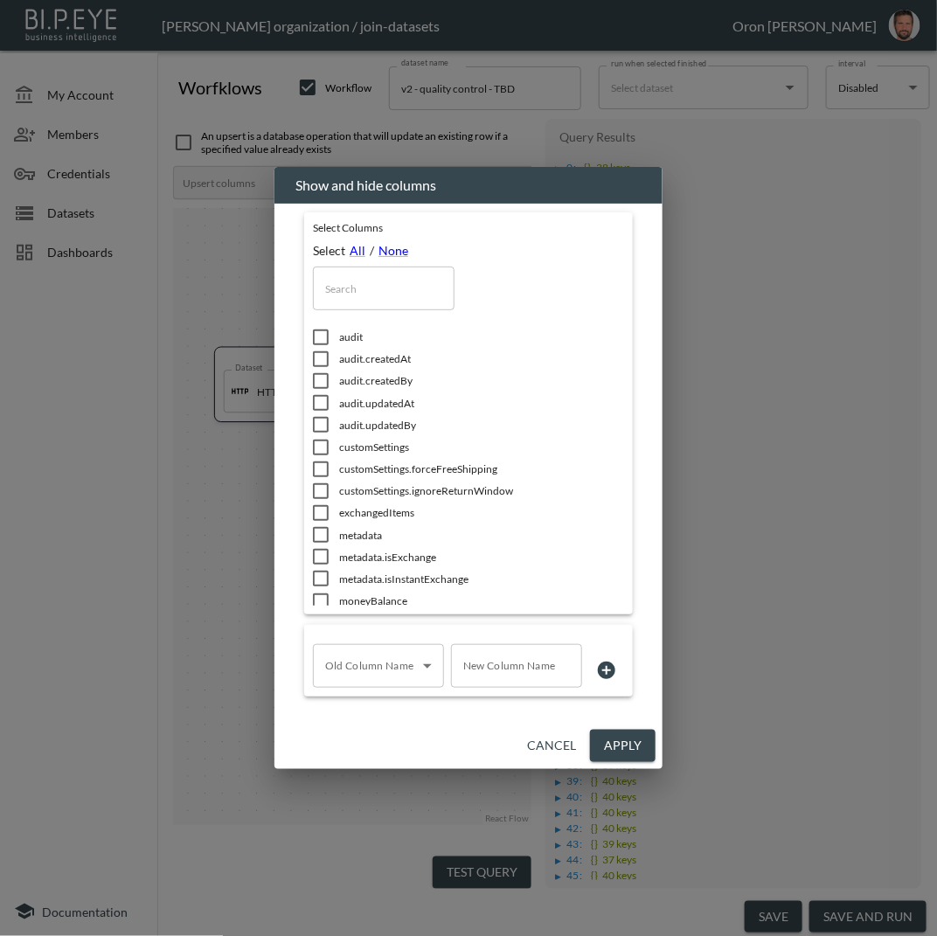
click at [414, 278] on input "text" at bounding box center [384, 289] width 142 height 44
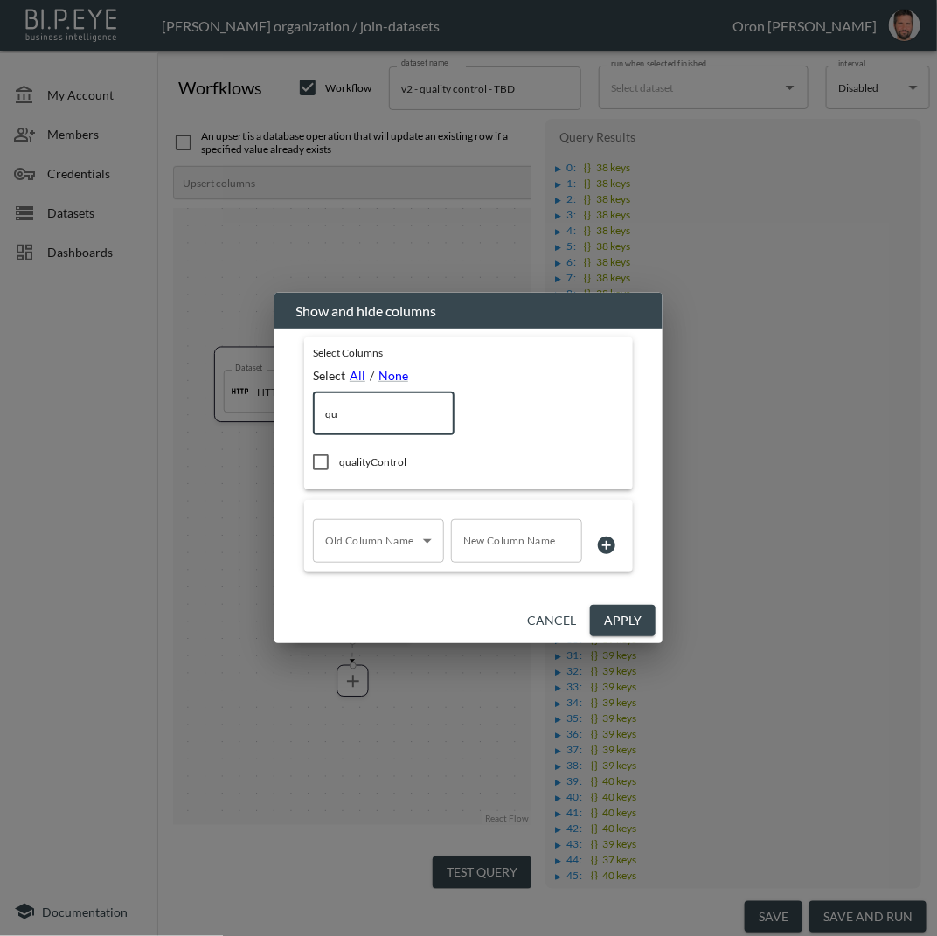
type input "qu"
click at [544, 619] on button "Cancel" at bounding box center [551, 621] width 63 height 32
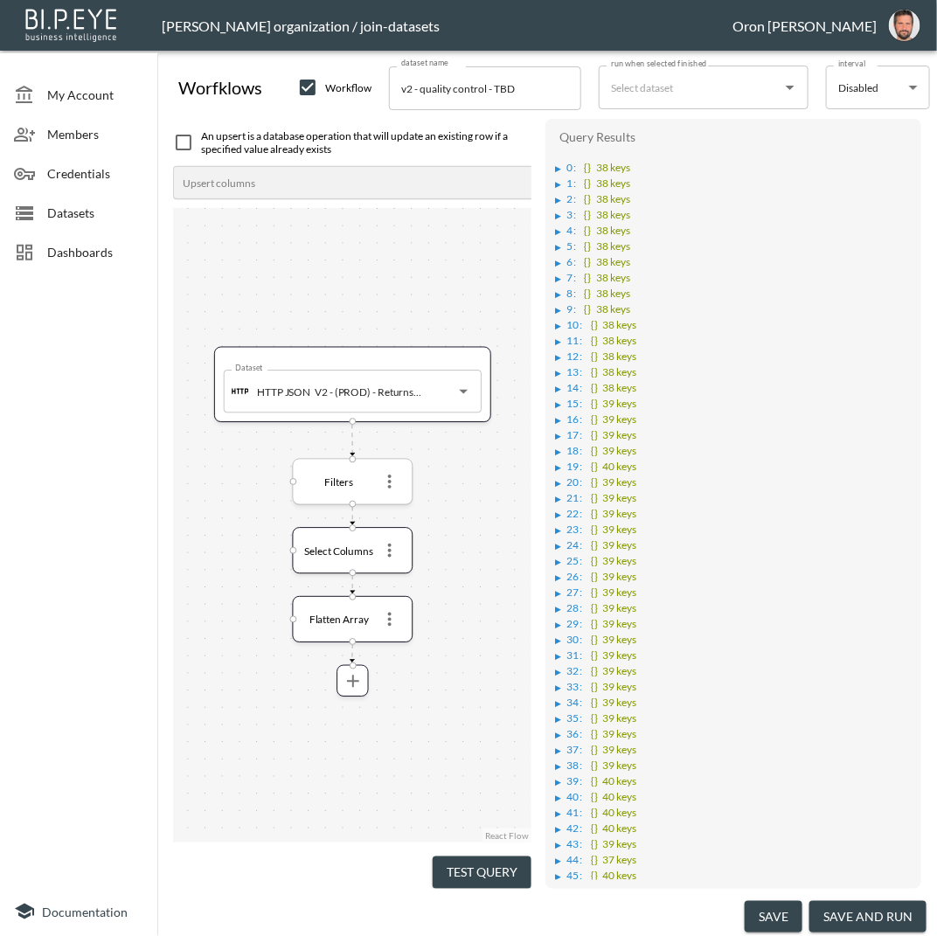
click at [392, 476] on icon "more" at bounding box center [389, 482] width 21 height 21
click at [392, 514] on li "Edit" at bounding box center [389, 514] width 77 height 31
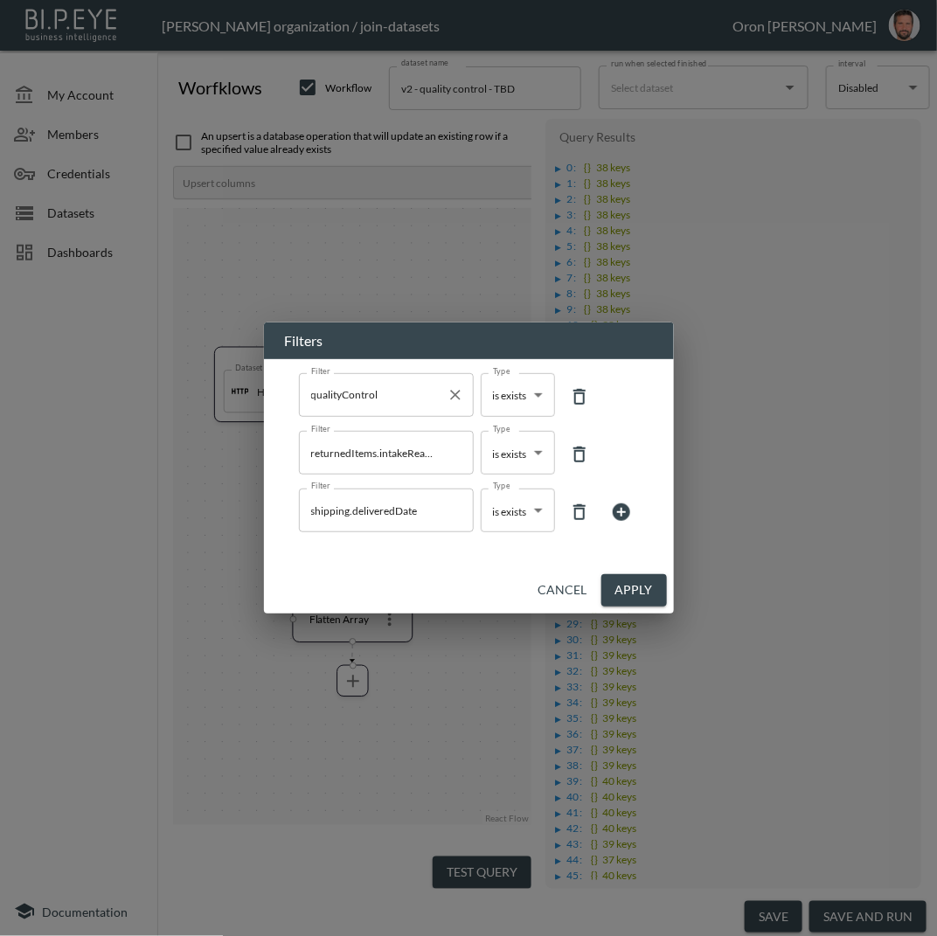
click at [399, 399] on input "qualityControl" at bounding box center [373, 395] width 133 height 28
type input "qualityControl.status"
click at [650, 587] on button "Apply" at bounding box center [634, 590] width 66 height 32
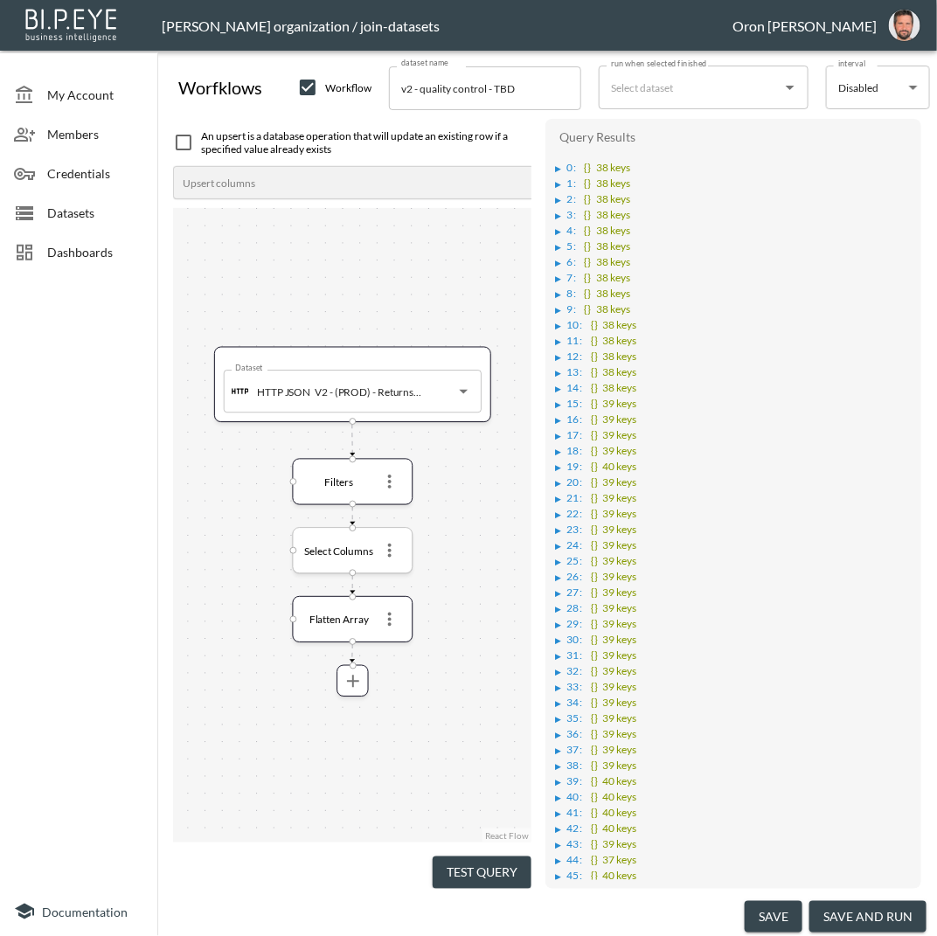
click at [391, 549] on icon "more" at bounding box center [389, 551] width 3 height 14
click at [391, 575] on li "Edit" at bounding box center [389, 582] width 77 height 31
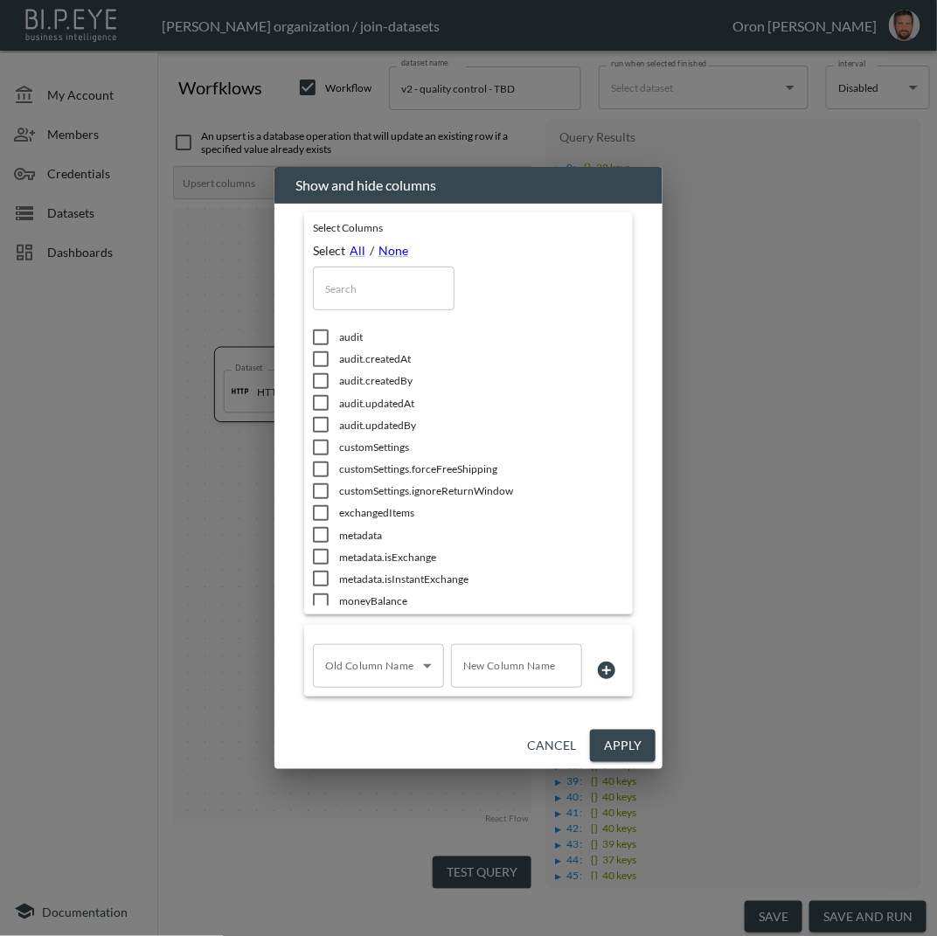
click at [401, 288] on input "text" at bounding box center [384, 289] width 142 height 44
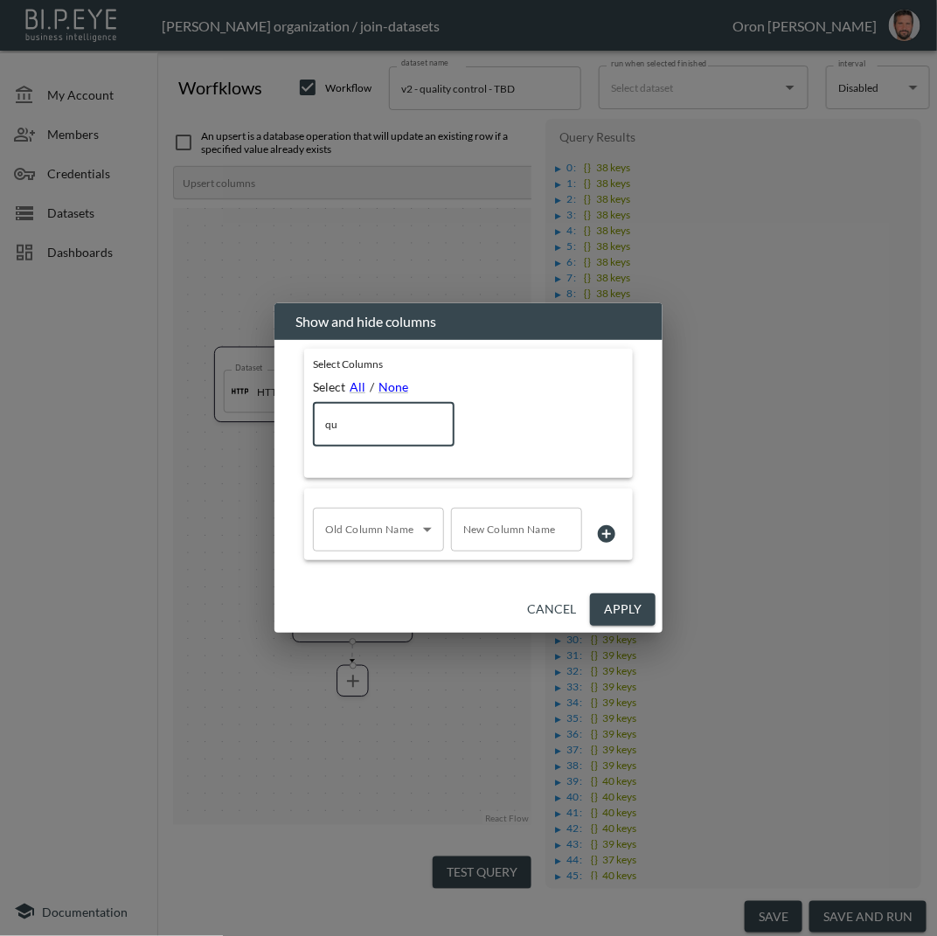
type input "q"
type input "qu"
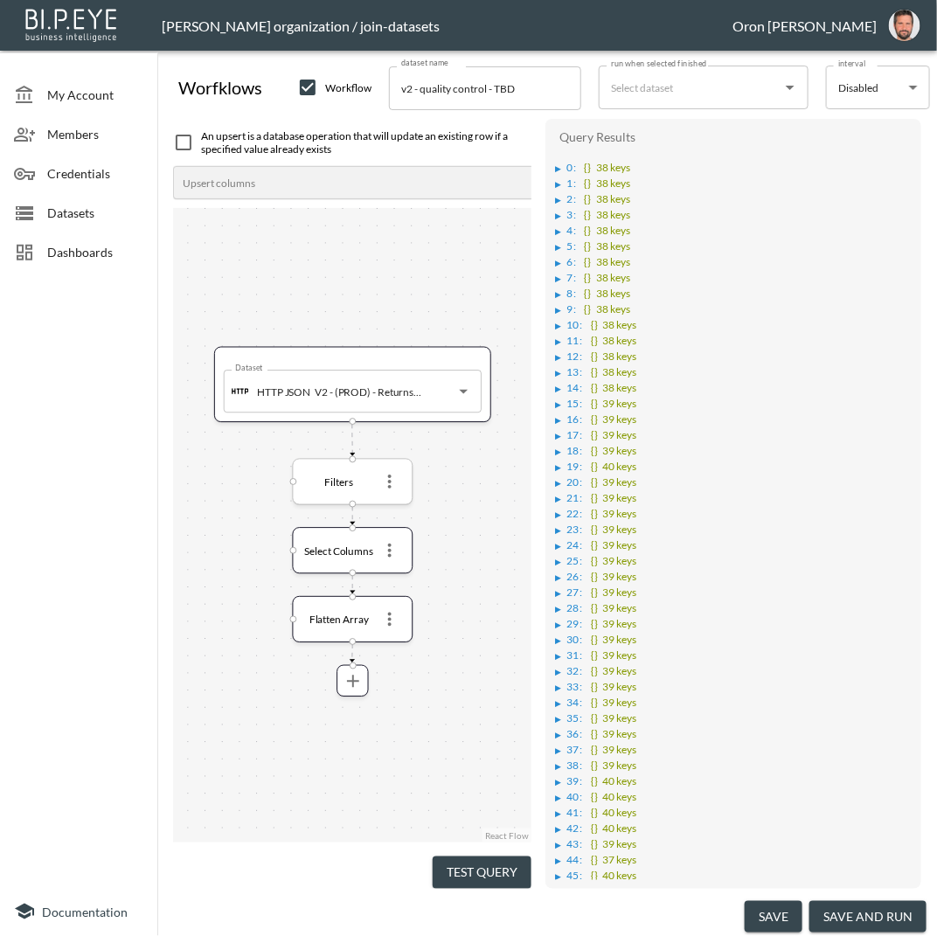
click at [394, 490] on icon "more" at bounding box center [389, 482] width 21 height 21
click at [394, 508] on li "Edit" at bounding box center [389, 514] width 77 height 31
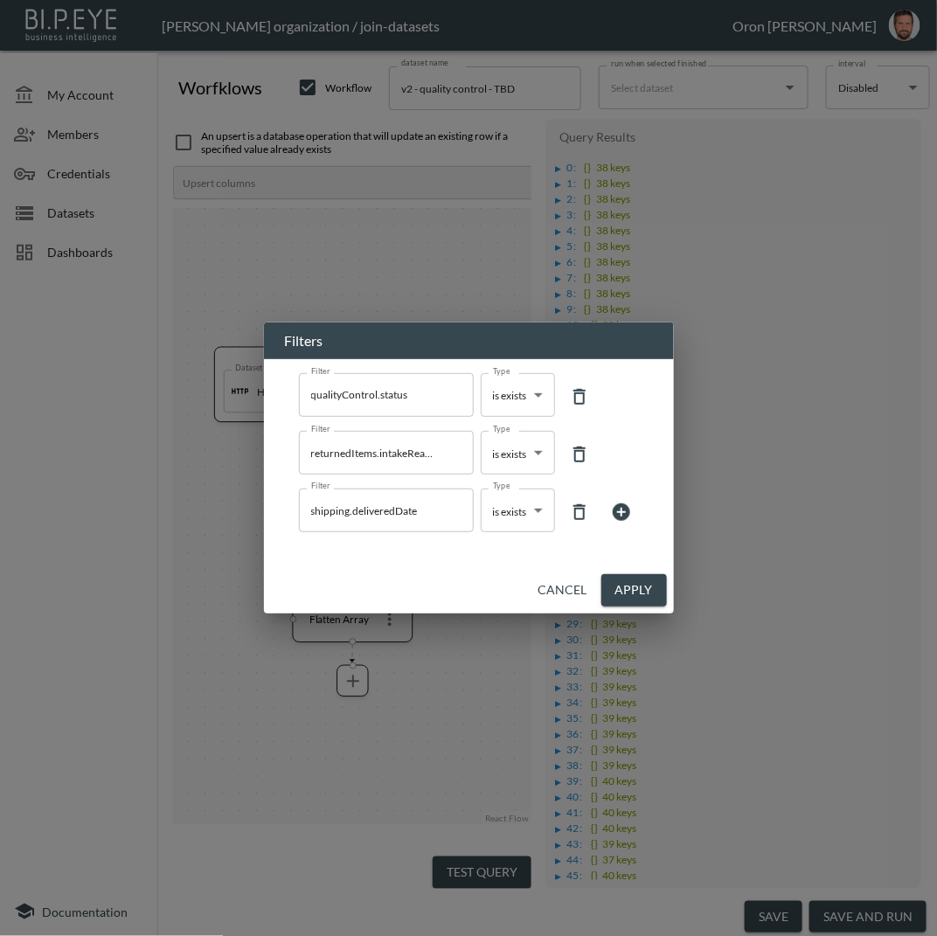
click at [567, 596] on button "Cancel" at bounding box center [562, 590] width 63 height 32
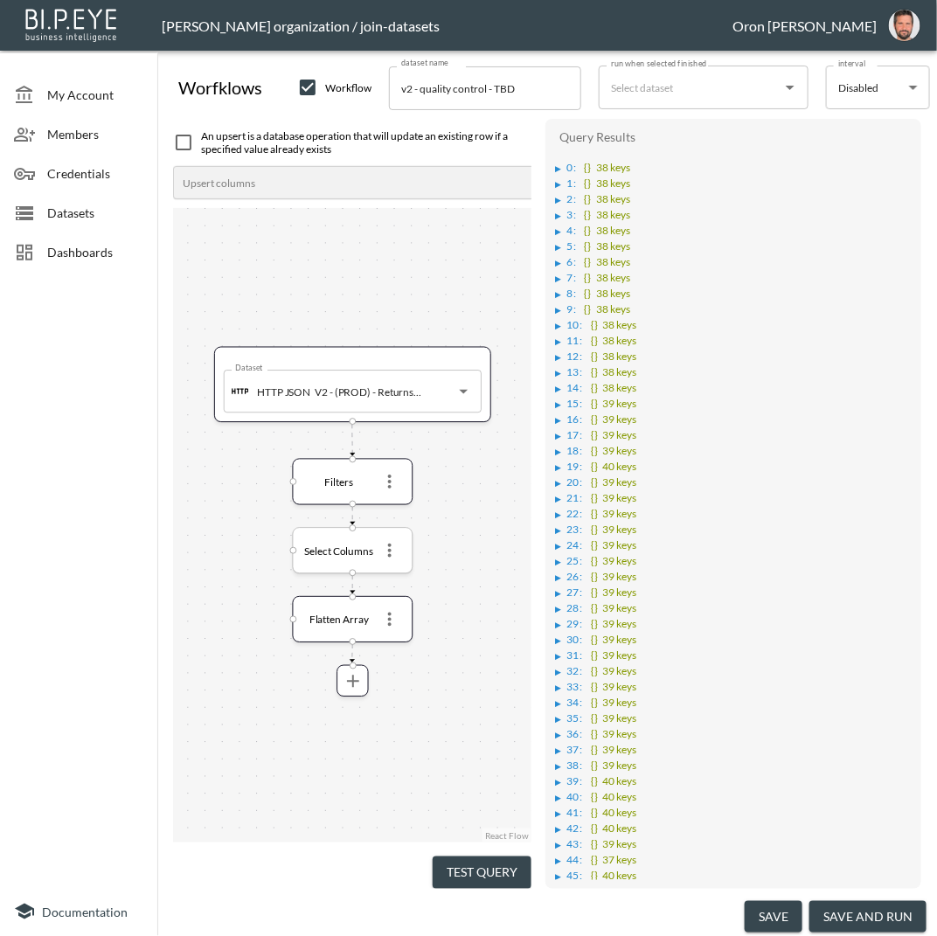
click at [392, 549] on icon "more" at bounding box center [389, 551] width 3 height 14
click at [388, 576] on p "Edit" at bounding box center [377, 583] width 24 height 21
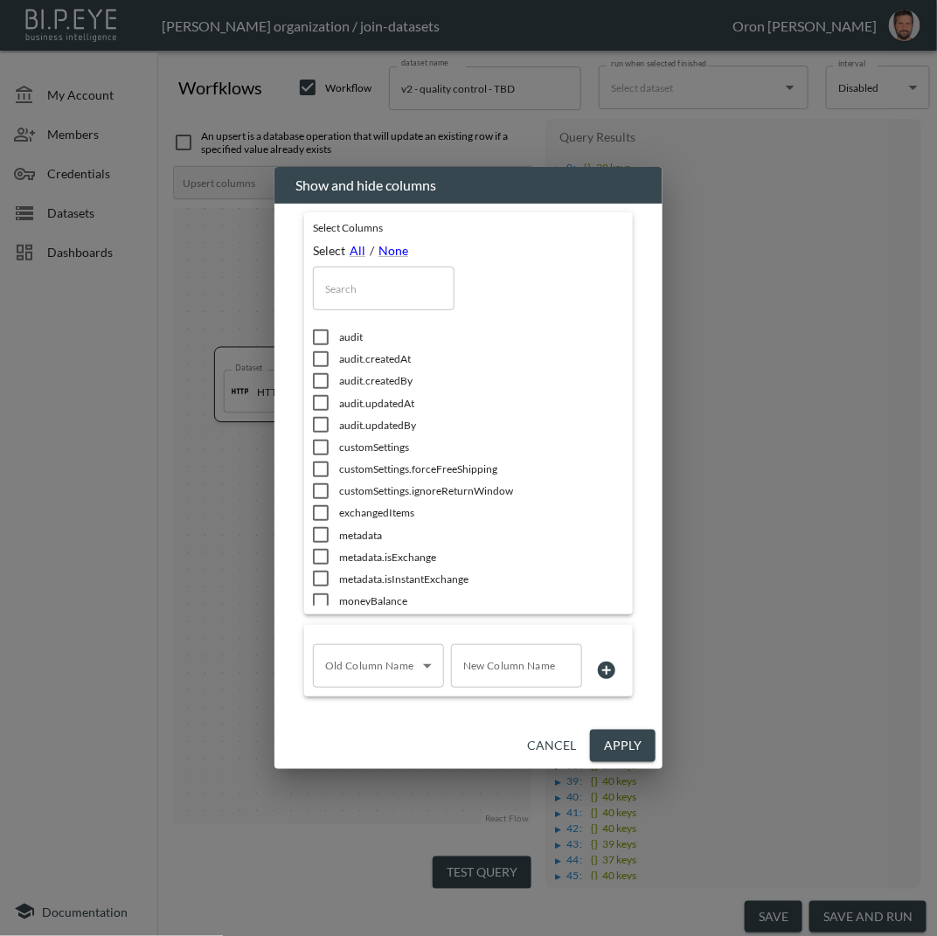
click at [392, 286] on input "text" at bounding box center [384, 289] width 142 height 44
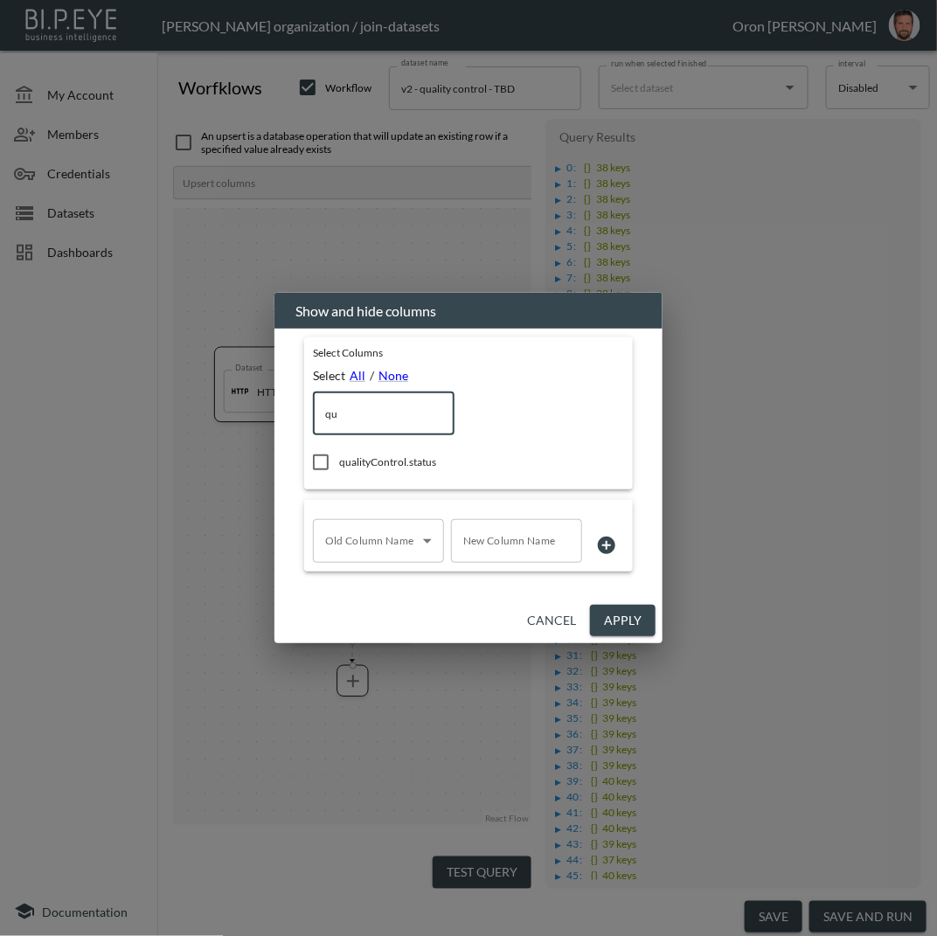
type input "qu"
click at [369, 462] on span "qualityControl.status" at bounding box center [457, 462] width 236 height 15
checkbox input "true"
click at [637, 623] on button "Apply" at bounding box center [623, 621] width 66 height 32
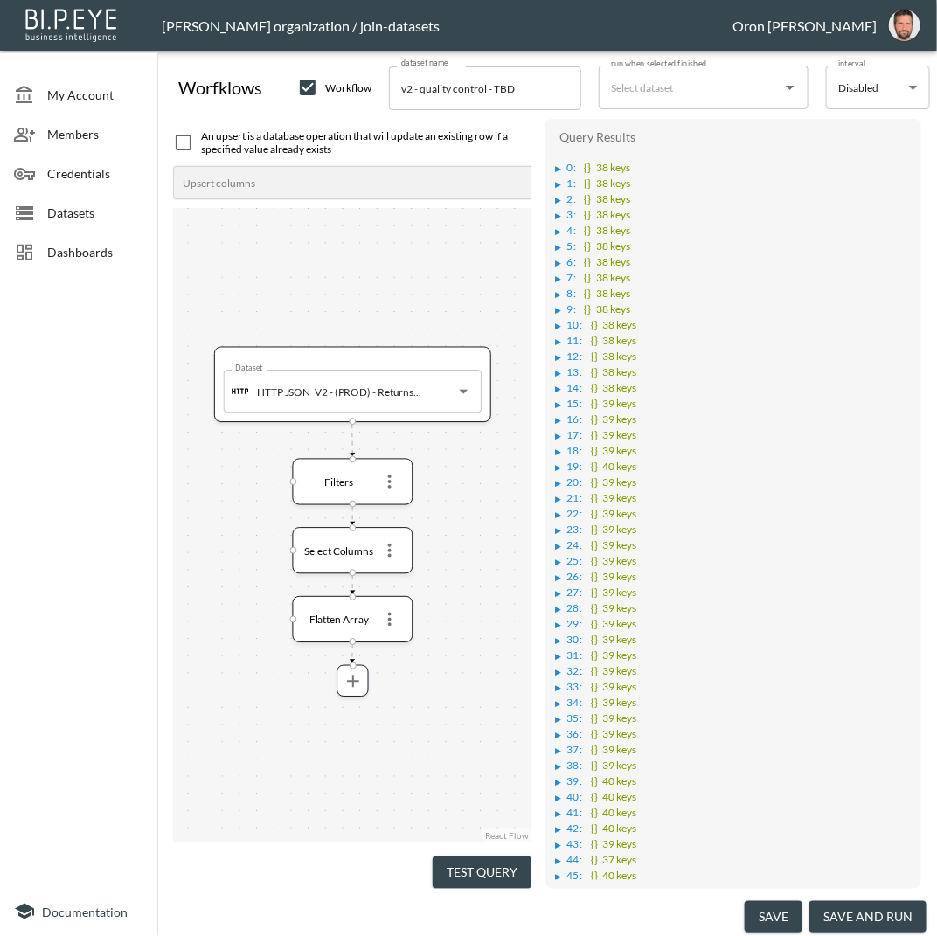
click at [509, 857] on button "Test Query" at bounding box center [482, 873] width 99 height 32
click at [557, 165] on div "▶" at bounding box center [559, 168] width 6 height 9
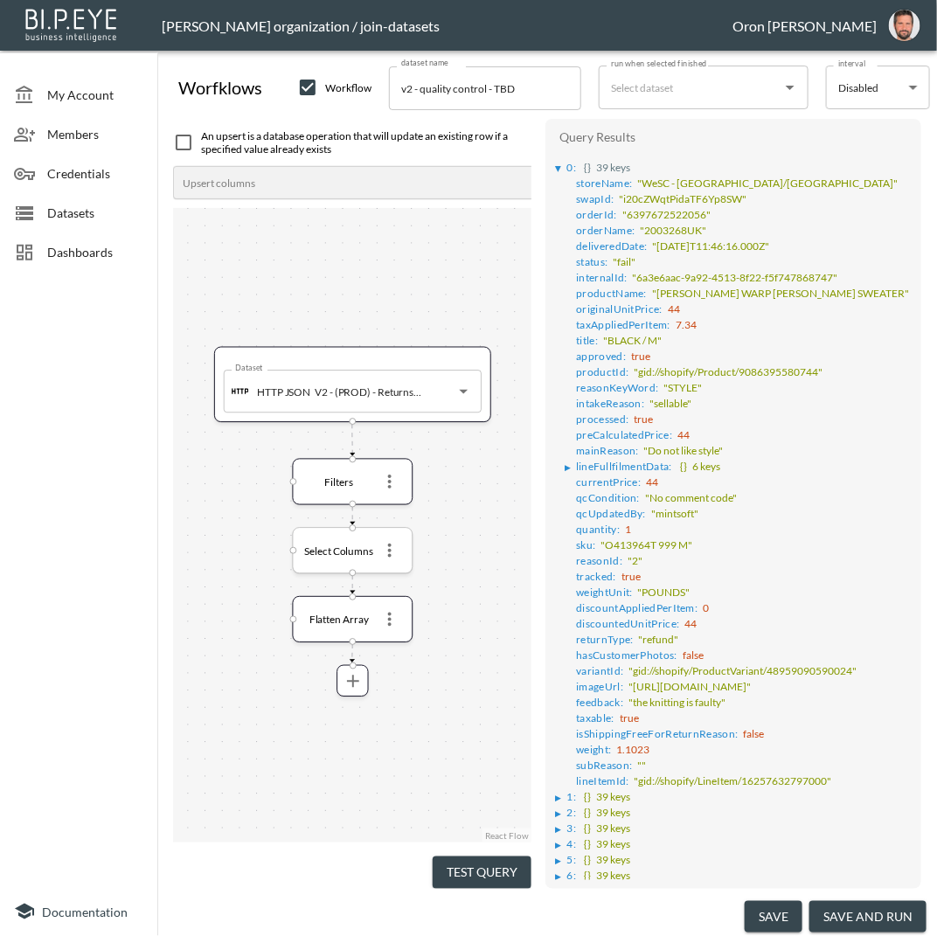
click at [392, 545] on icon "more" at bounding box center [389, 550] width 21 height 21
click at [392, 576] on li "Edit" at bounding box center [389, 582] width 77 height 31
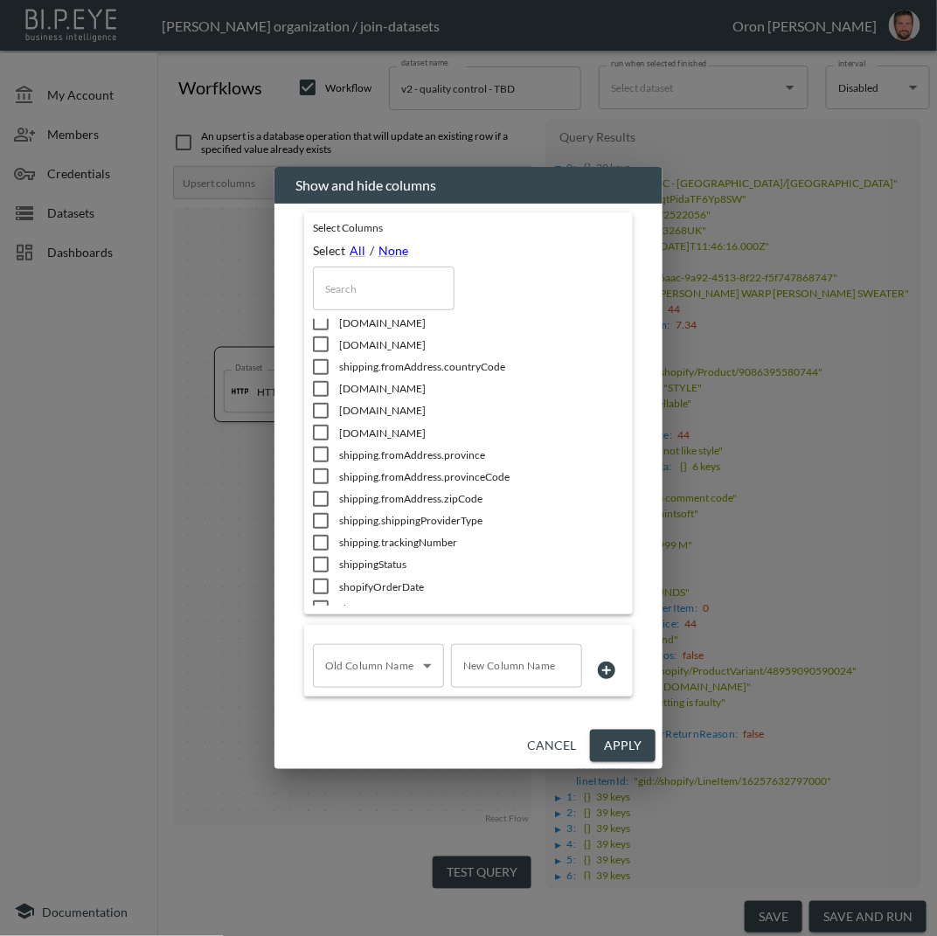
scroll to position [1036, 0]
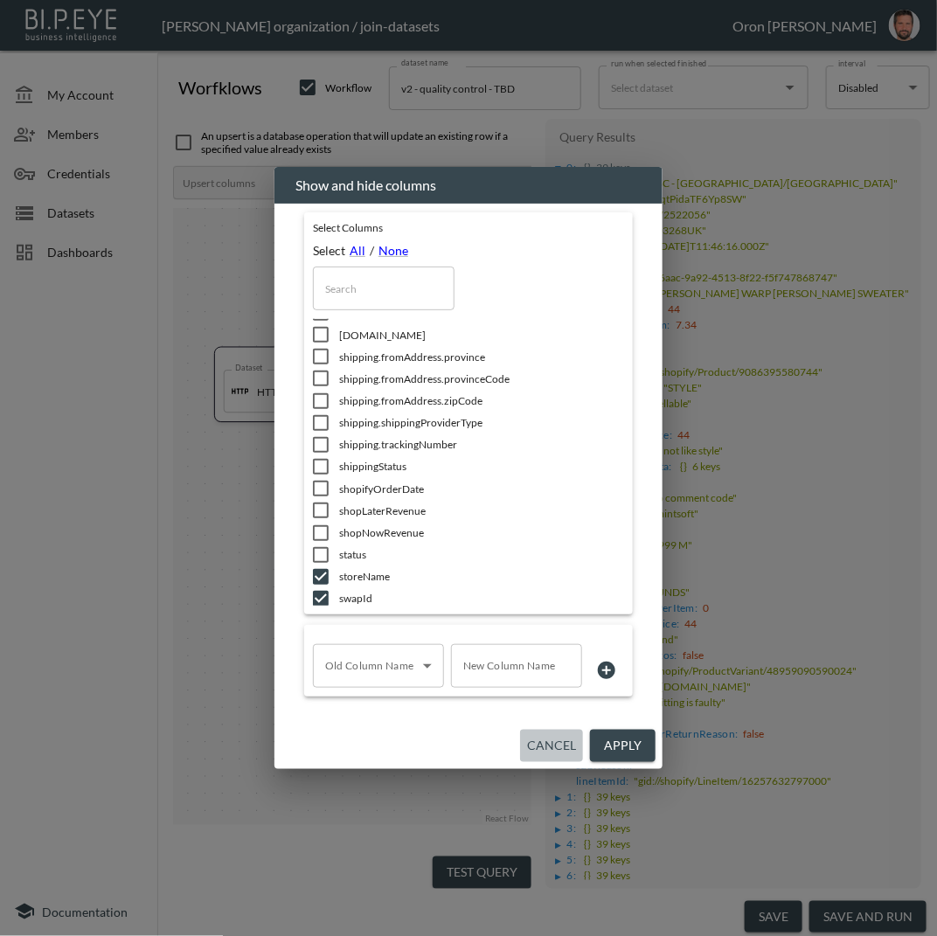
click at [566, 746] on button "Cancel" at bounding box center [551, 746] width 63 height 32
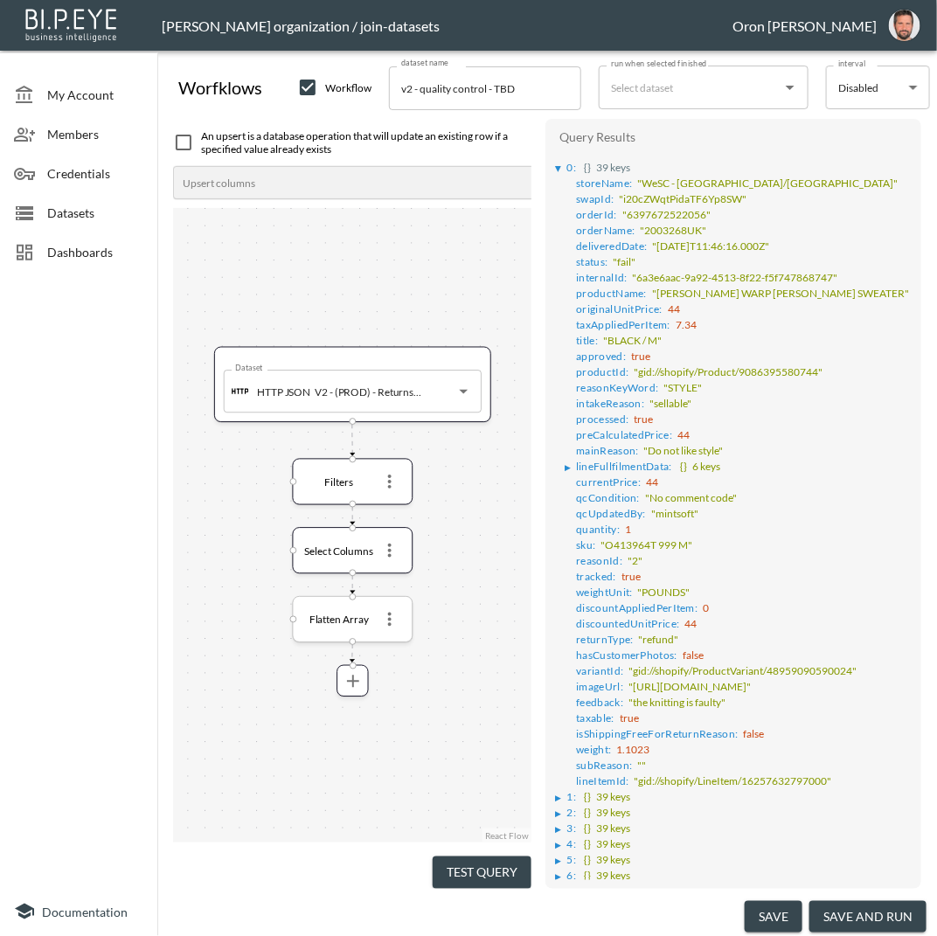
click at [394, 616] on icon "more" at bounding box center [389, 619] width 21 height 21
click at [395, 686] on p "Remove" at bounding box center [389, 692] width 49 height 21
click at [470, 865] on button "Test Query" at bounding box center [482, 873] width 99 height 32
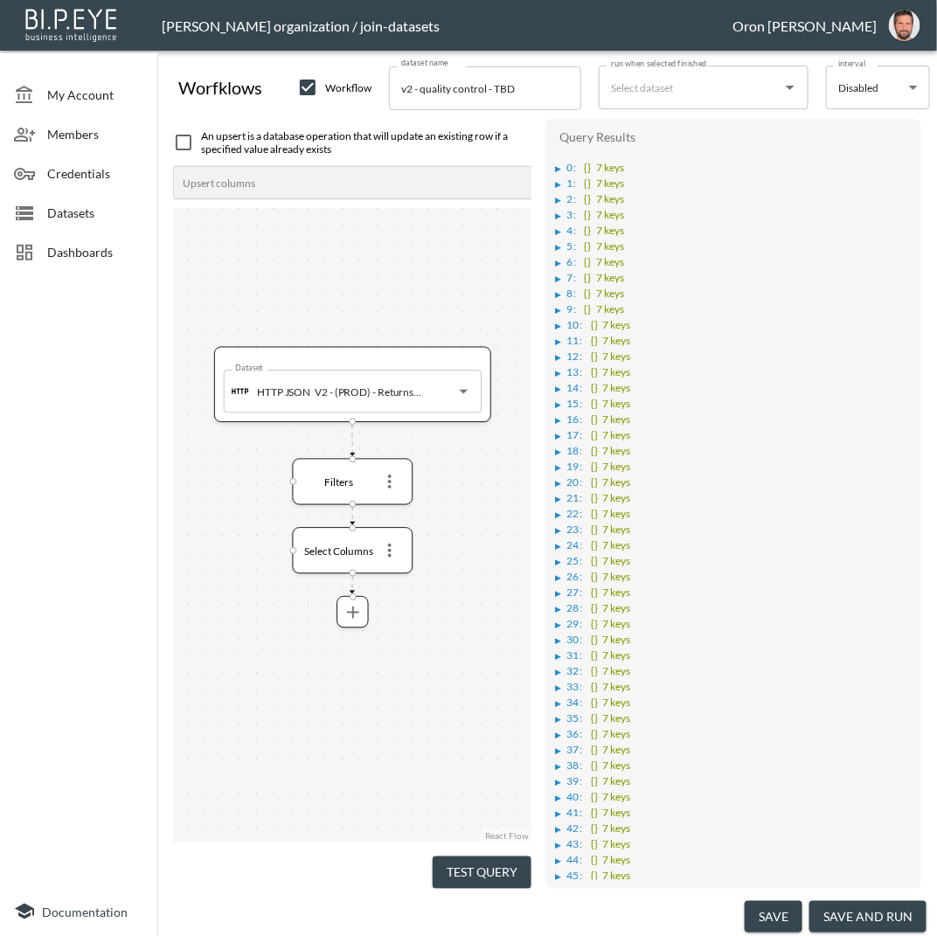
click at [556, 167] on div "▶" at bounding box center [559, 168] width 6 height 9
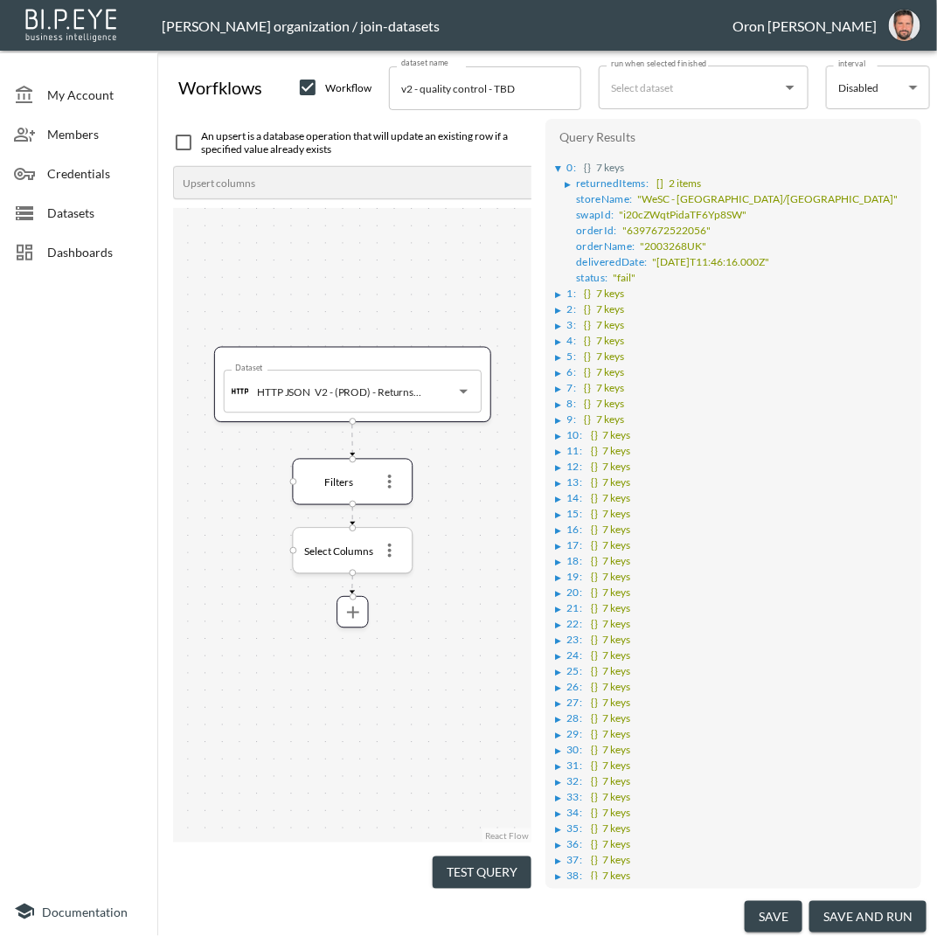
click at [393, 549] on icon "more" at bounding box center [389, 550] width 21 height 21
click at [394, 582] on li "Edit" at bounding box center [389, 582] width 77 height 31
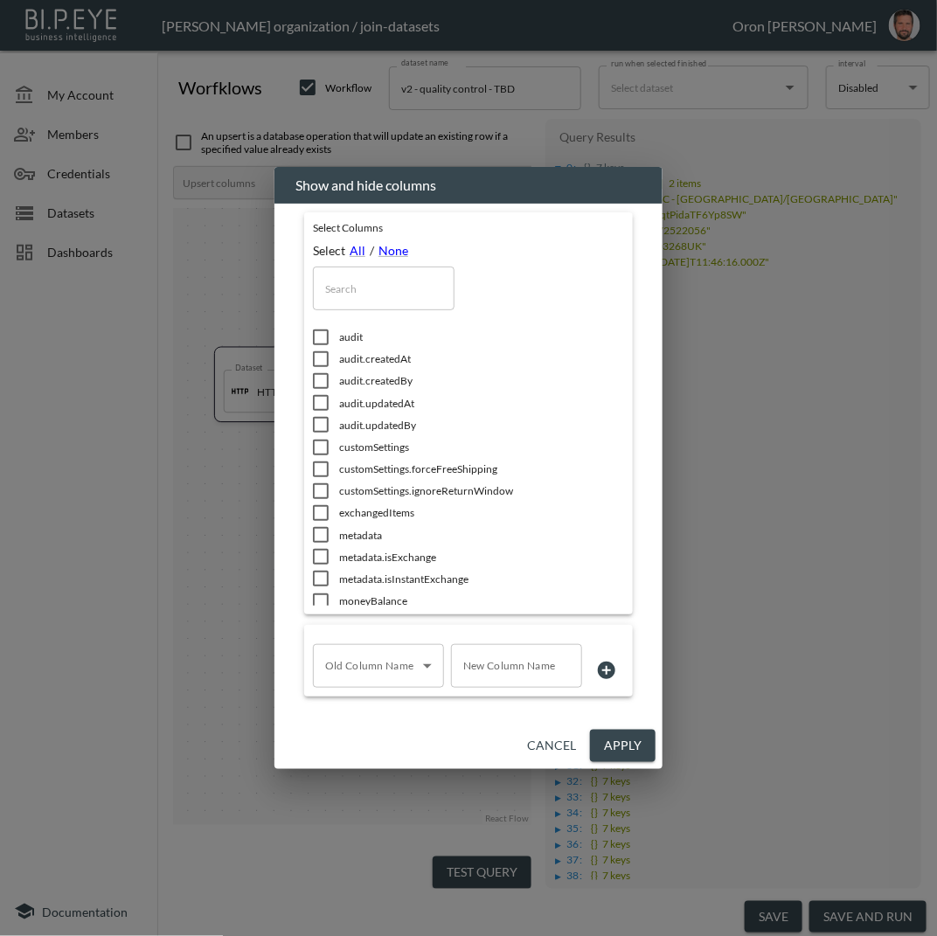
click at [350, 305] on input "text" at bounding box center [384, 289] width 142 height 44
type input "s"
checkbox input "true"
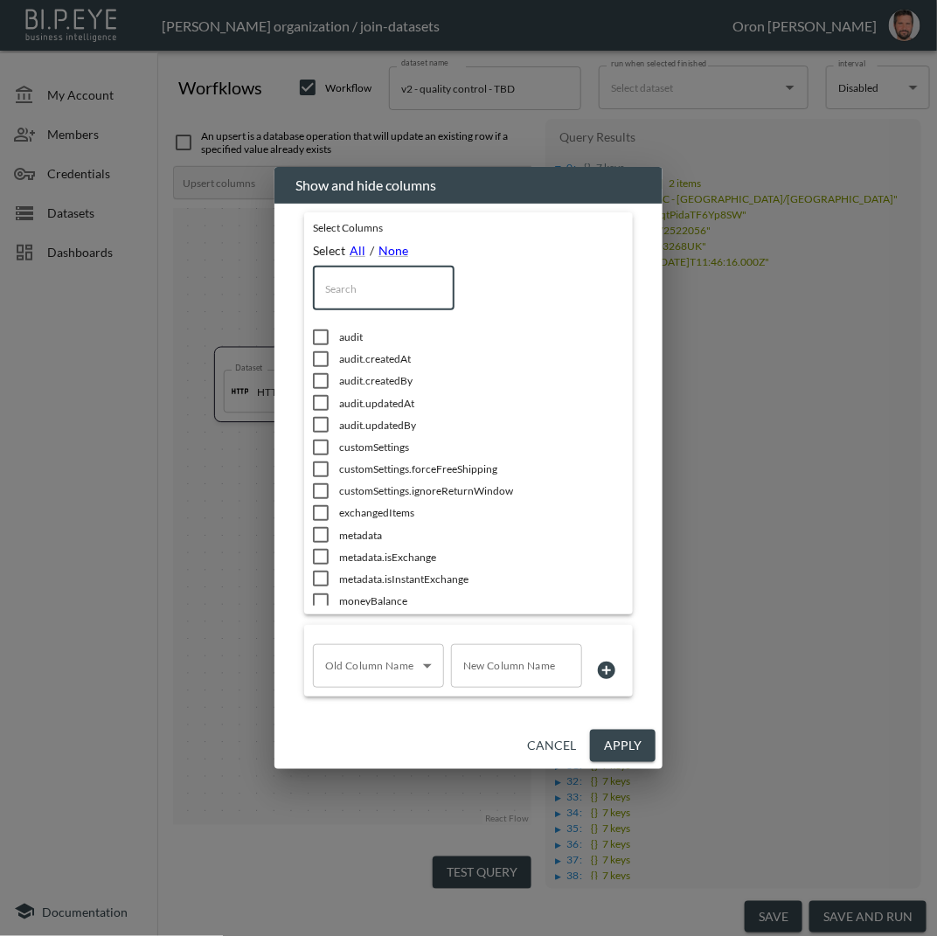
checkbox input "false"
checkbox input "true"
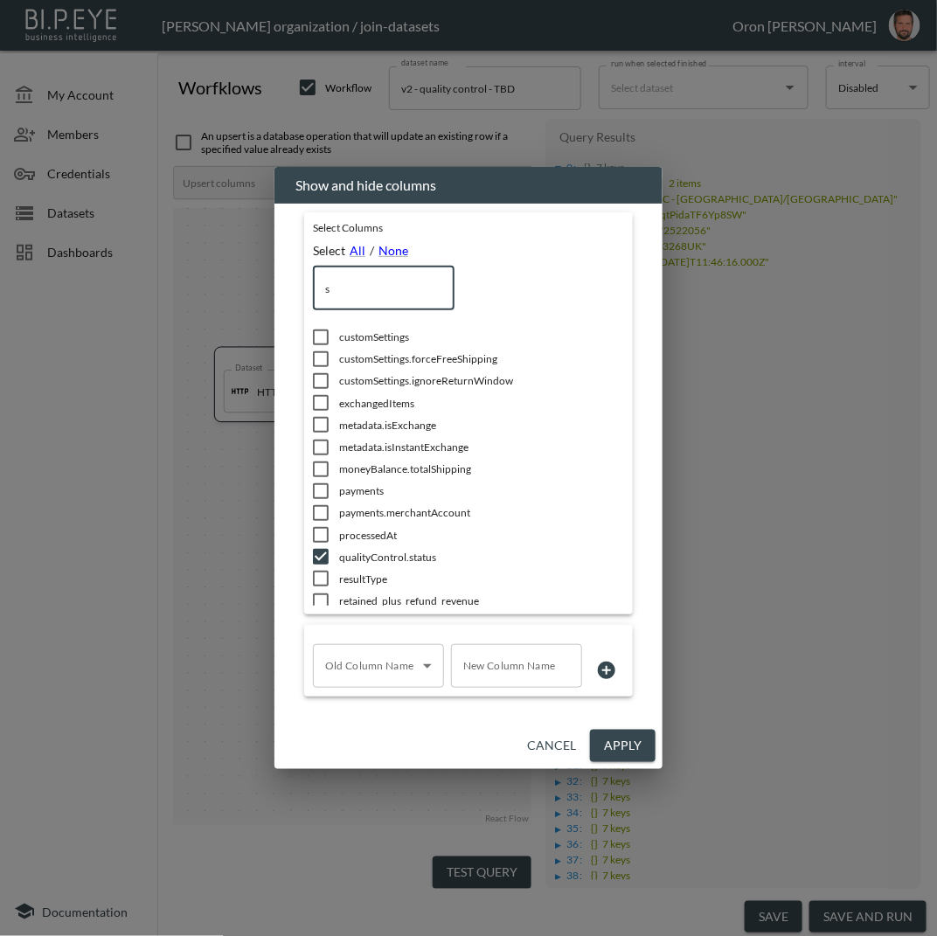
type input "st"
checkbox input "true"
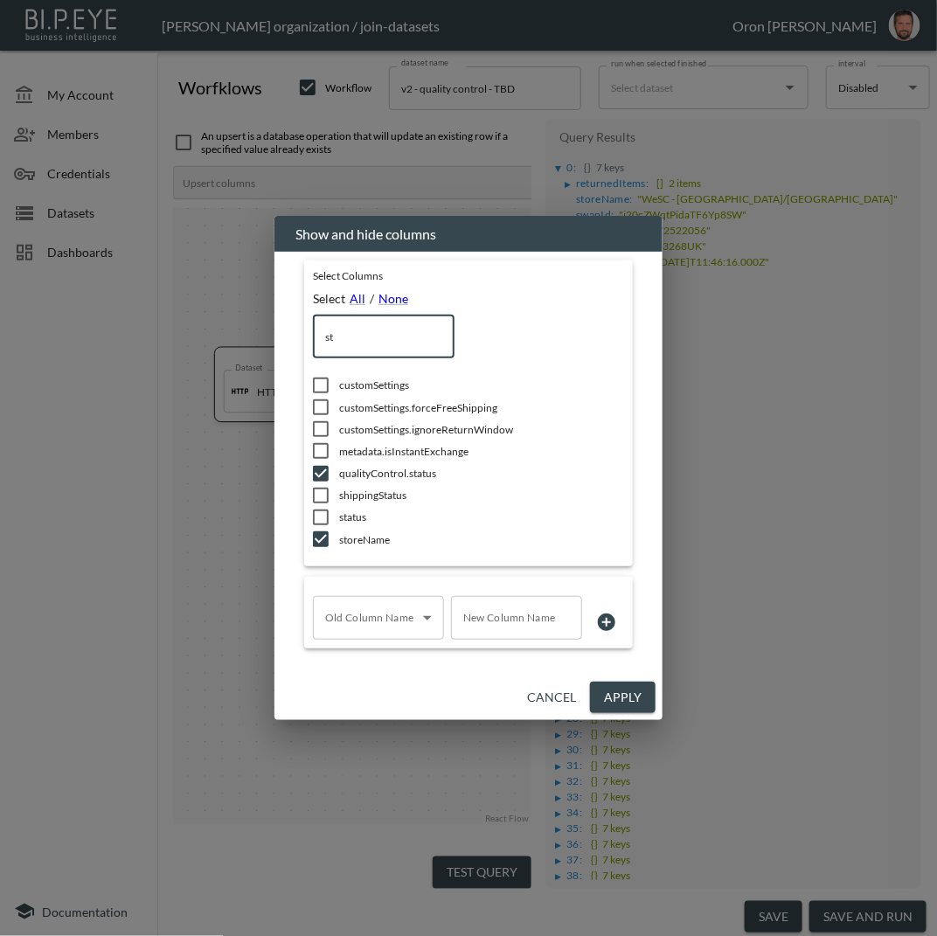
type input "st"
click at [542, 695] on button "Cancel" at bounding box center [551, 698] width 63 height 32
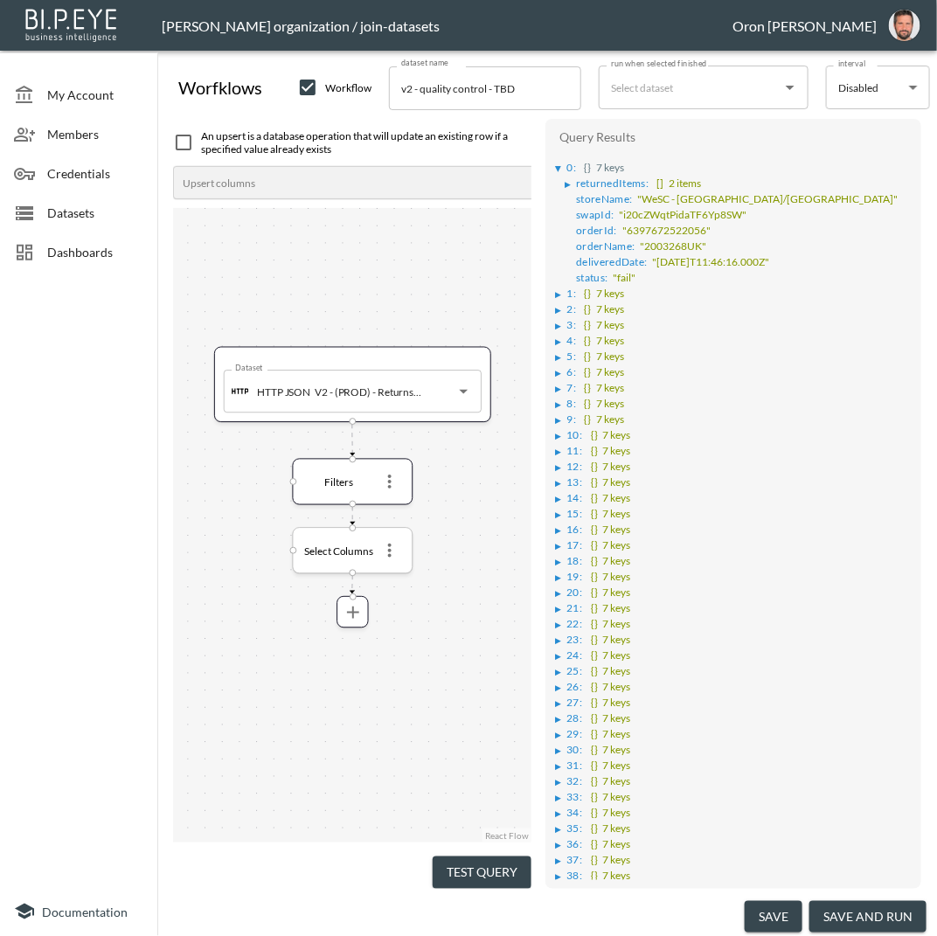
click at [397, 548] on icon "more" at bounding box center [389, 550] width 21 height 21
click at [402, 623] on p "Remove" at bounding box center [389, 623] width 49 height 21
click at [503, 857] on button "Test Query" at bounding box center [482, 873] width 99 height 32
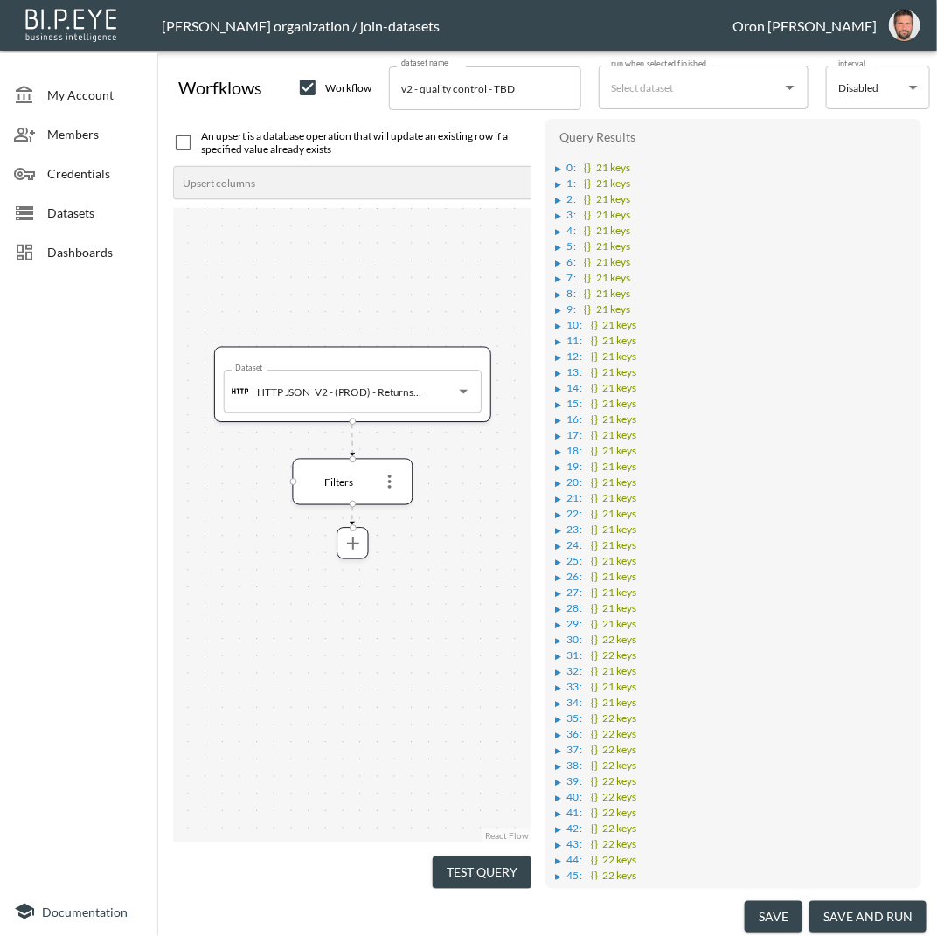
click at [557, 163] on li "▶ 0 : {} 21 keys" at bounding box center [735, 166] width 358 height 16
click at [557, 171] on div "▶" at bounding box center [559, 168] width 6 height 9
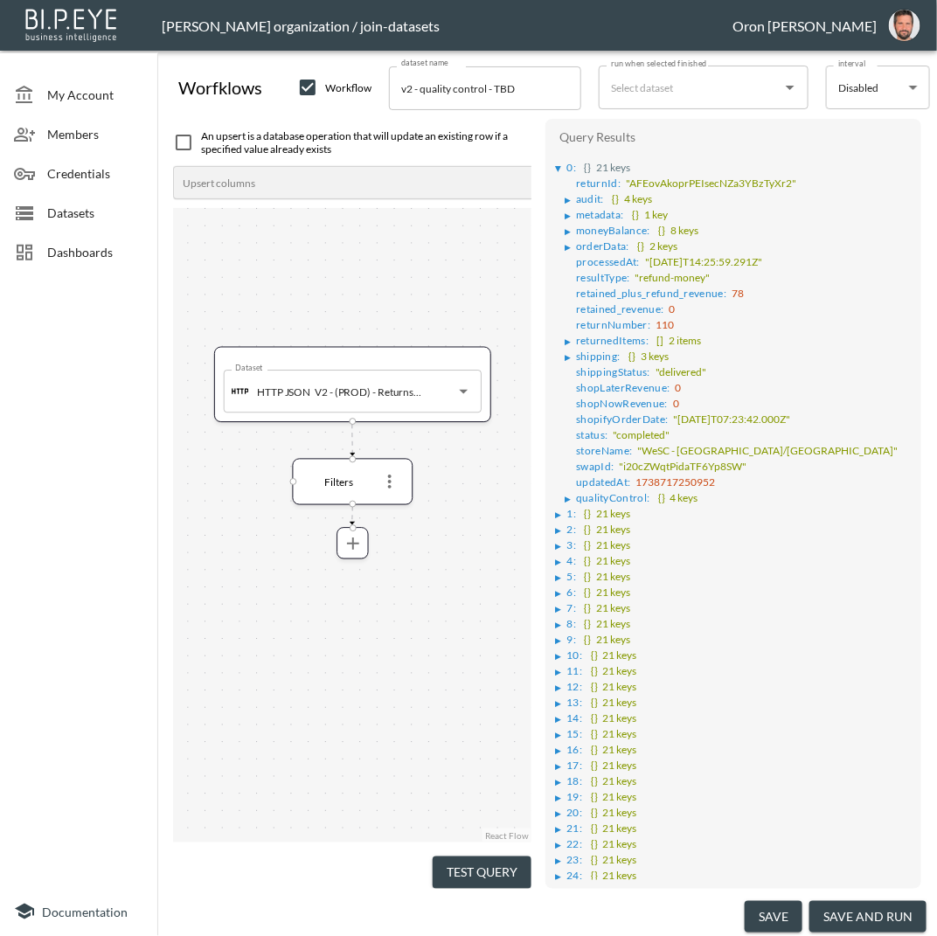
click at [571, 495] on div "▶" at bounding box center [568, 499] width 6 height 9
click at [359, 543] on icon "more" at bounding box center [353, 543] width 21 height 21
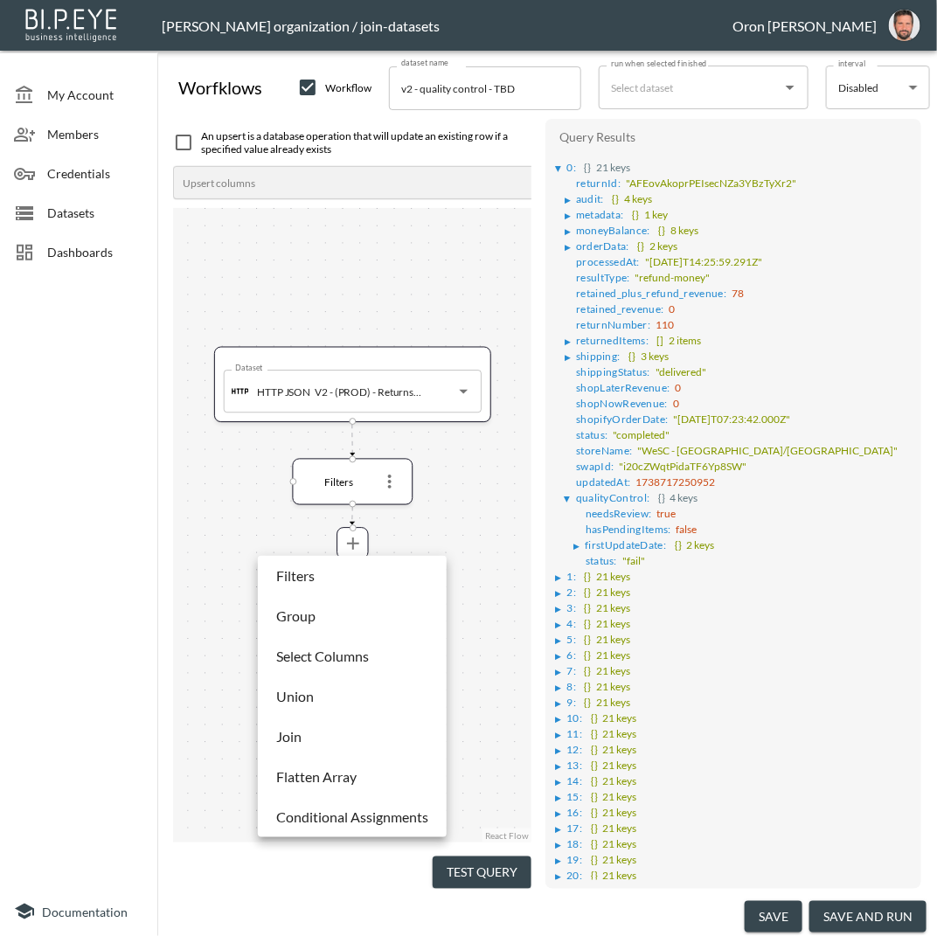
click at [339, 641] on li "Select Columns" at bounding box center [352, 656] width 180 height 31
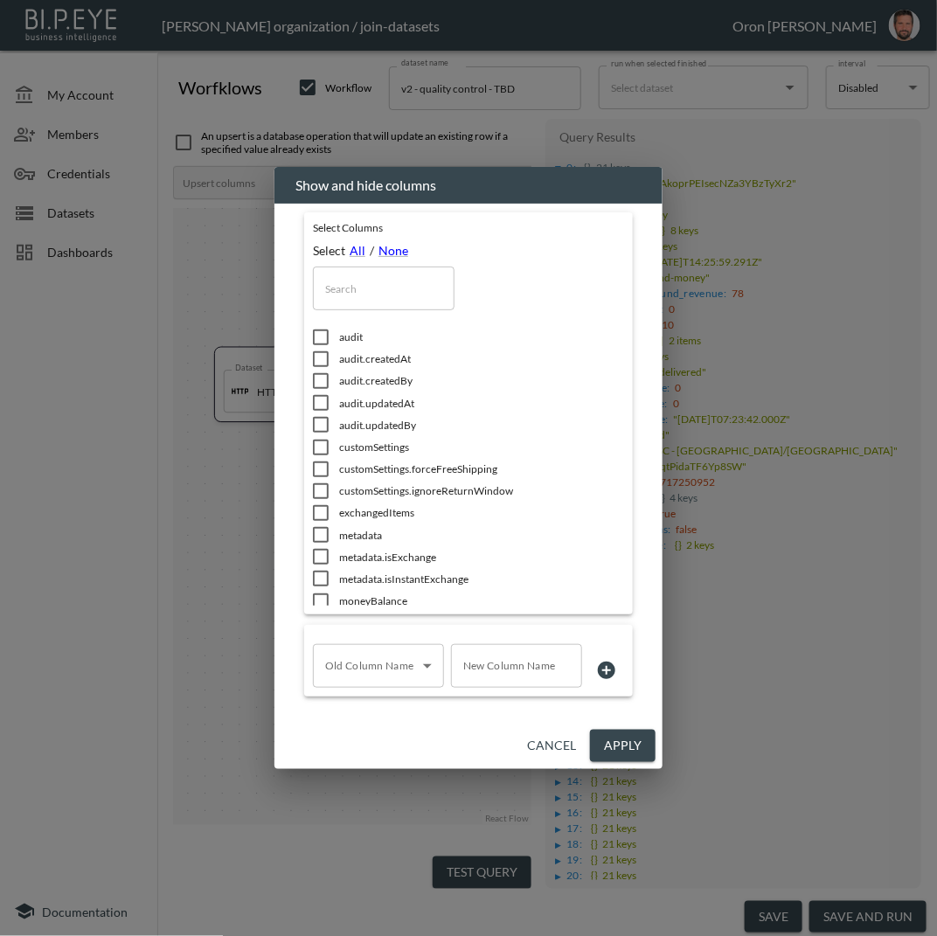
click at [398, 281] on input "text" at bounding box center [384, 289] width 142 height 44
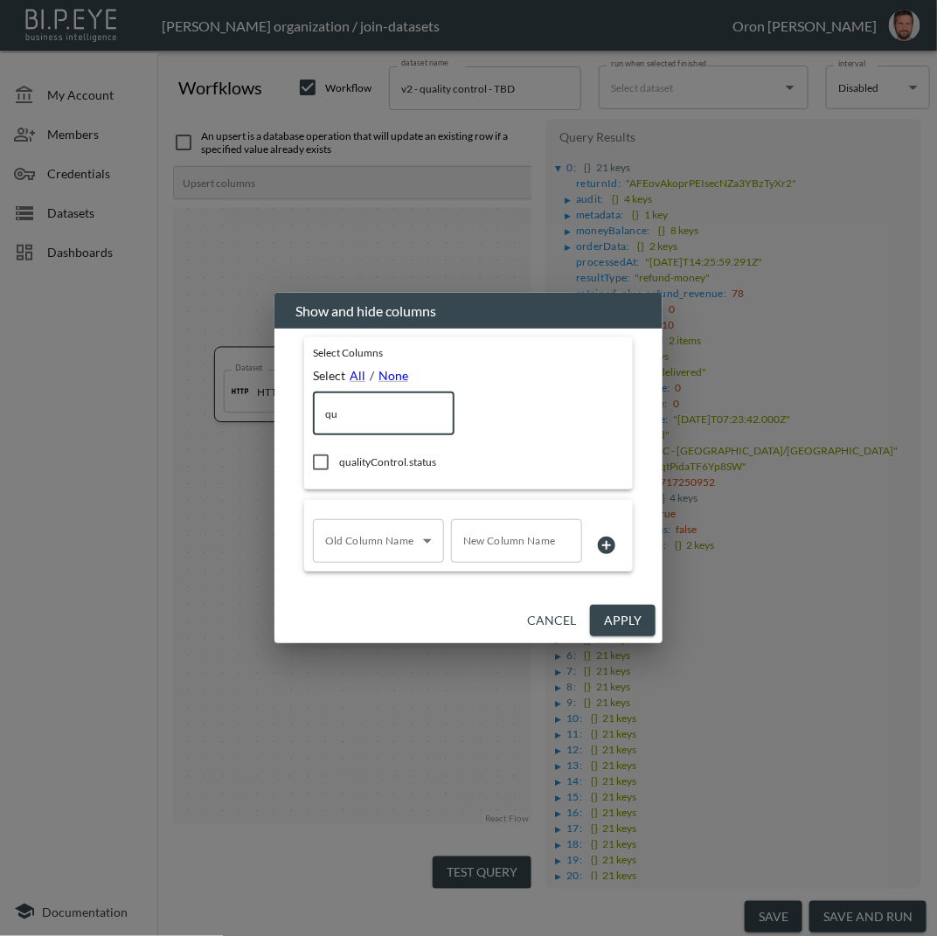
type input "qu"
click at [399, 463] on span "qualityControl.status" at bounding box center [457, 462] width 236 height 15
checkbox input "true"
click at [639, 621] on button "Apply" at bounding box center [623, 621] width 66 height 32
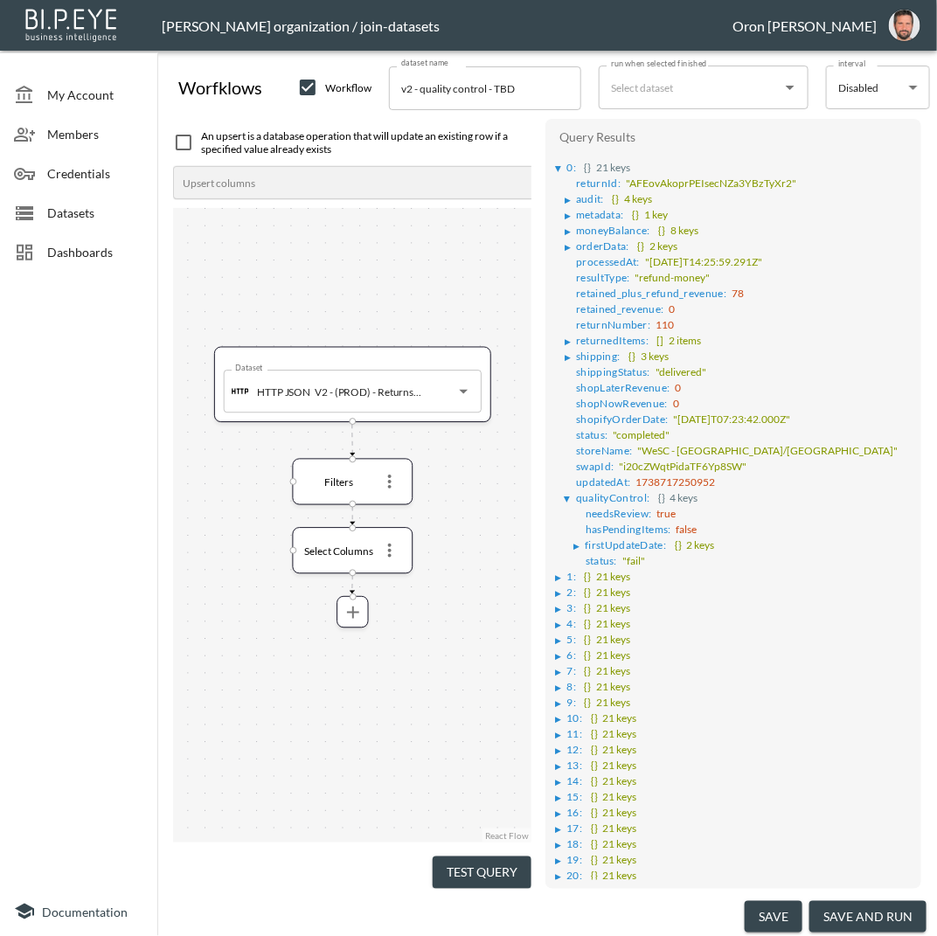
click at [503, 868] on button "Test Query" at bounding box center [482, 873] width 99 height 32
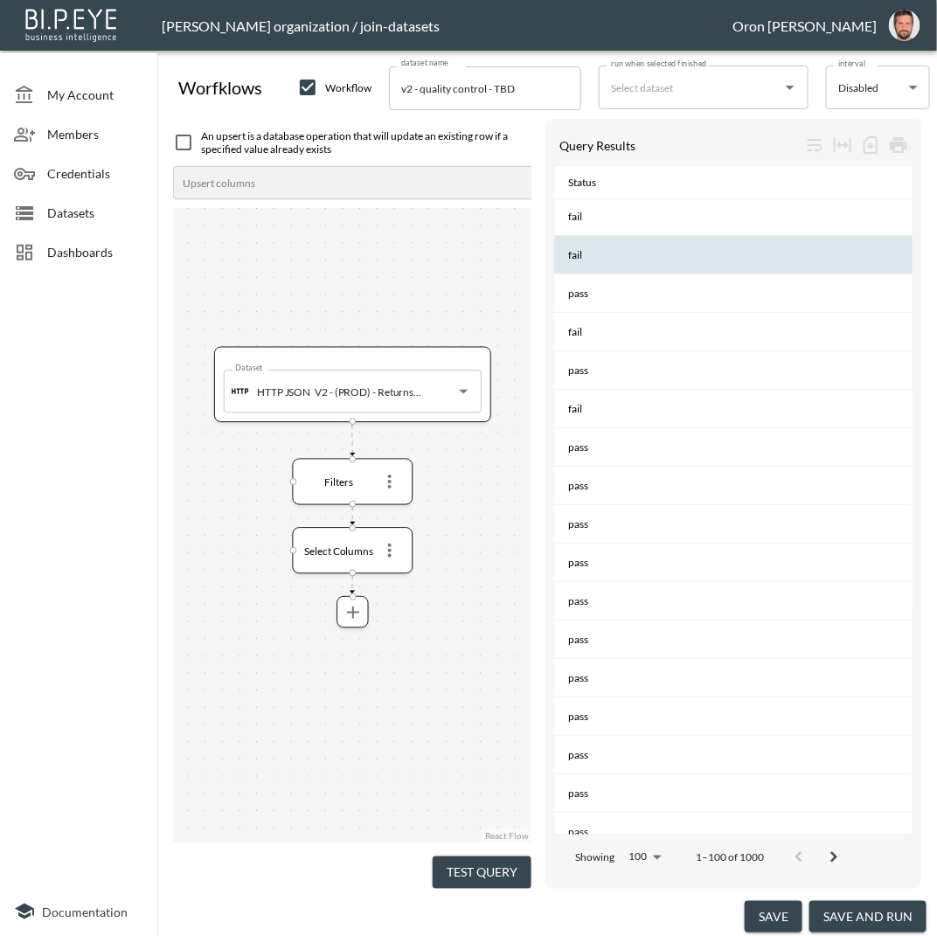
scroll to position [1, 0]
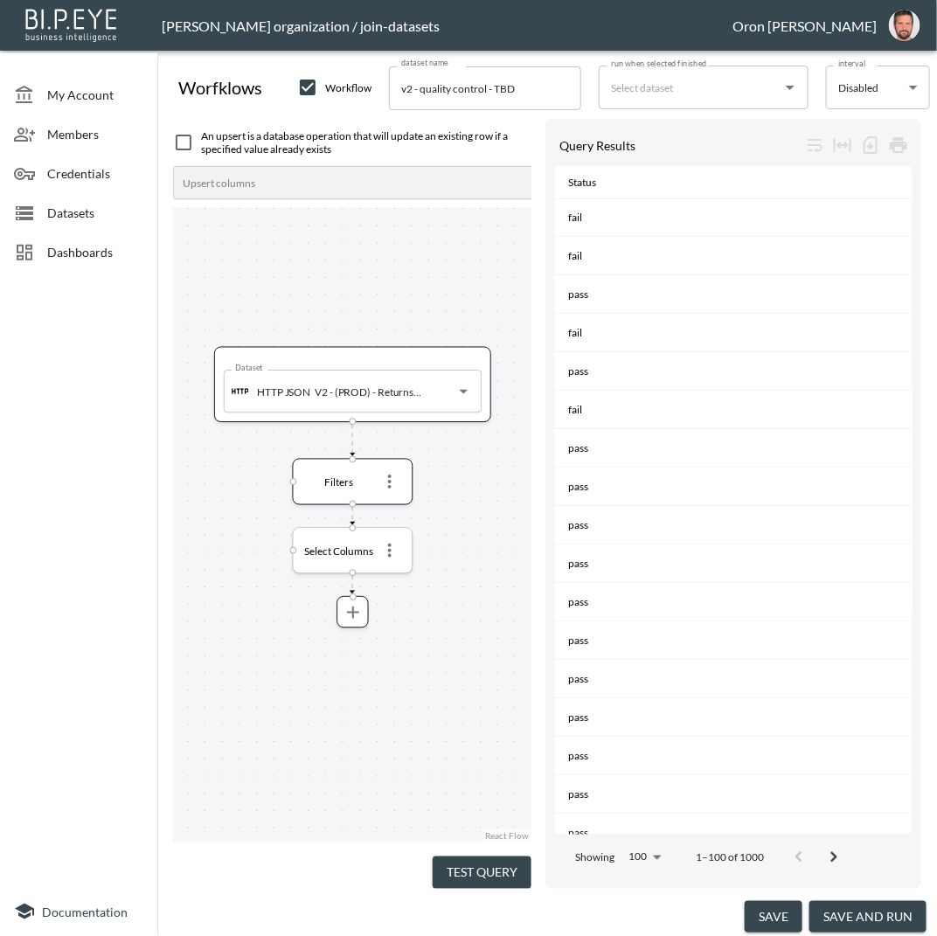
click at [389, 540] on icon "more" at bounding box center [389, 550] width 21 height 21
click at [406, 571] on li "Edit" at bounding box center [389, 582] width 77 height 31
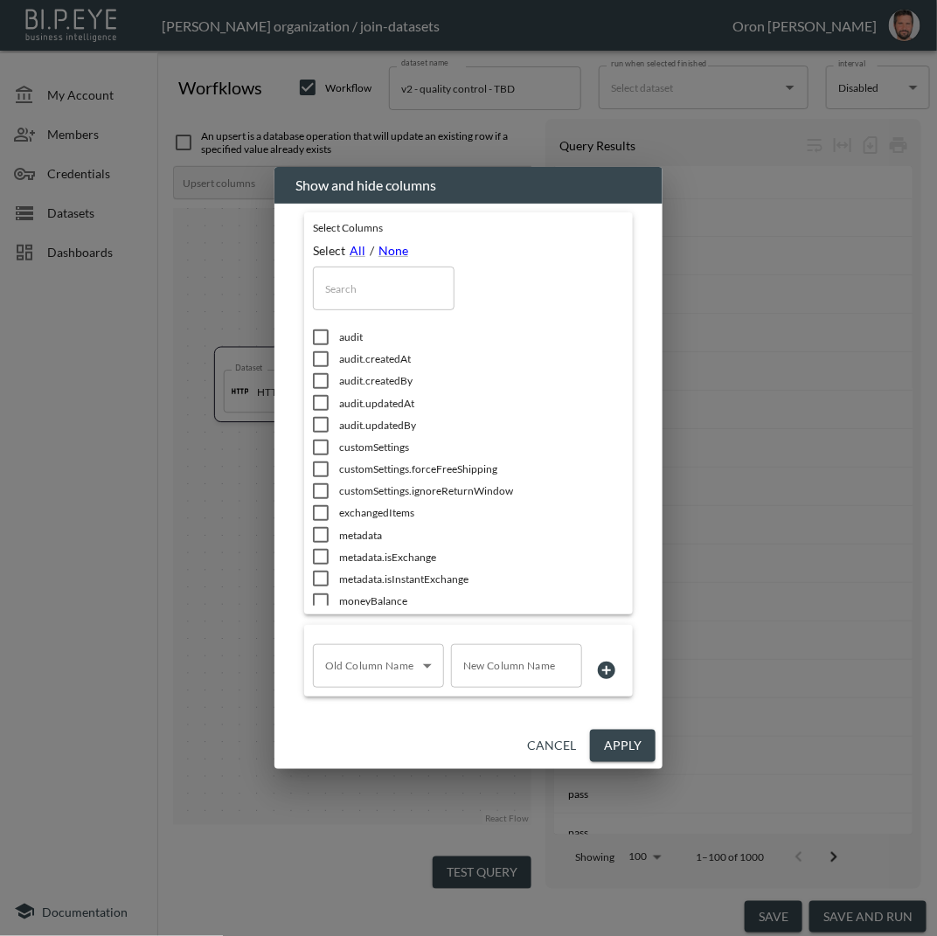
click at [400, 672] on body "BI.P.EYE, Interactive Analytics Dashboards - app [PERSON_NAME] organization / j…" at bounding box center [468, 468] width 937 height 936
click at [398, 701] on span "qualityControl.status" at bounding box center [373, 708] width 97 height 16
type input "qualityControl.status"
click at [507, 672] on input "New Column Name" at bounding box center [516, 666] width 131 height 44
paste input "quality_control_status"
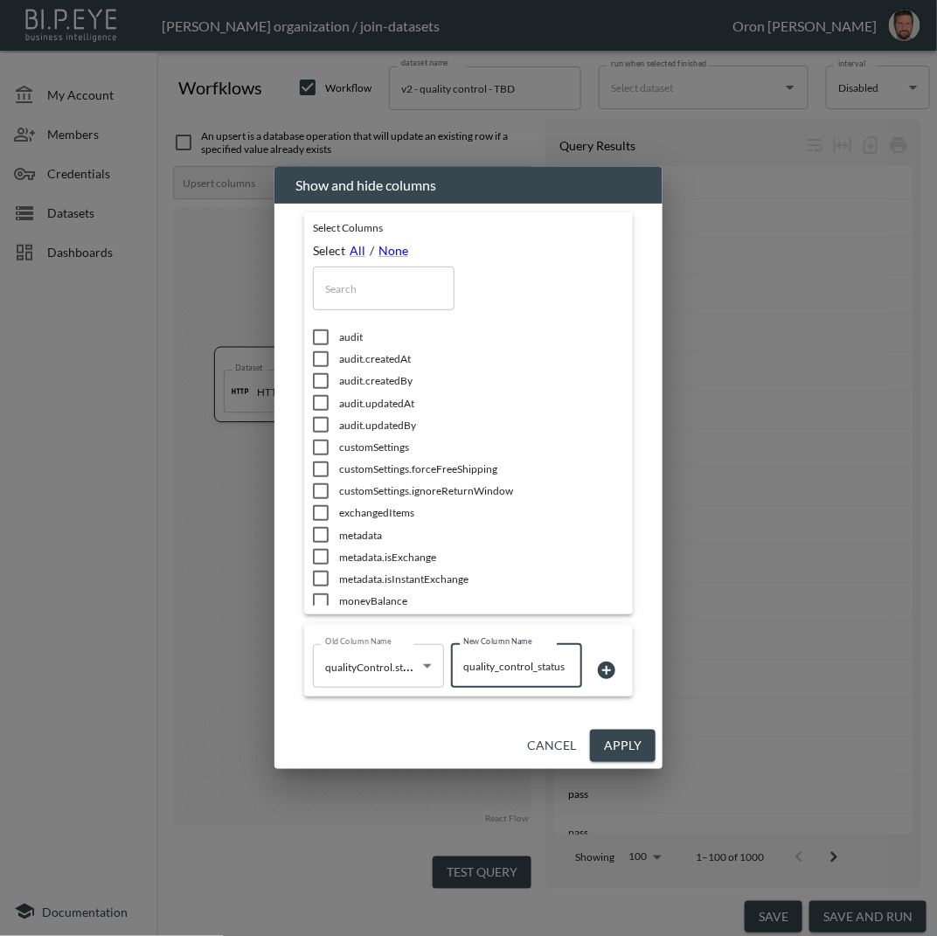
type input "quality_control_status"
click at [386, 289] on input "text" at bounding box center [384, 289] width 142 height 44
type input "r"
checkbox input "true"
checkbox input "false"
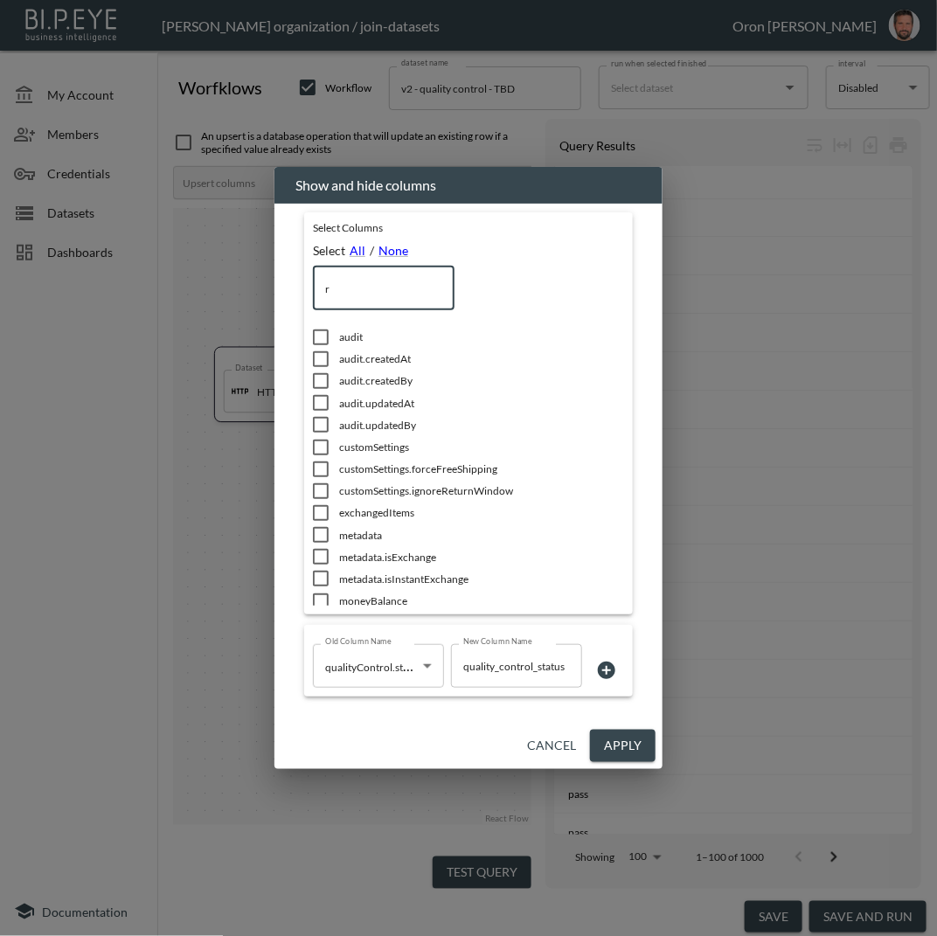
type input "re"
checkbox input "false"
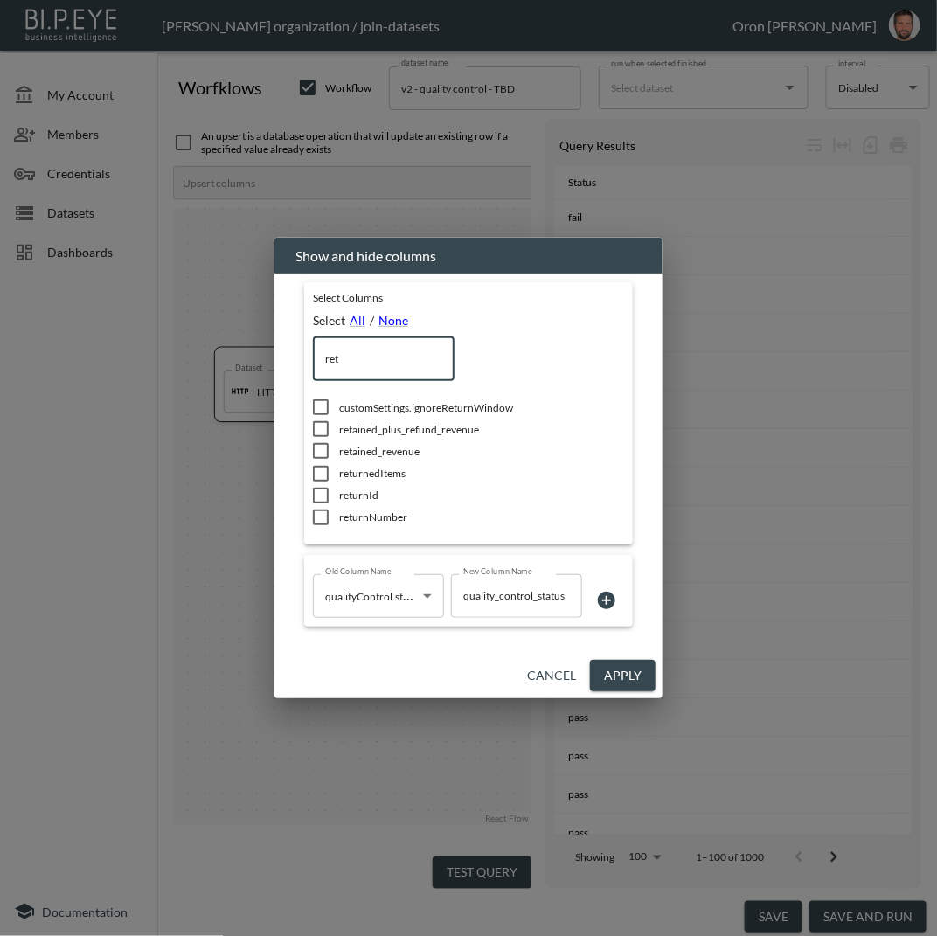
type input "ret"
click at [333, 494] on input "checkbox" at bounding box center [320, 495] width 37 height 17
checkbox input "true"
click at [339, 520] on span "returnNumber" at bounding box center [457, 517] width 236 height 15
checkbox input "true"
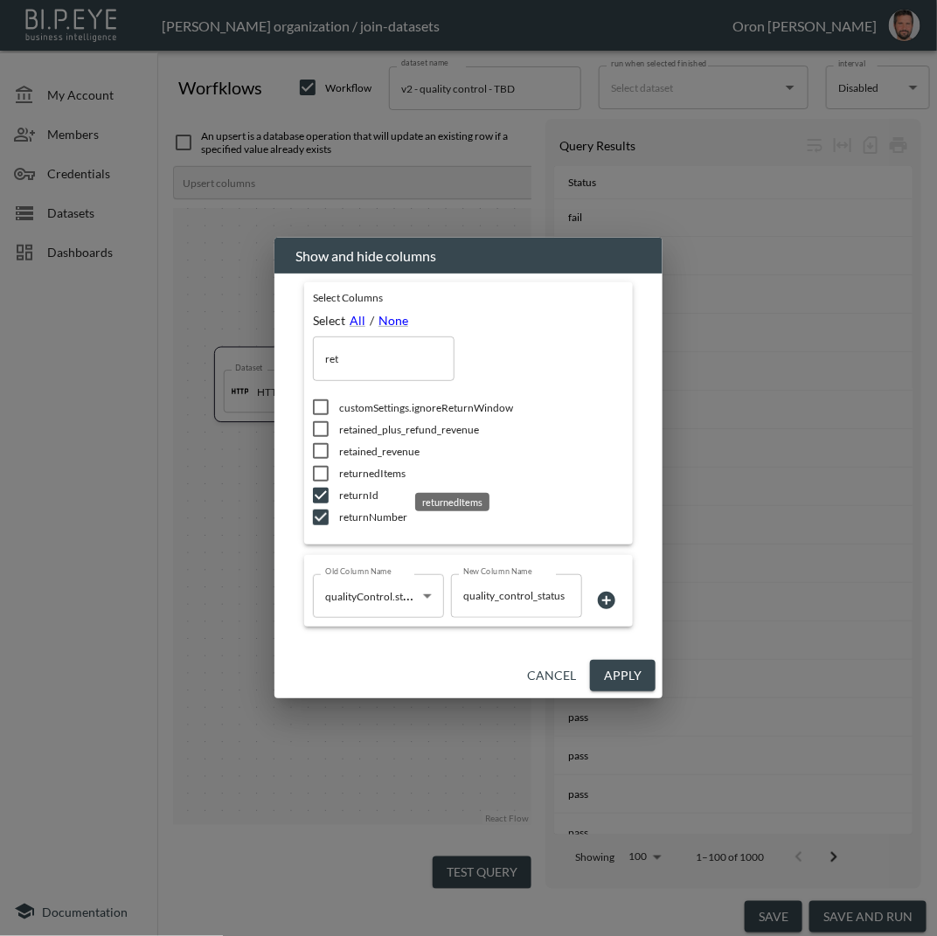
click at [376, 473] on span "returnedItems" at bounding box center [457, 473] width 236 height 15
checkbox input "true"
click at [605, 595] on icon at bounding box center [606, 600] width 17 height 17
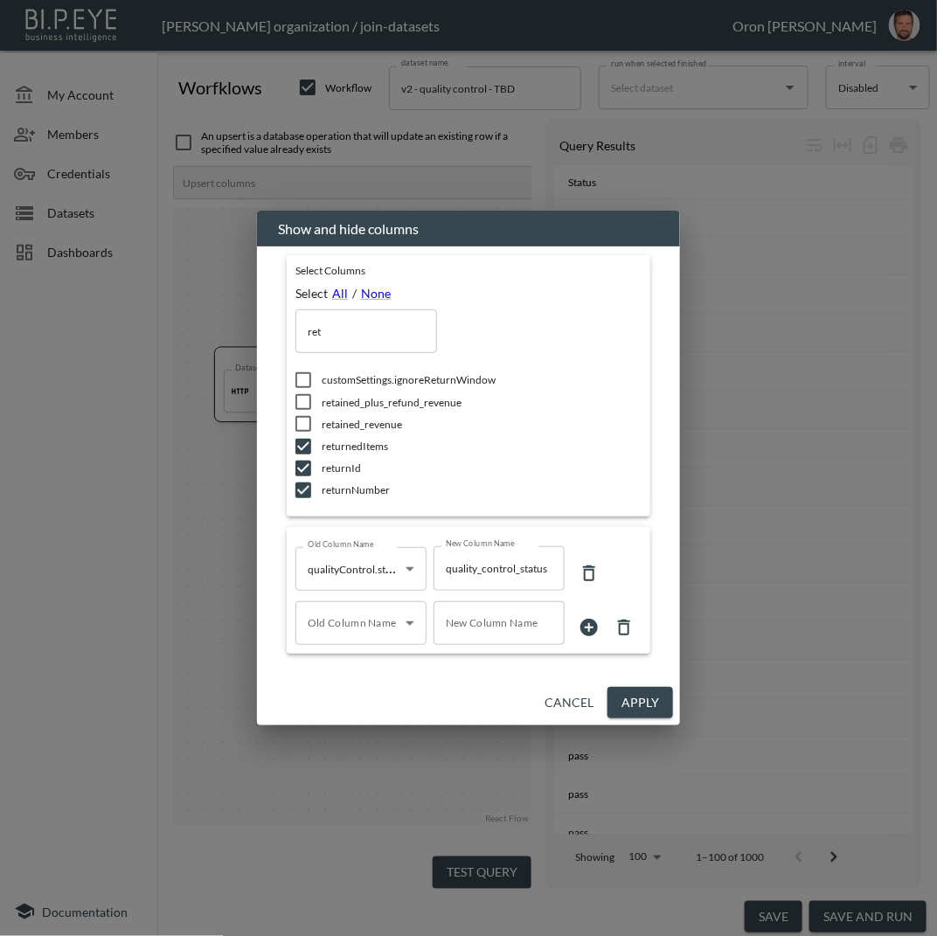
click at [363, 618] on body "BI.P.EYE, Interactive Analytics Dashboards - app [PERSON_NAME] organization / j…" at bounding box center [468, 468] width 937 height 936
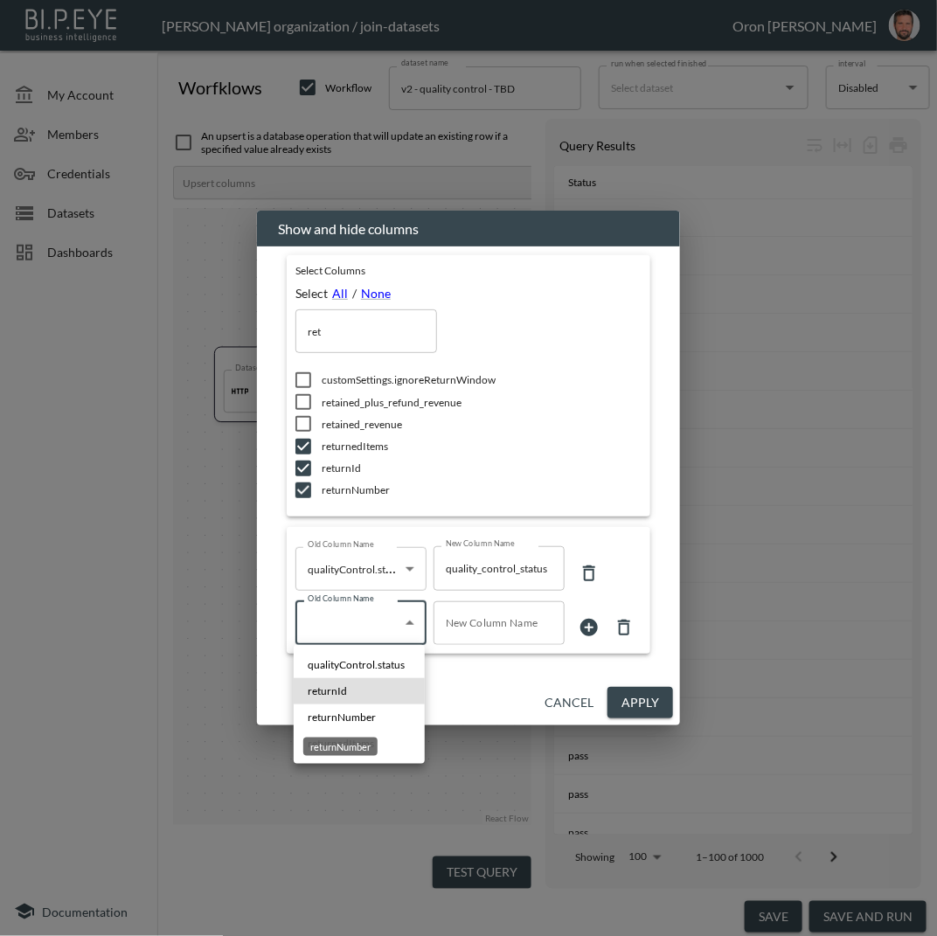
click at [360, 719] on span "returnNumber" at bounding box center [342, 718] width 68 height 16
type input "returnNumber"
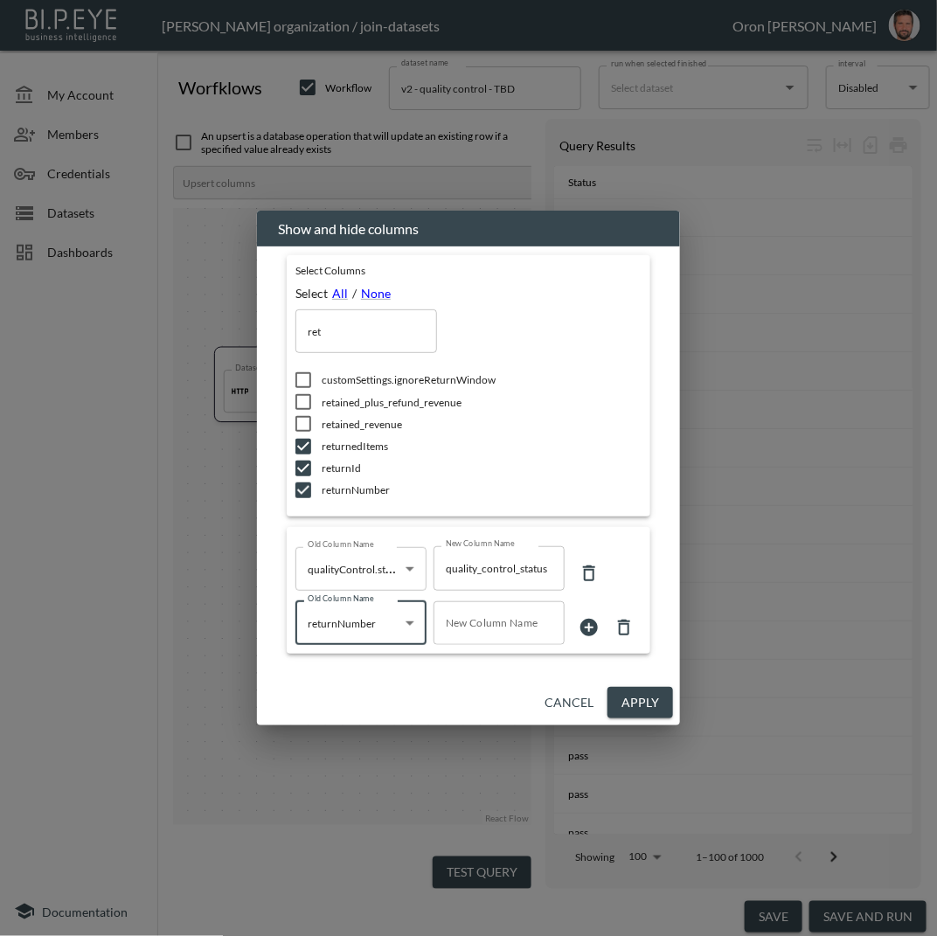
click at [490, 630] on input "New Column Name" at bounding box center [499, 623] width 131 height 44
type input "rma"
click at [357, 334] on input "ret" at bounding box center [366, 331] width 142 height 44
type input "d"
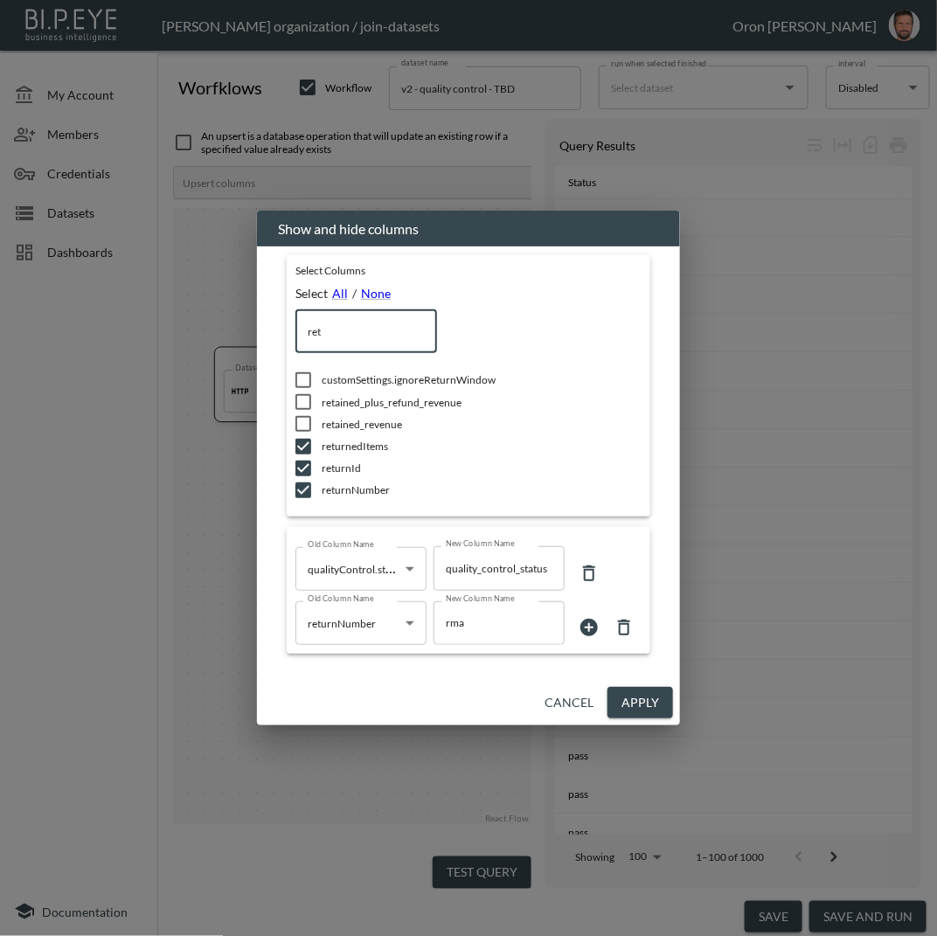
checkbox input "false"
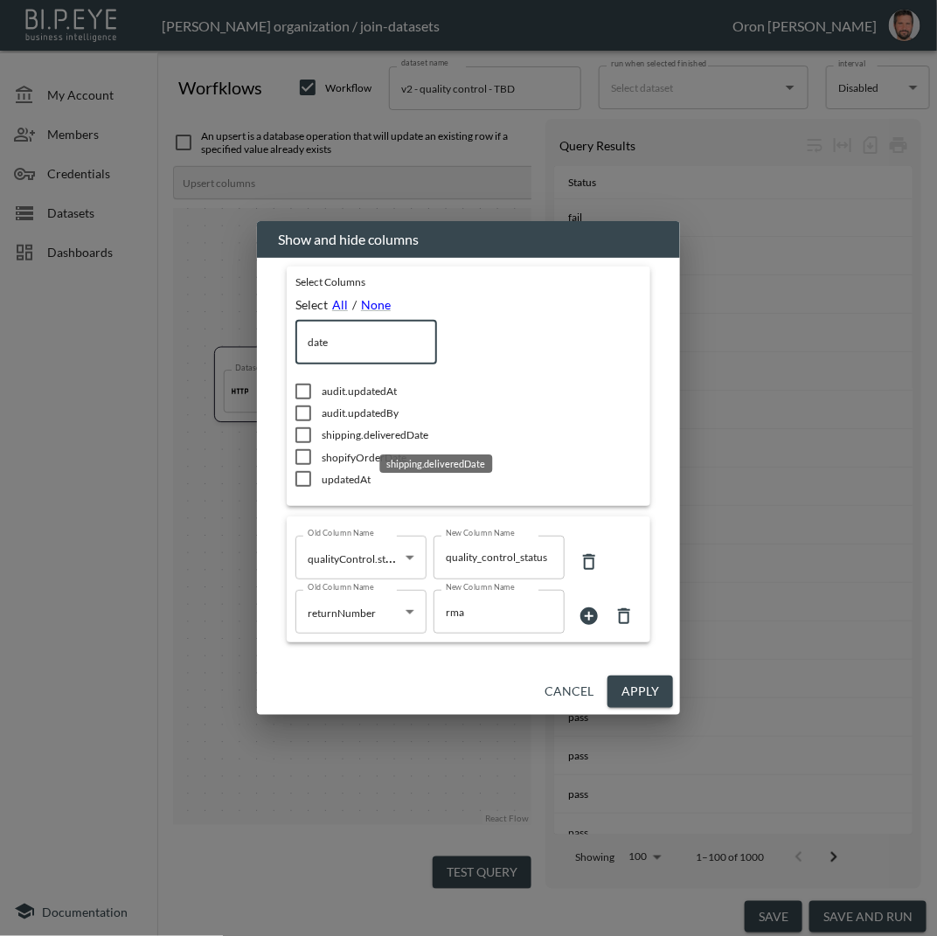
type input "date"
click at [352, 436] on span "shipping.deliveredDate" at bounding box center [440, 434] width 236 height 15
checkbox input "true"
click at [379, 337] on input "date" at bounding box center [366, 343] width 142 height 44
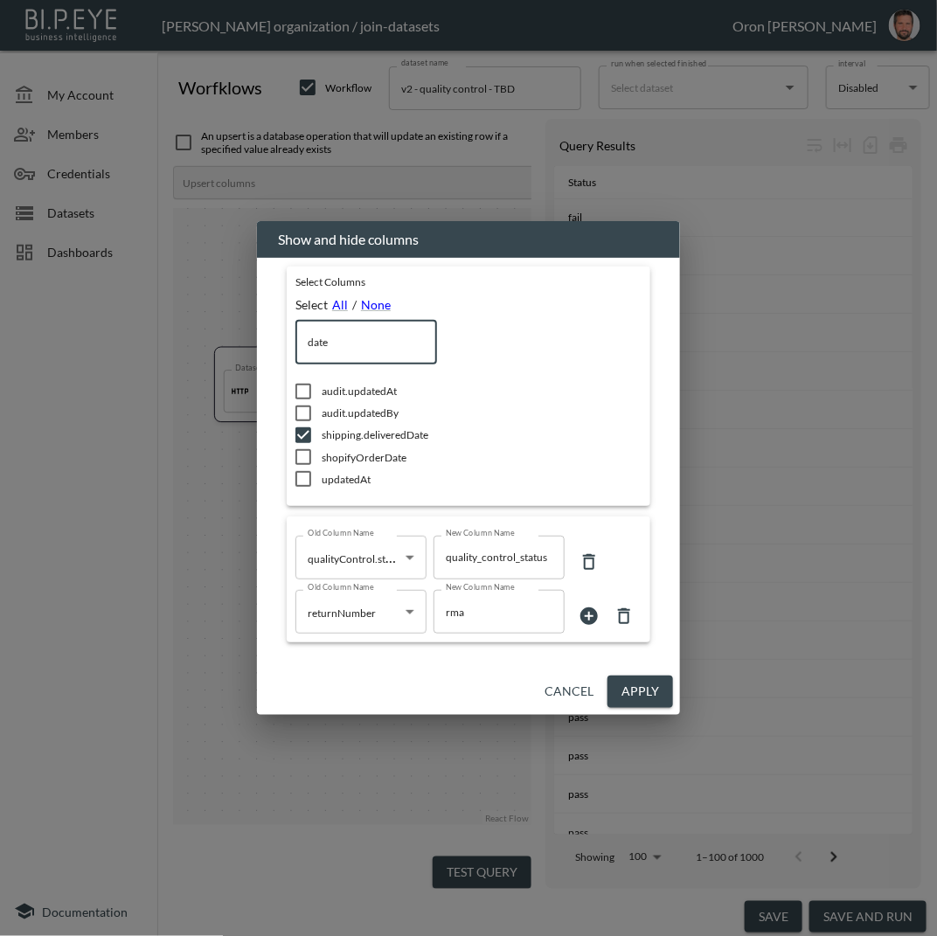
type input "s"
checkbox input "false"
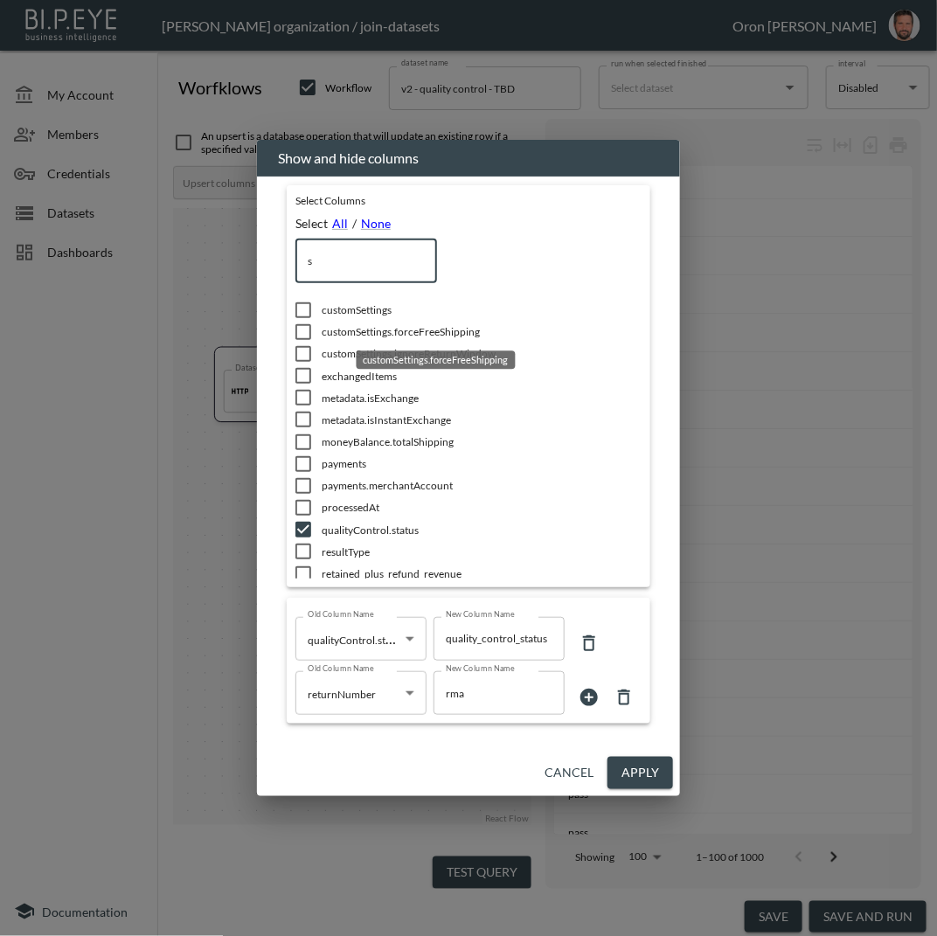
type input "st"
checkbox input "true"
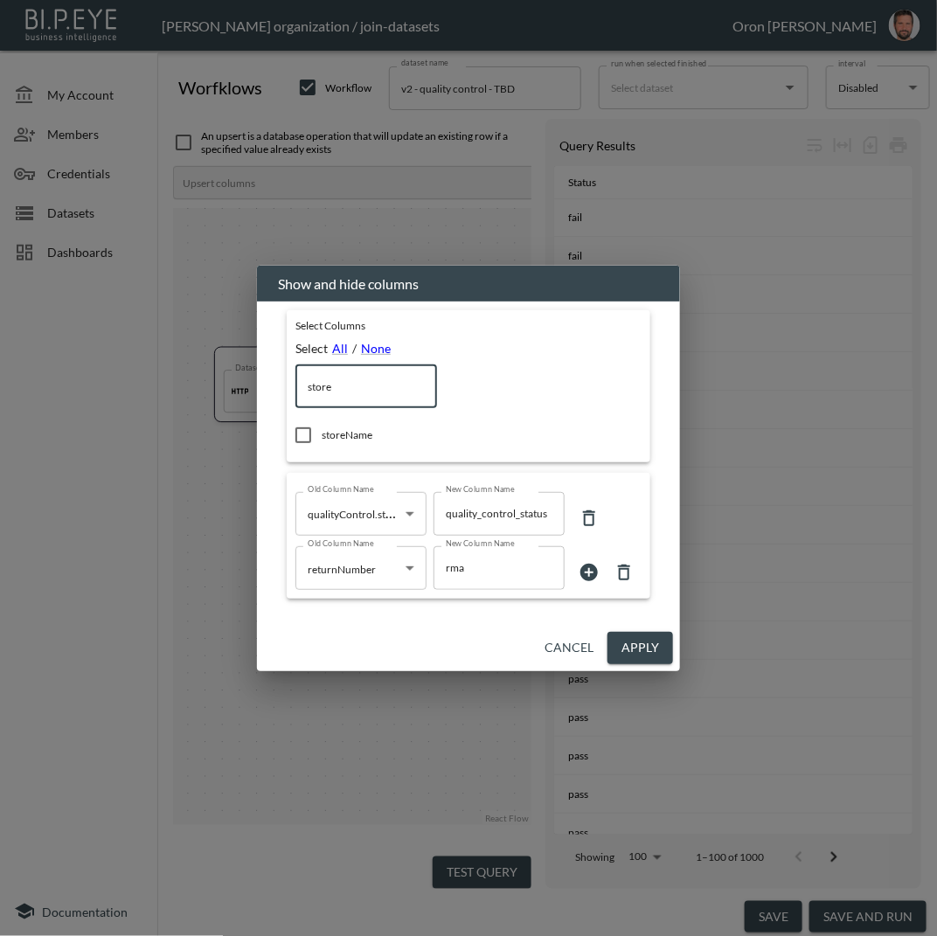
type input "store"
click at [335, 438] on span "storeName" at bounding box center [440, 434] width 236 height 15
checkbox input "true"
click at [347, 389] on input "store" at bounding box center [366, 387] width 142 height 44
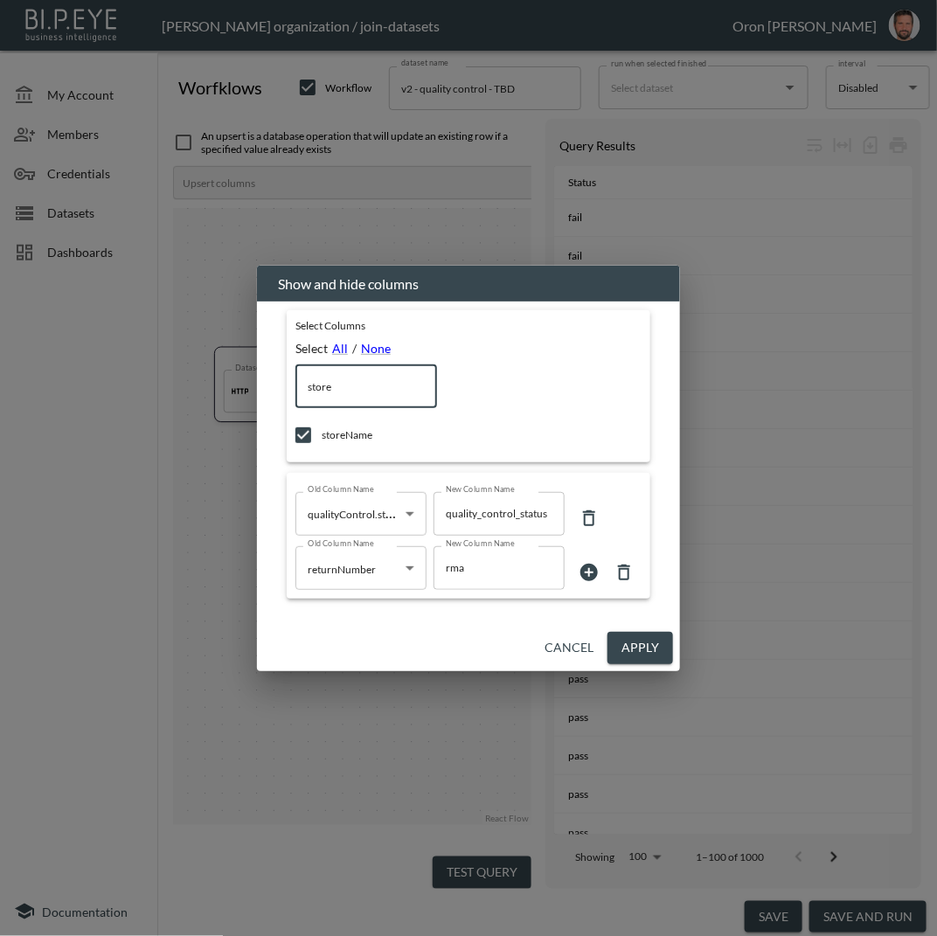
type input "s"
checkbox input "false"
type input "swa"
click at [331, 431] on span "swapId" at bounding box center [440, 434] width 236 height 15
checkbox input "true"
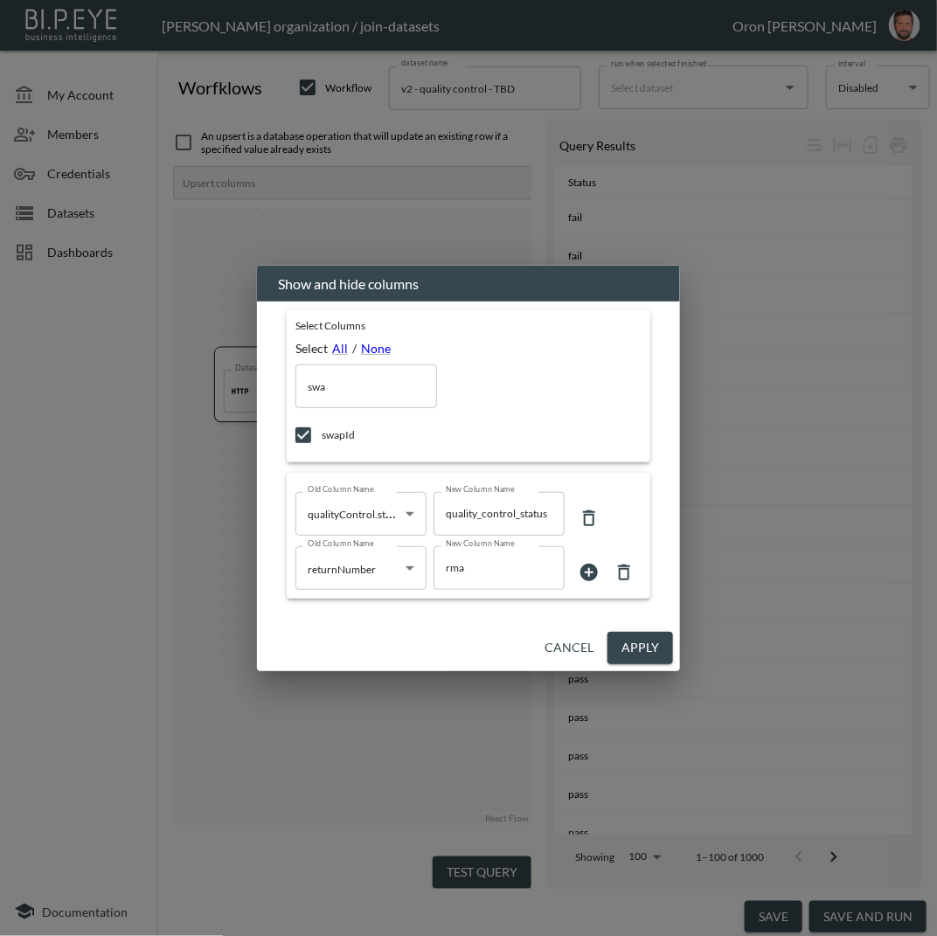
click at [363, 389] on input "swa" at bounding box center [366, 387] width 142 height 44
type input "s"
checkbox input "false"
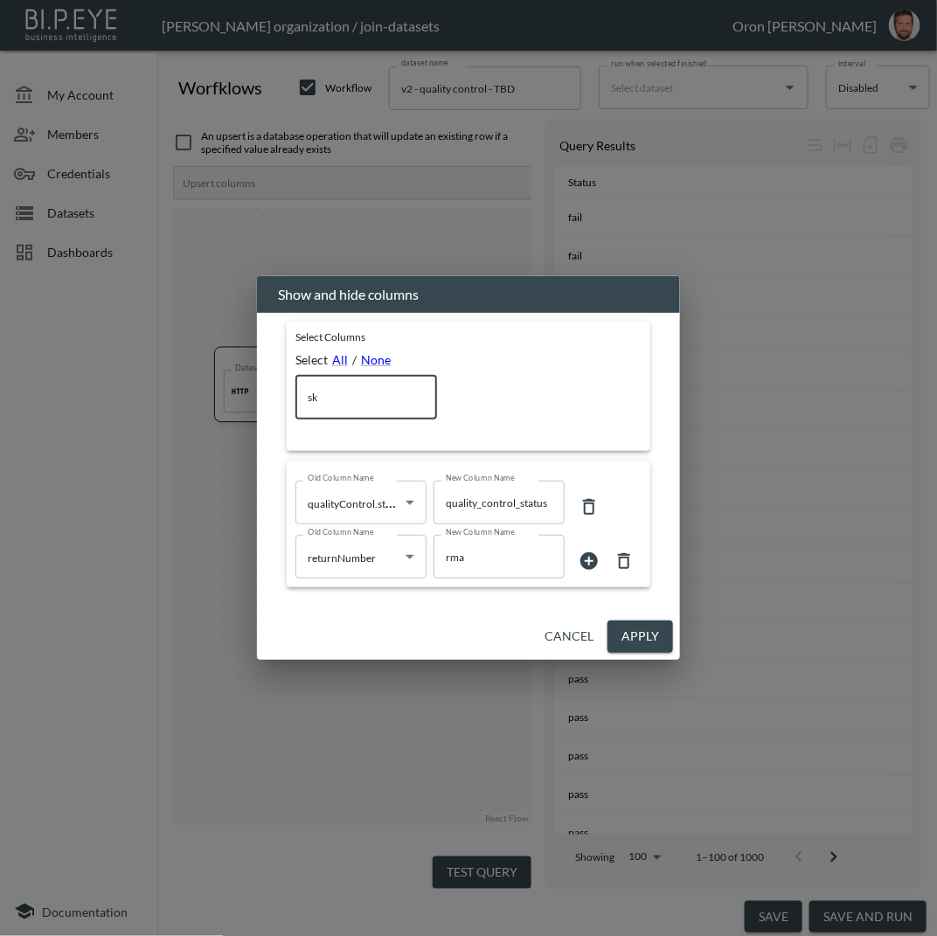
type input "s"
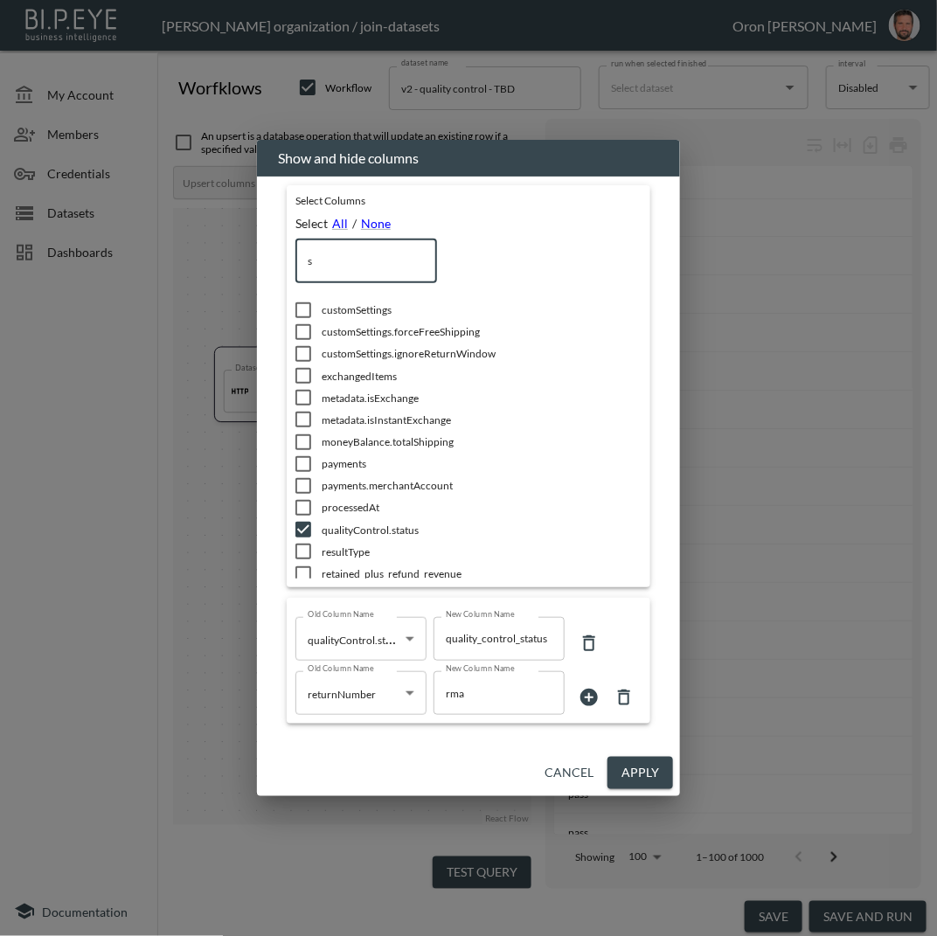
checkbox input "false"
checkbox input "true"
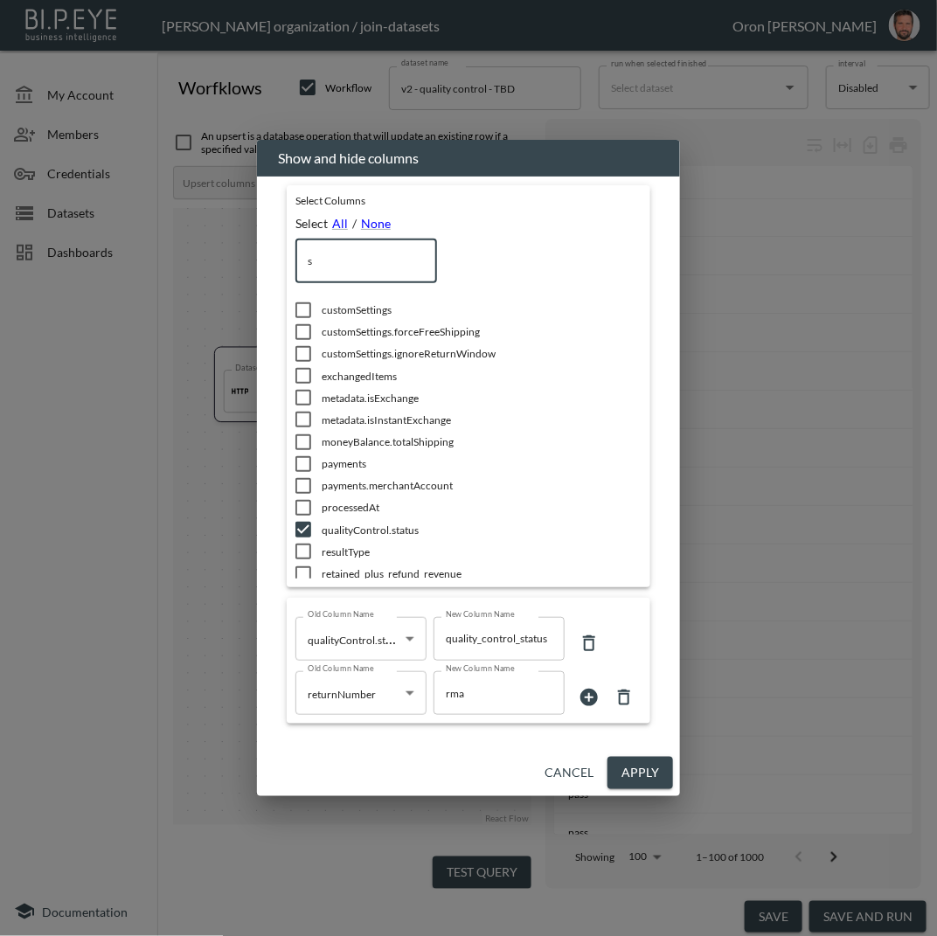
checkbox input "true"
checkbox input "false"
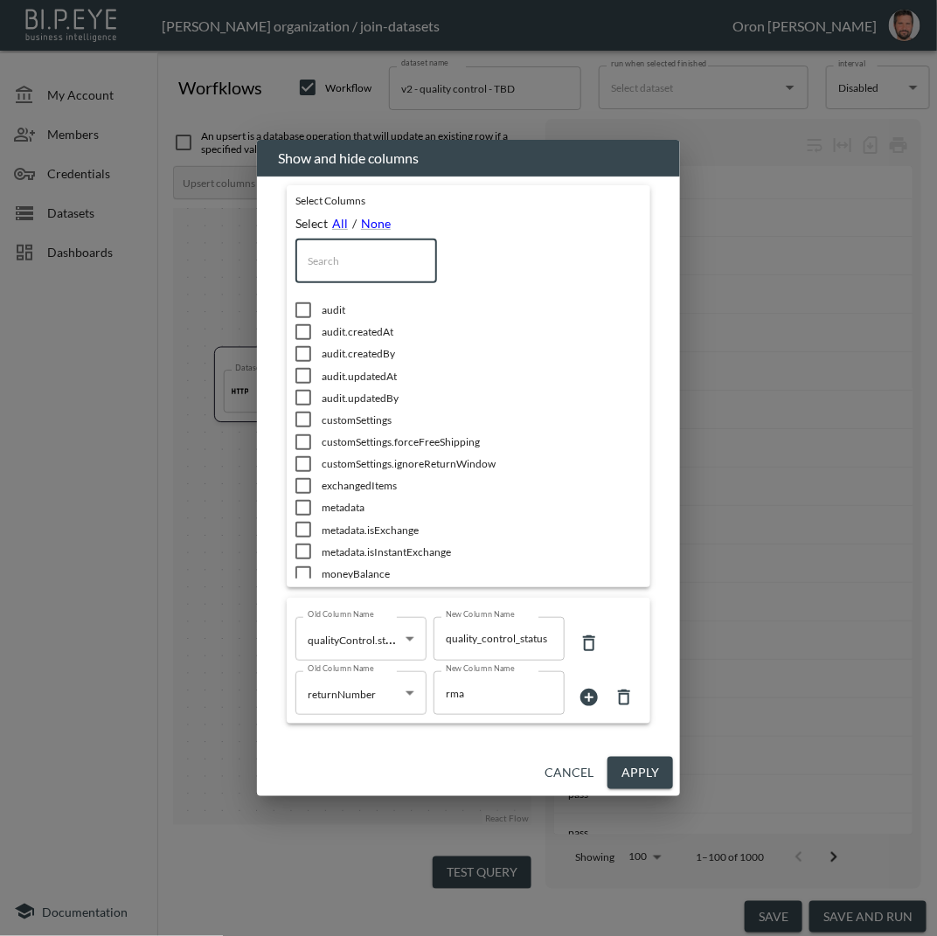
type input "p"
checkbox input "true"
checkbox input "false"
checkbox input "true"
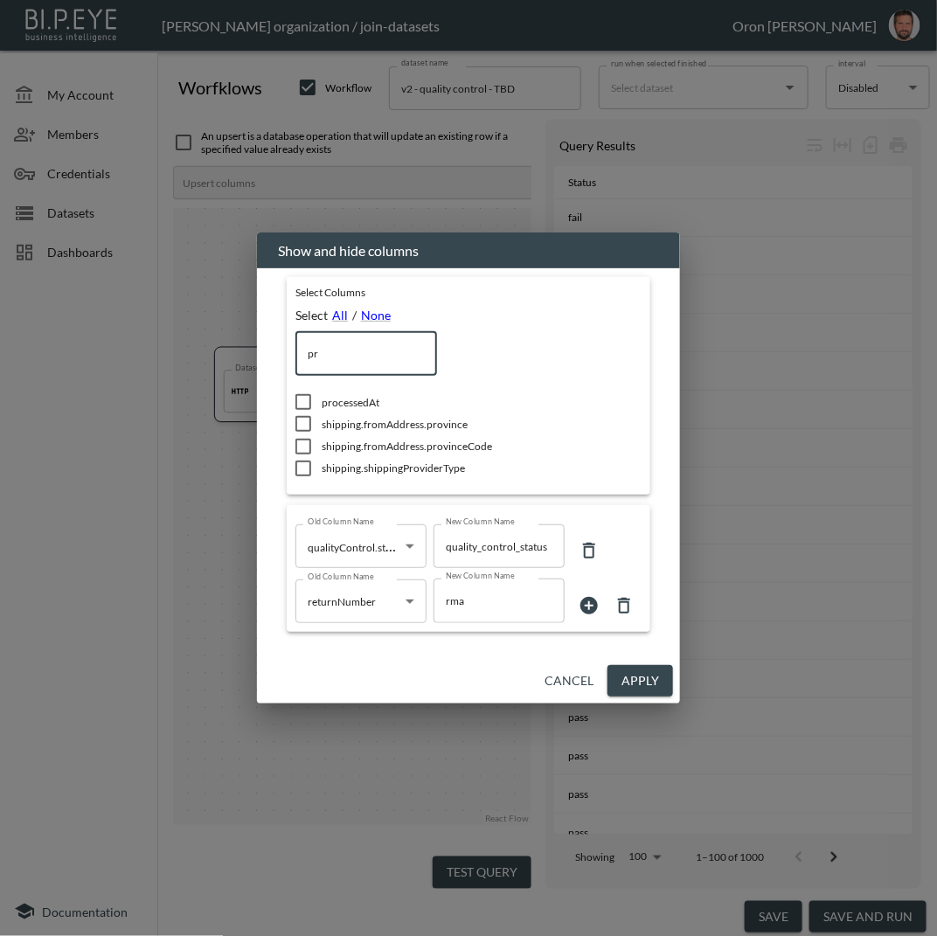
type input "p"
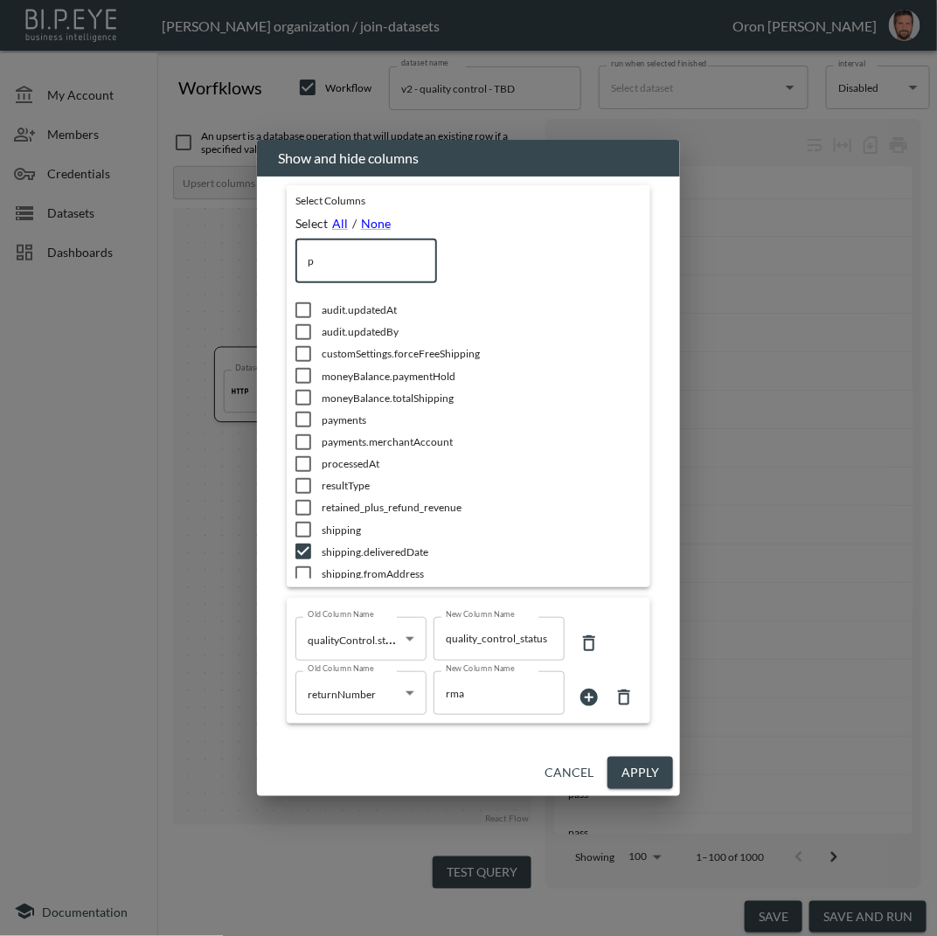
checkbox input "false"
checkbox input "true"
checkbox input "false"
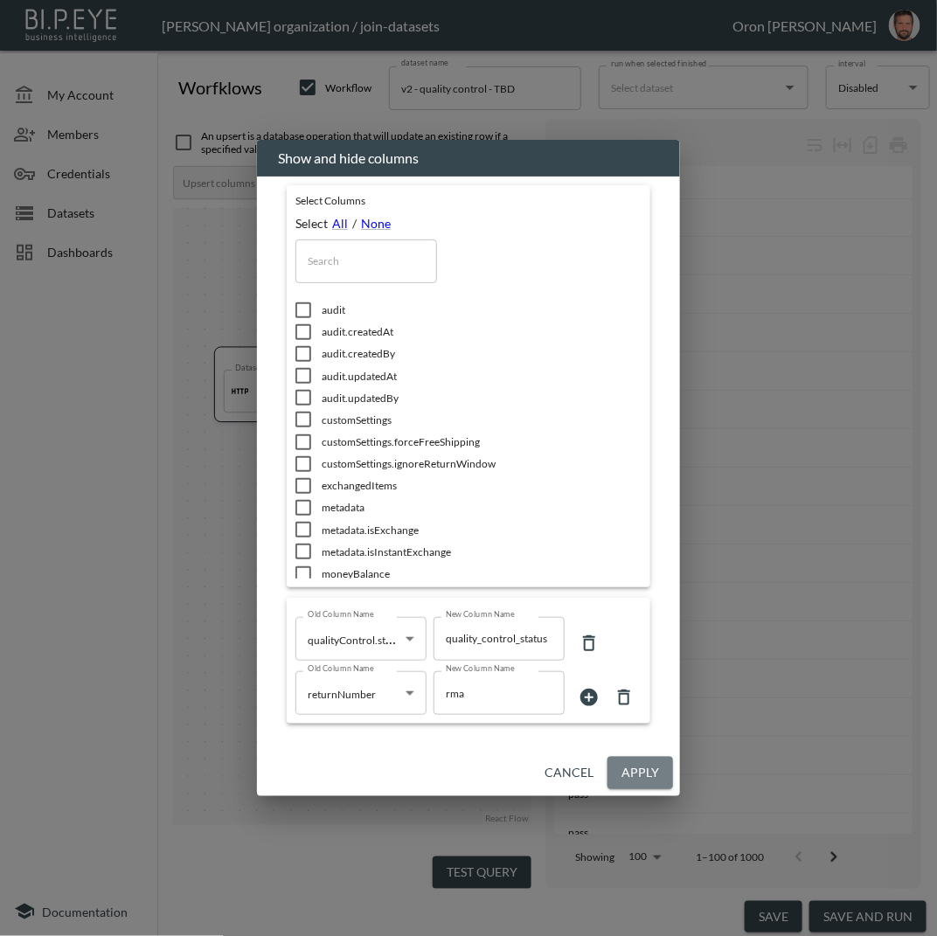
click at [631, 766] on button "Apply" at bounding box center [641, 773] width 66 height 32
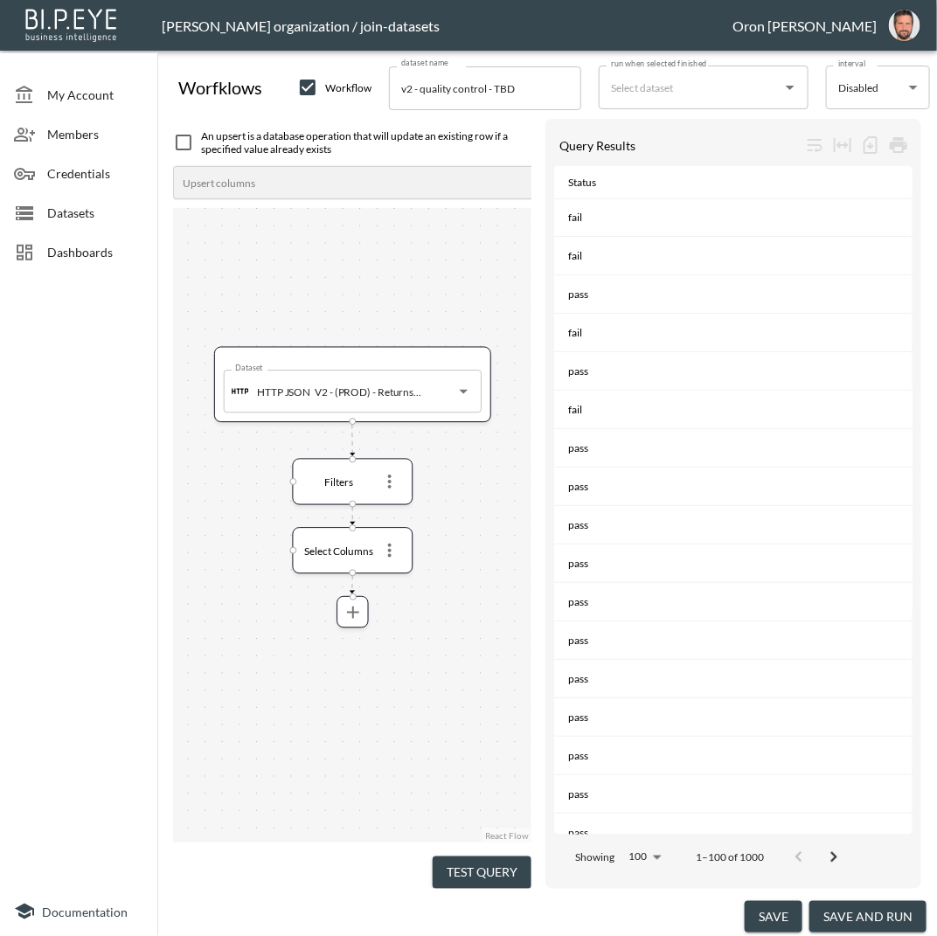
click at [511, 857] on button "Test Query" at bounding box center [482, 873] width 99 height 32
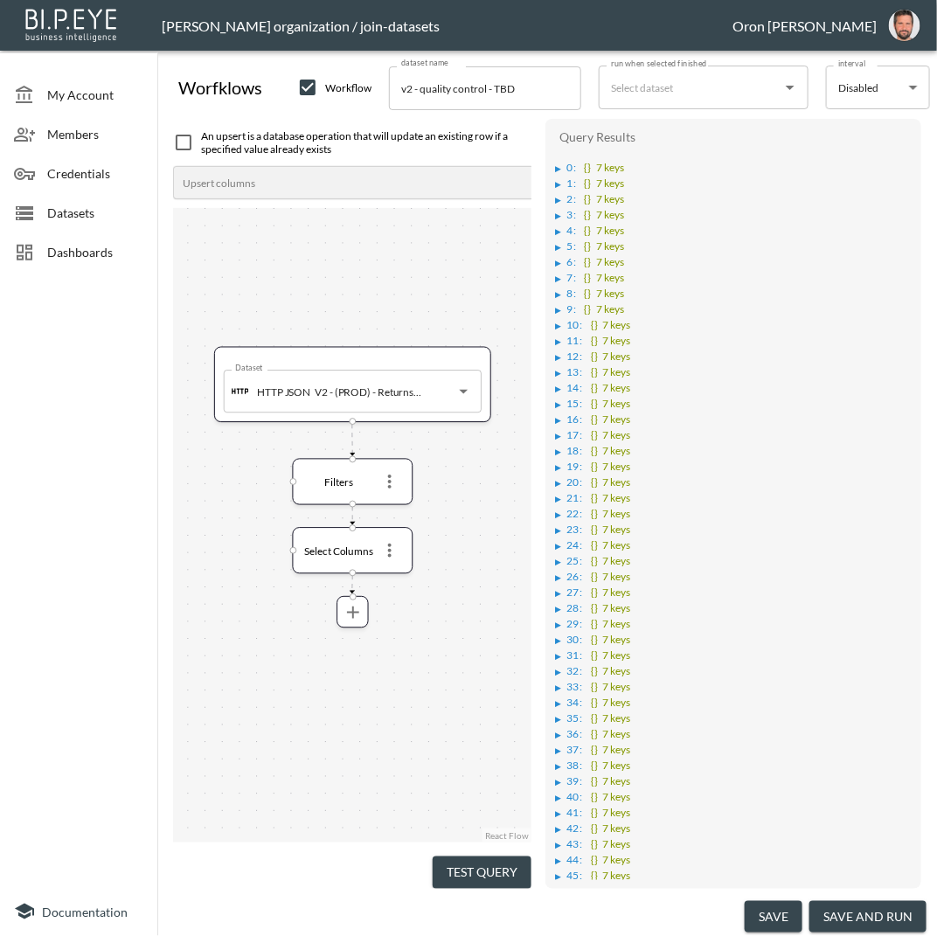
click at [559, 169] on div "▶" at bounding box center [559, 168] width 6 height 9
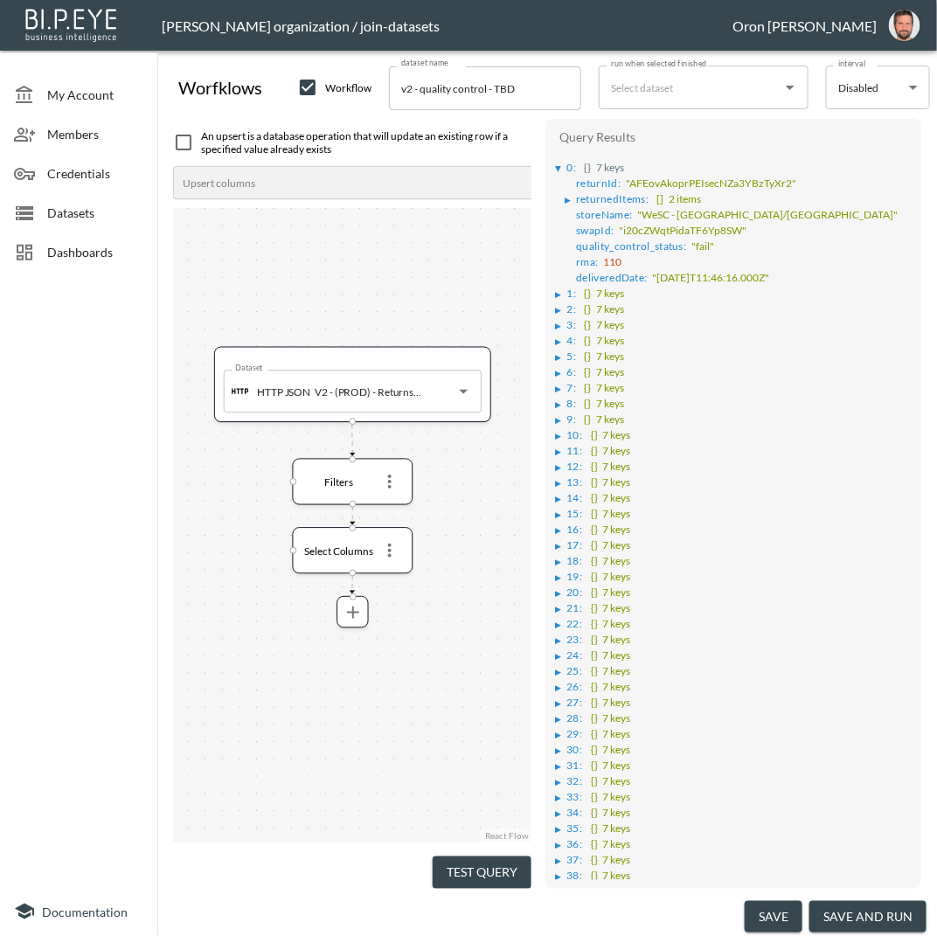
click at [570, 196] on div "▶" at bounding box center [568, 200] width 6 height 9
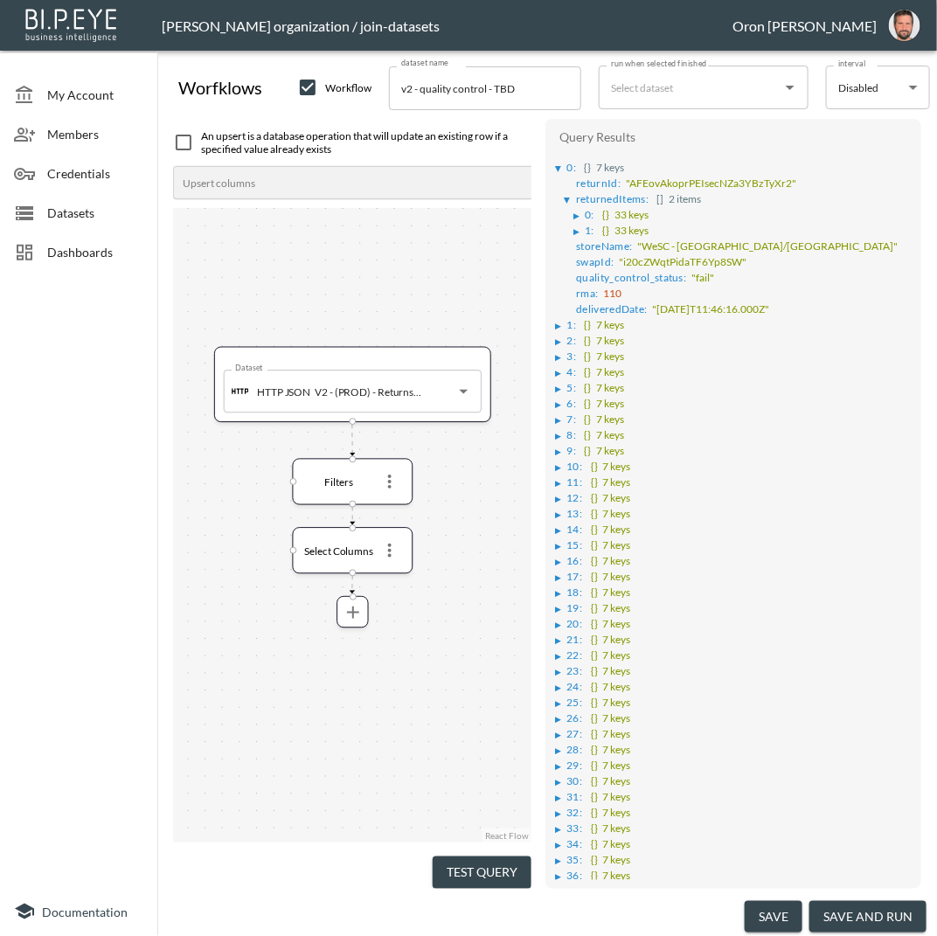
click at [574, 212] on div "▶" at bounding box center [577, 216] width 6 height 9
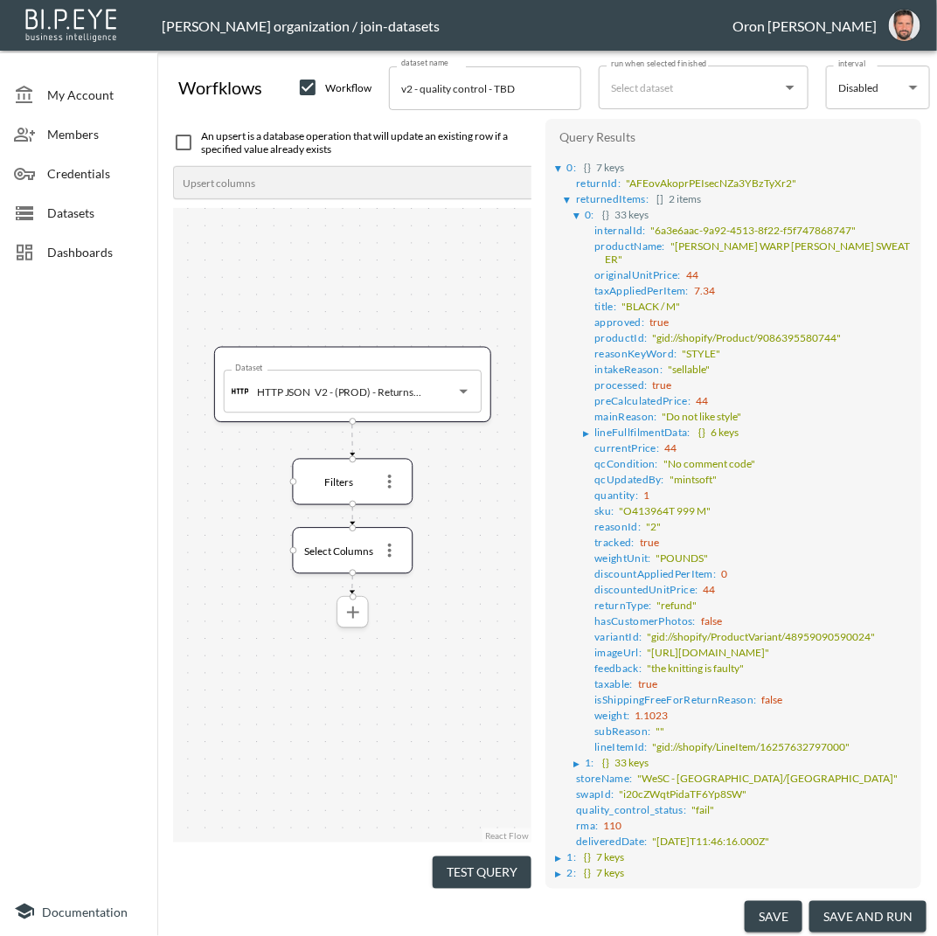
click at [359, 616] on icon "more" at bounding box center [353, 612] width 21 height 21
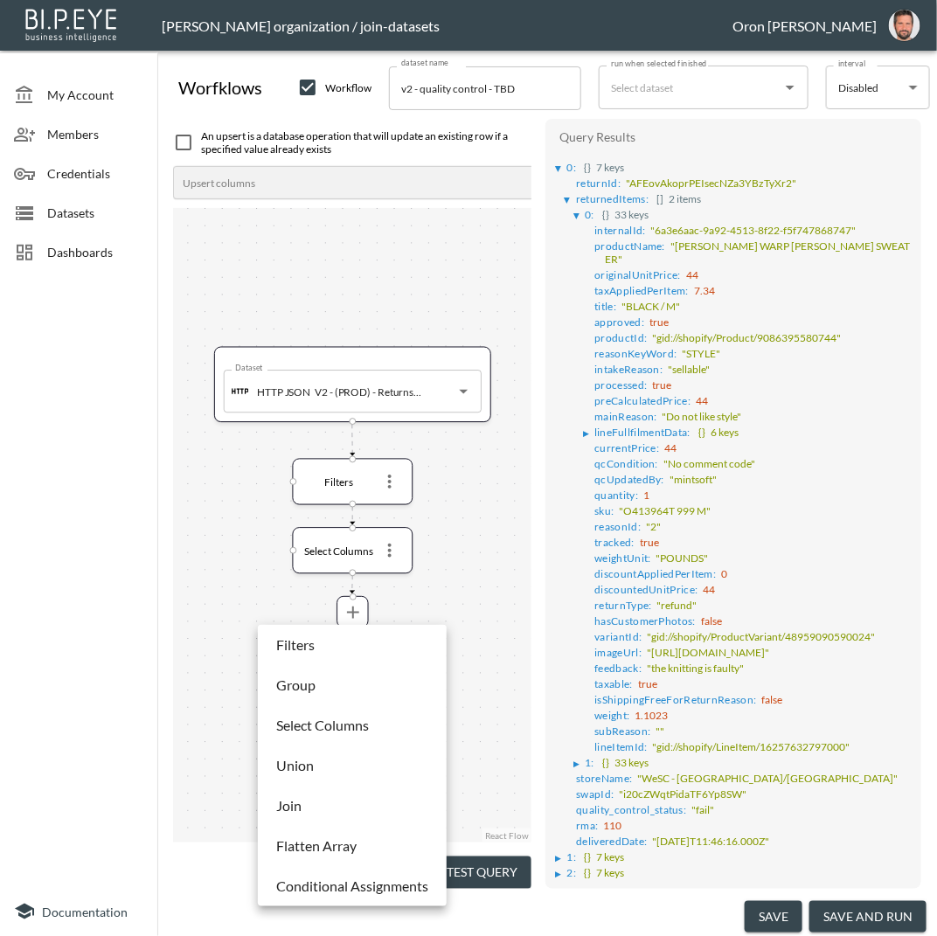
click at [319, 857] on li "Flatten Array" at bounding box center [352, 845] width 180 height 31
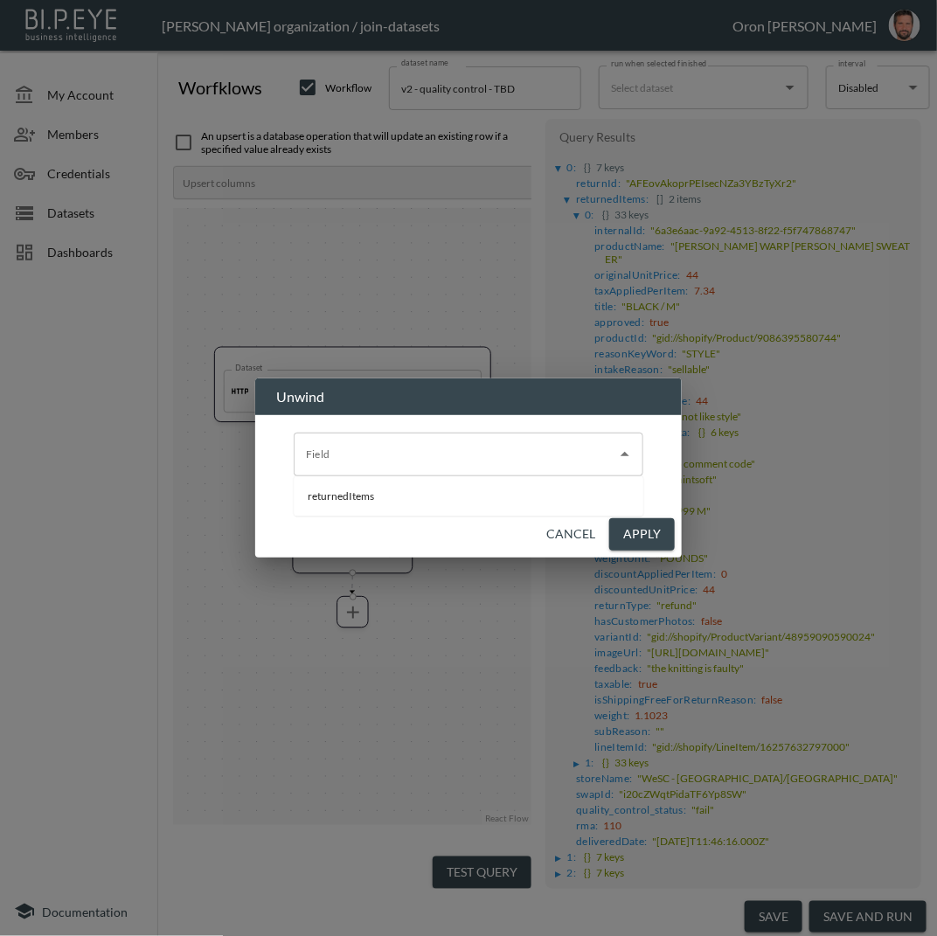
click at [377, 469] on div "Field" at bounding box center [469, 455] width 350 height 44
click at [365, 504] on li "returnedItems" at bounding box center [469, 496] width 350 height 26
type input "returnedItems"
click at [628, 534] on button "Apply" at bounding box center [642, 534] width 66 height 32
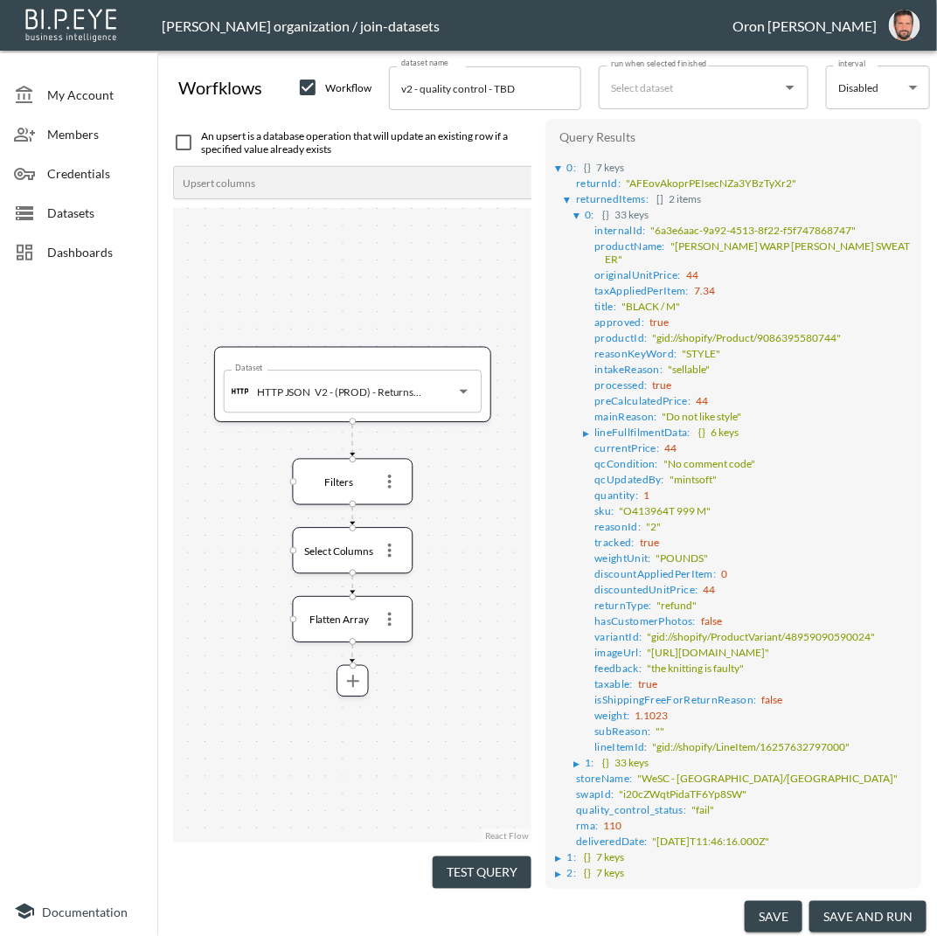
click at [483, 868] on button "Test Query" at bounding box center [482, 873] width 99 height 32
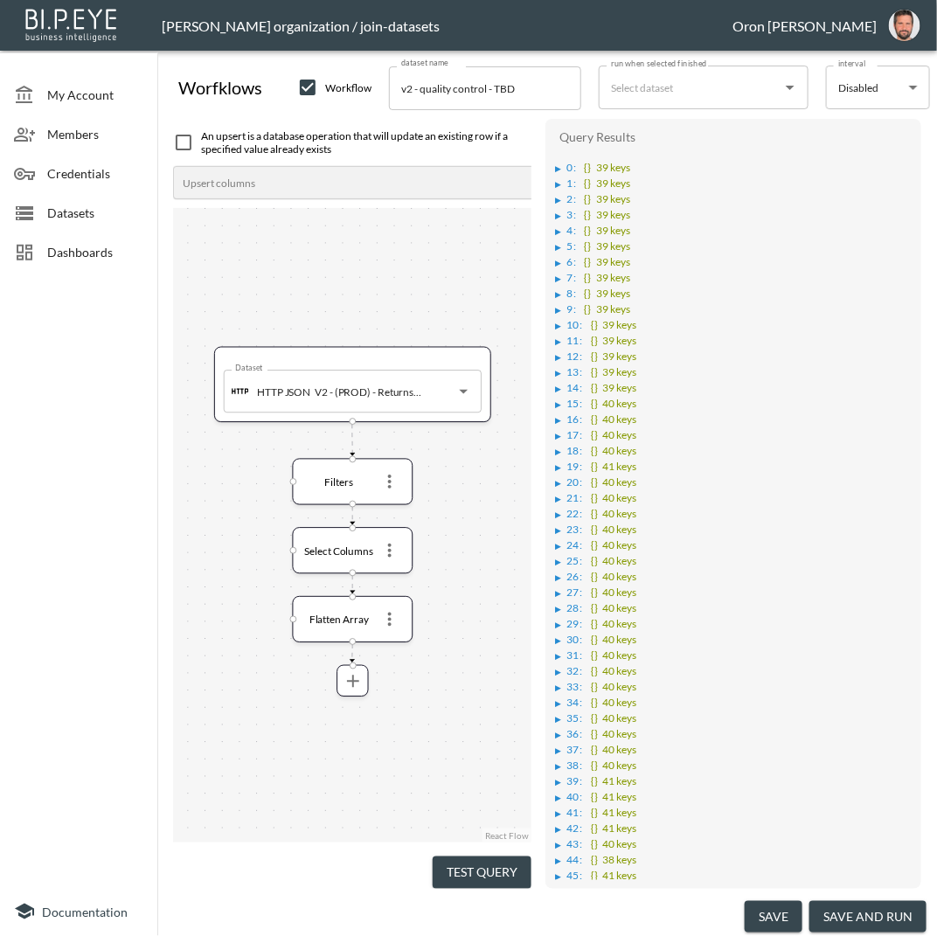
click at [559, 161] on li "▶ 0 : {} 39 keys" at bounding box center [735, 166] width 358 height 16
click at [559, 169] on div "▶" at bounding box center [559, 168] width 6 height 9
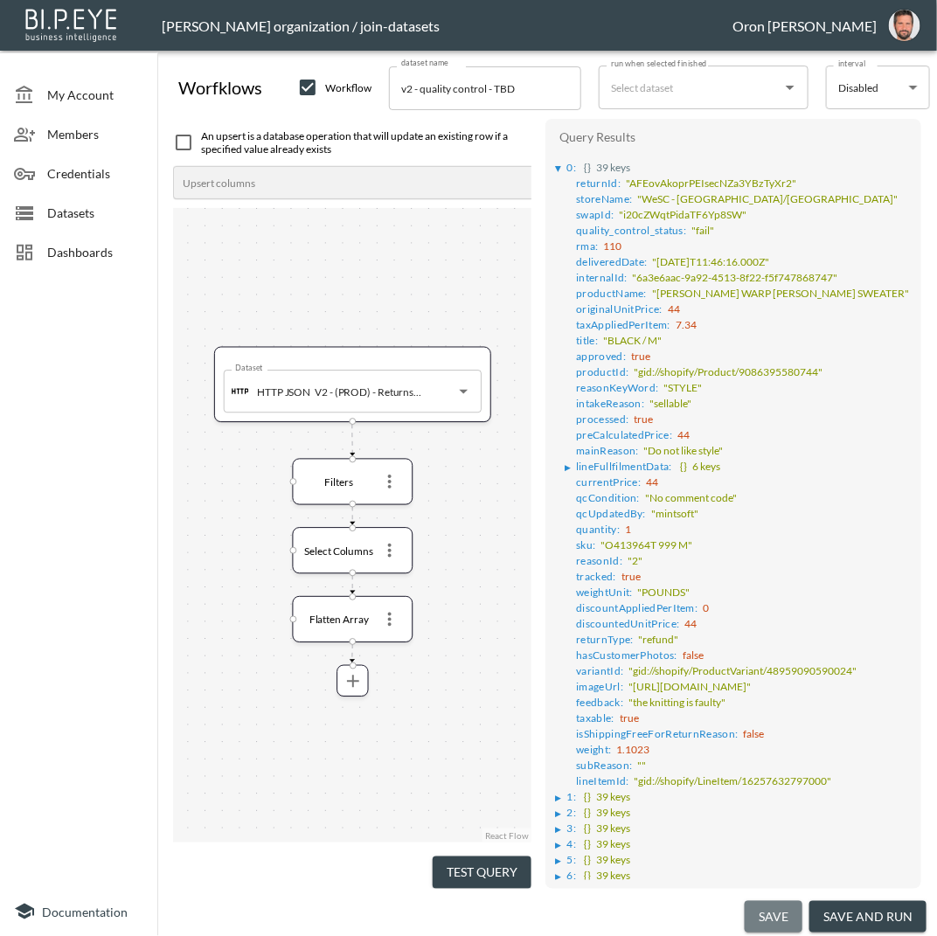
click at [776, 914] on button "save" at bounding box center [774, 917] width 58 height 32
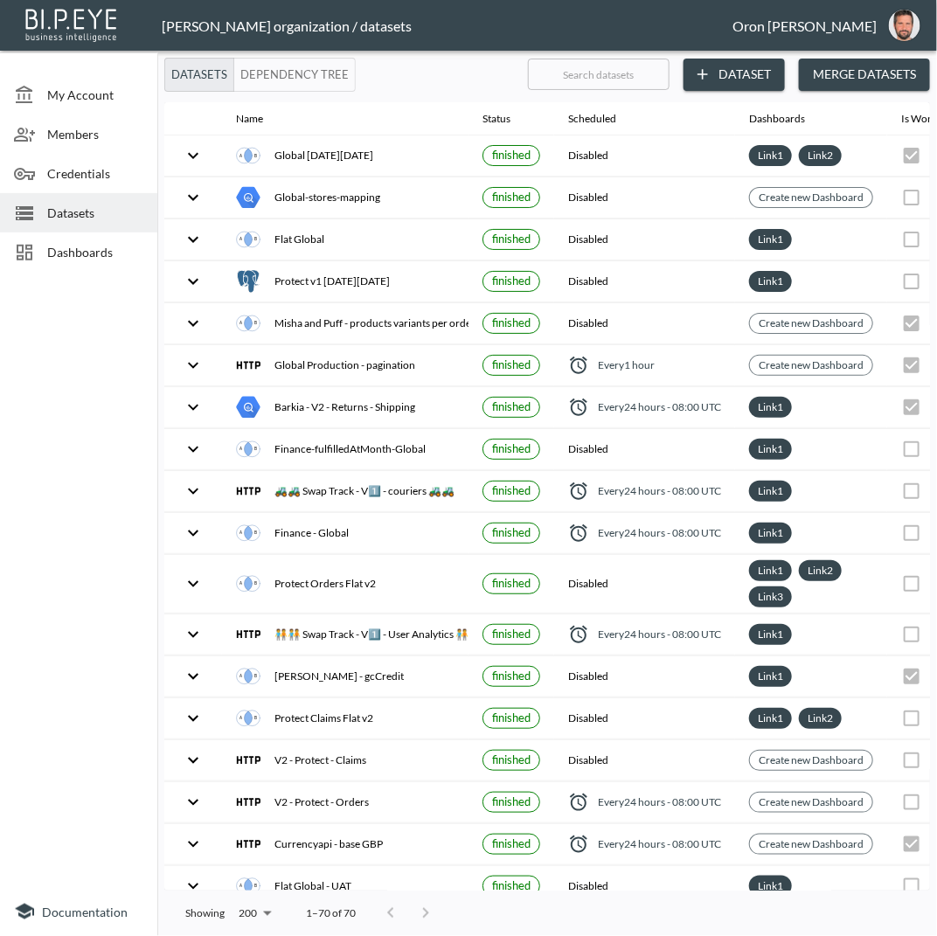
checkbox input "true"
checkbox input "false"
checkbox input "true"
checkbox input "false"
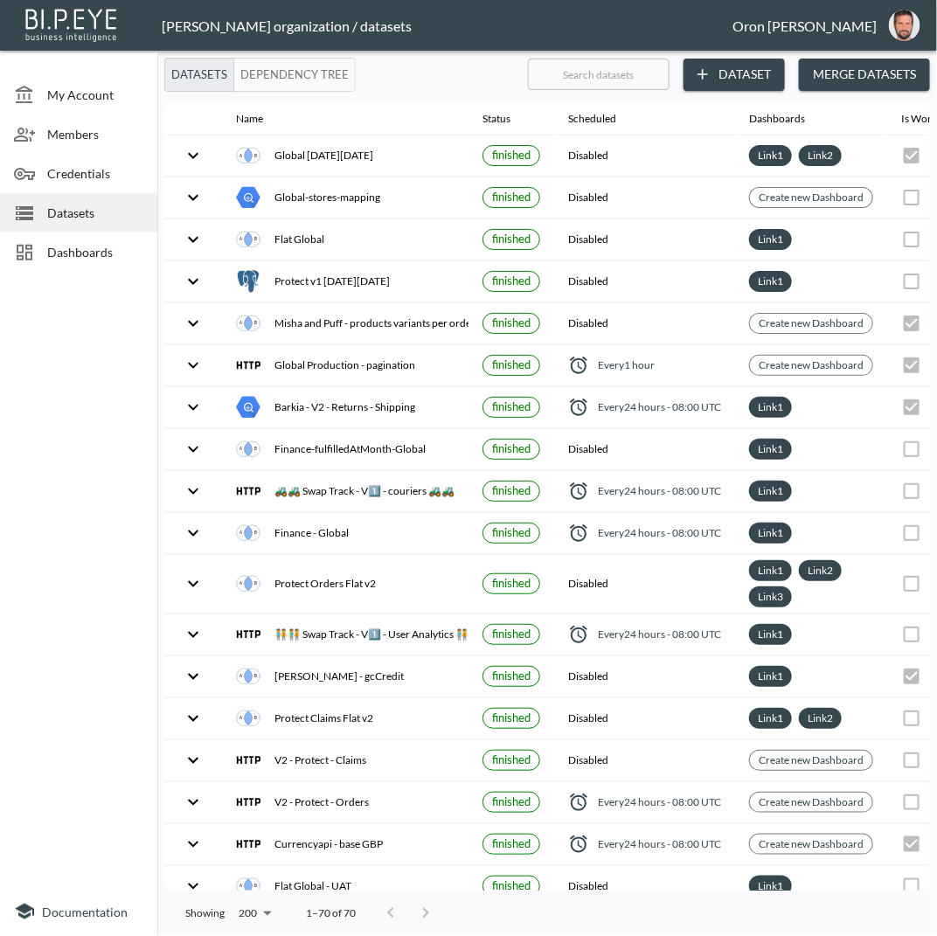
checkbox input "true"
checkbox input "false"
checkbox input "true"
checkbox input "false"
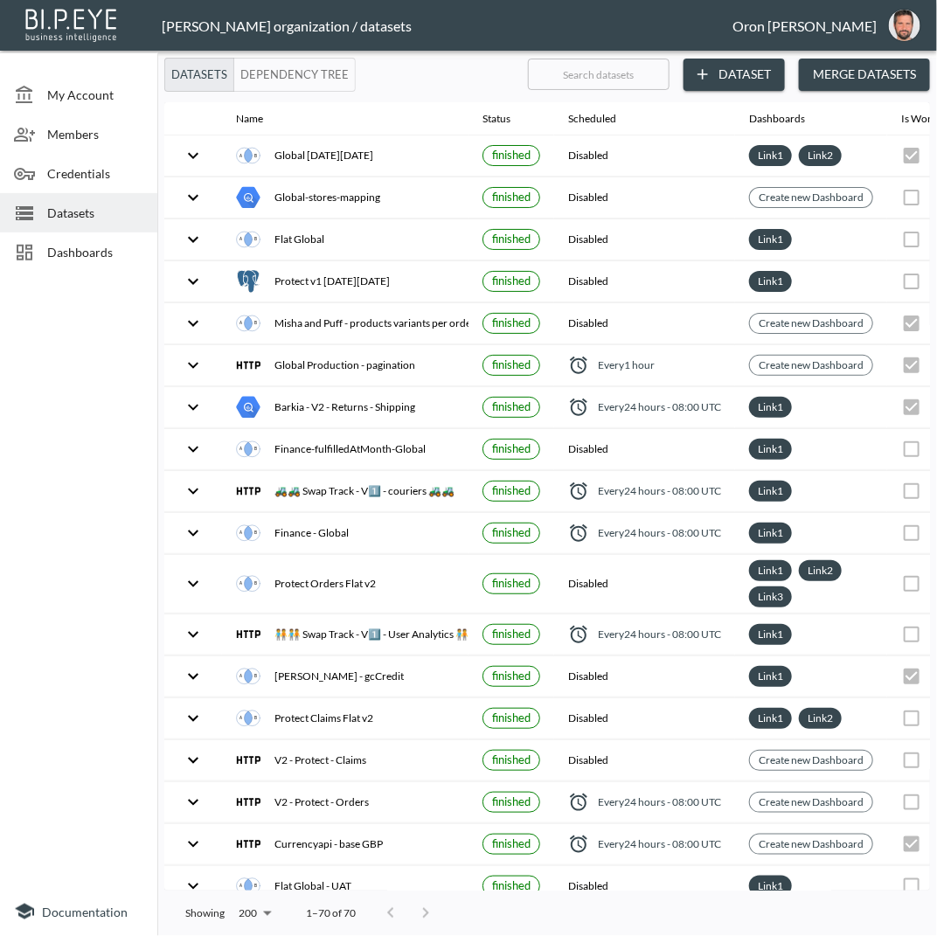
checkbox input "true"
checkbox input "false"
checkbox input "true"
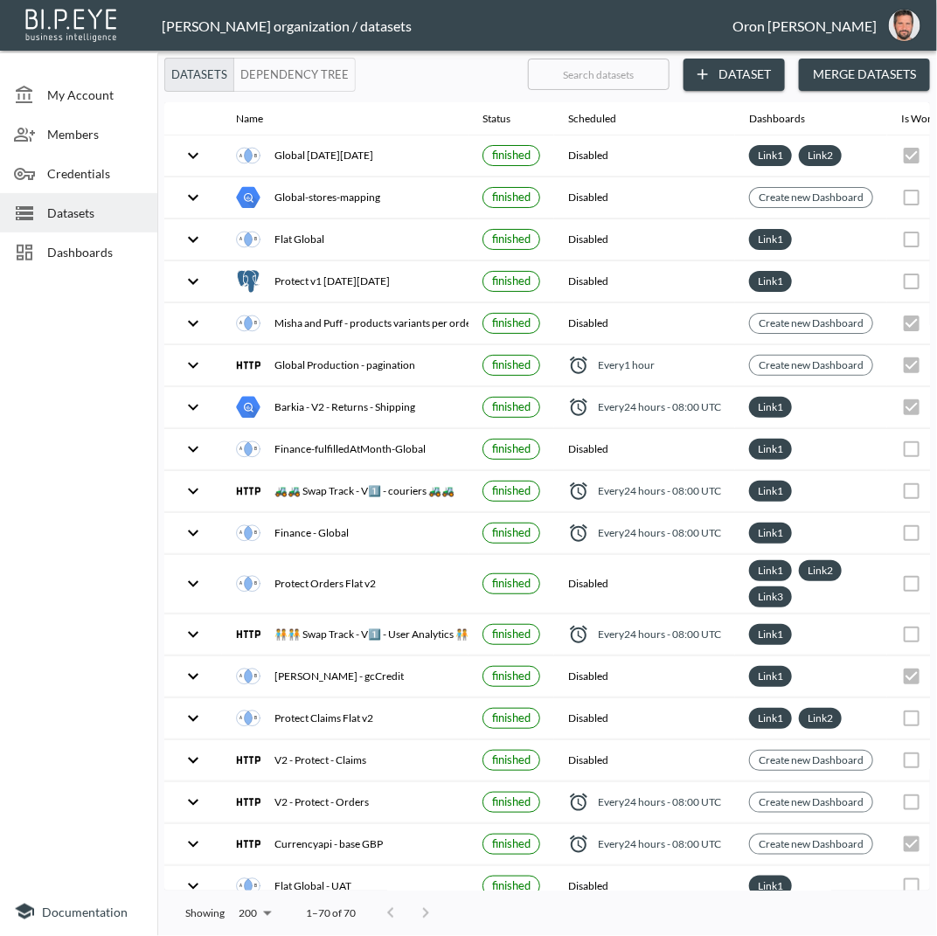
checkbox input "false"
checkbox input "true"
checkbox input "false"
checkbox input "true"
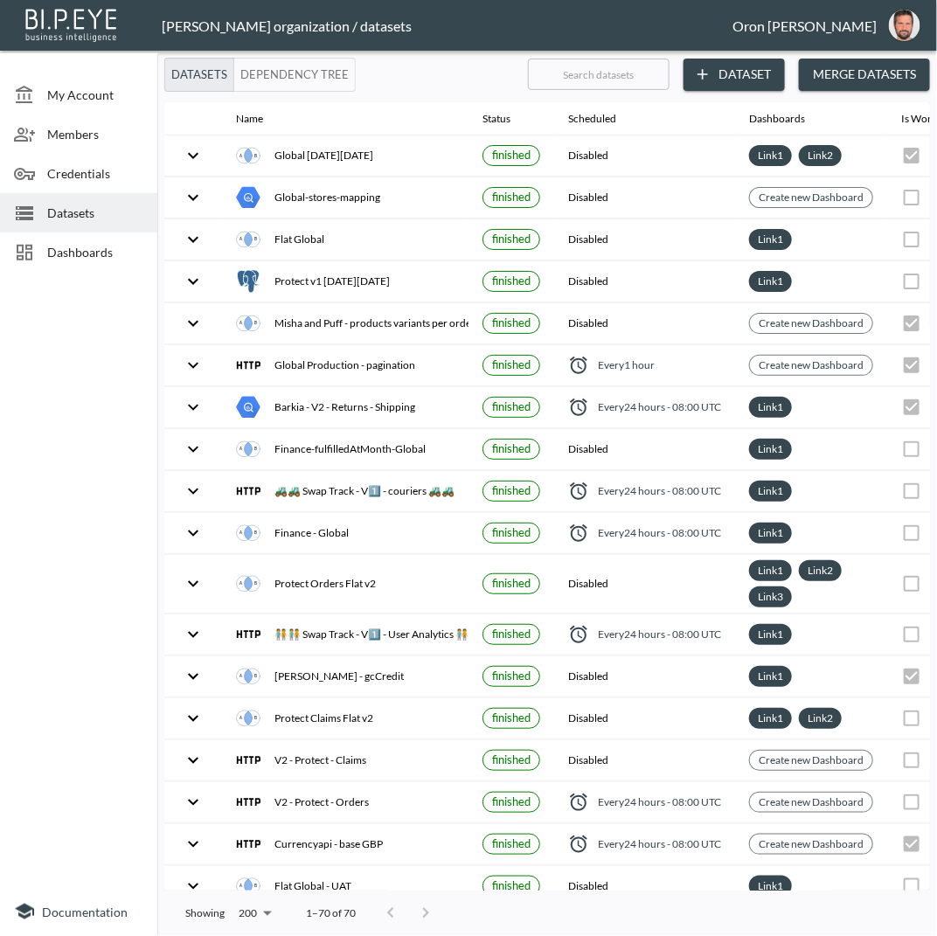
checkbox input "true"
checkbox input "false"
checkbox input "true"
checkbox input "false"
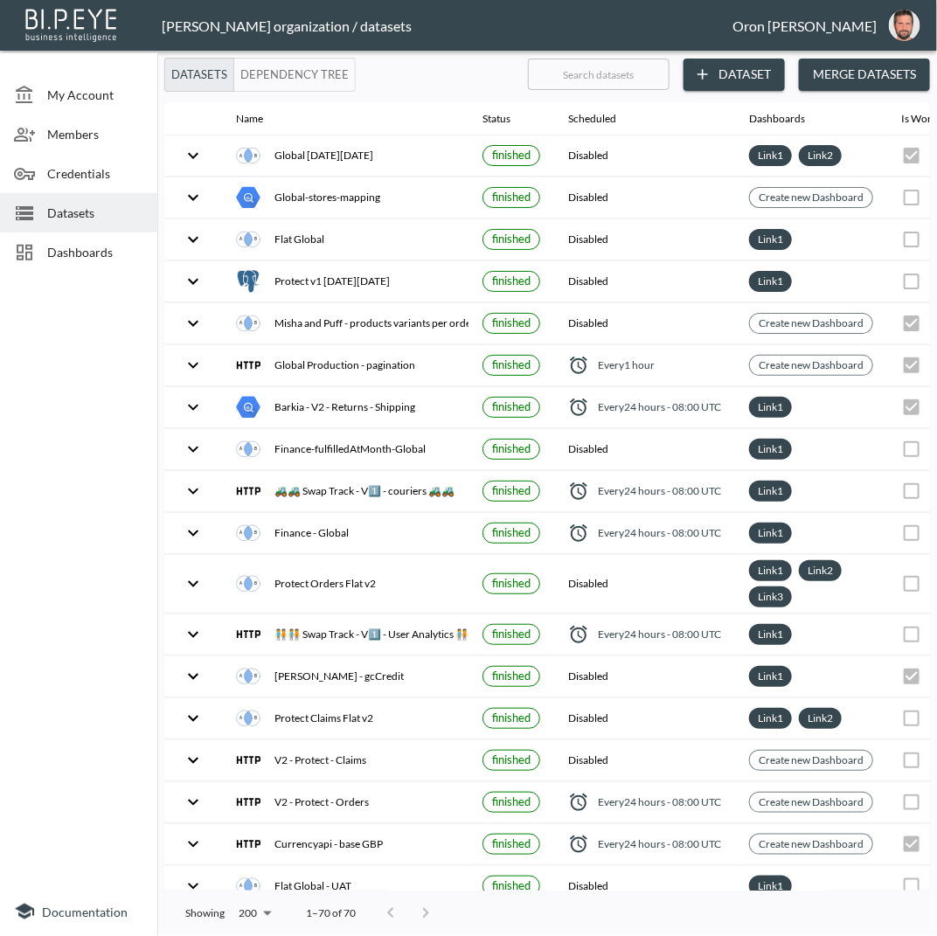
checkbox input "true"
checkbox input "false"
checkbox input "true"
checkbox input "false"
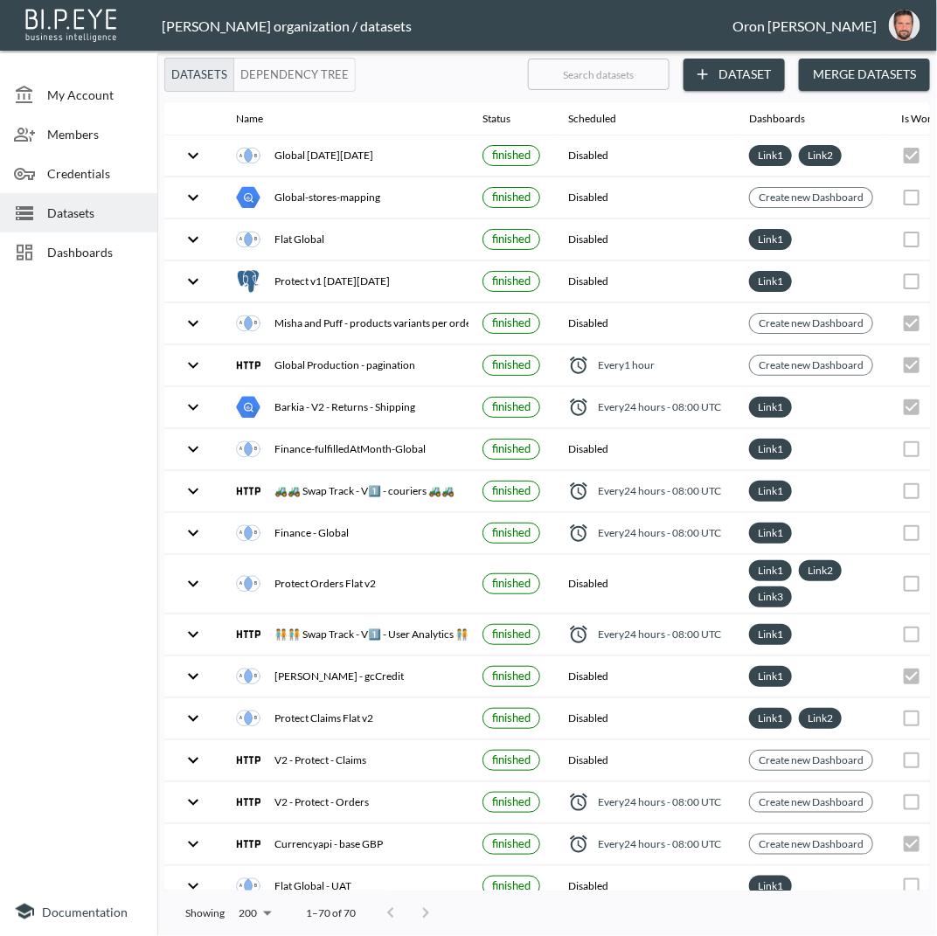
checkbox input "false"
checkbox input "true"
checkbox input "false"
checkbox input "true"
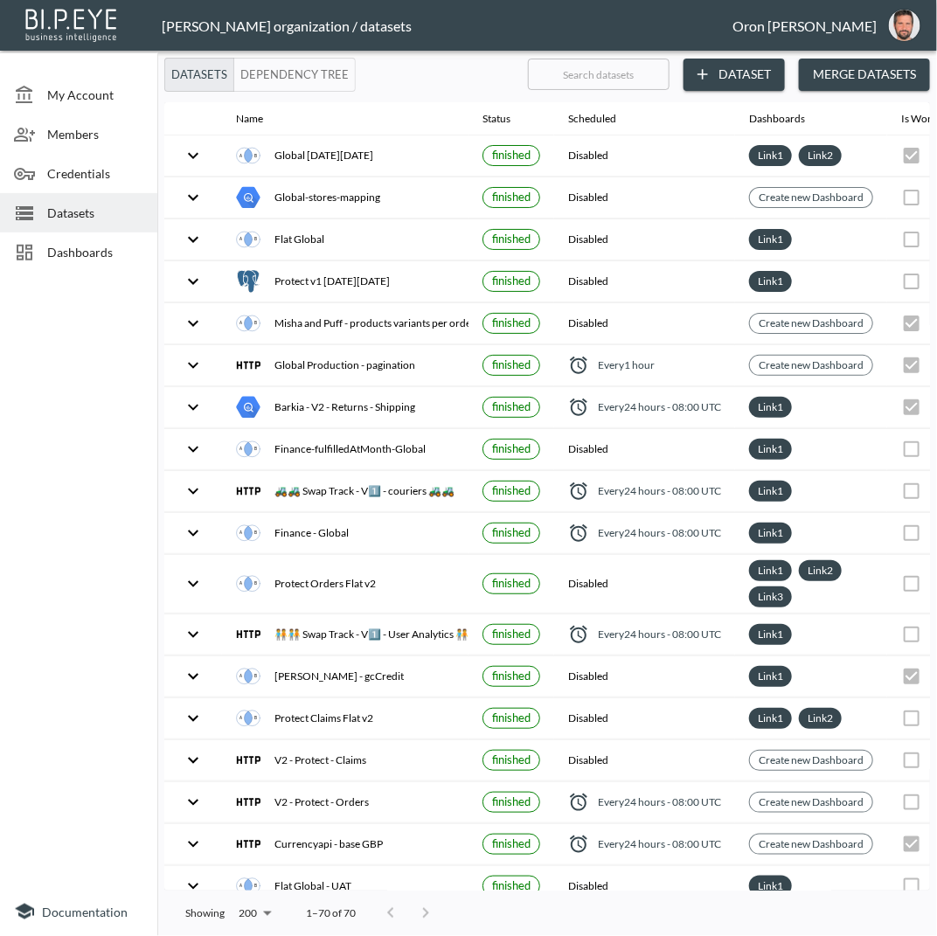
checkbox input "false"
checkbox input "true"
checkbox input "false"
checkbox input "true"
